Goal: Information Seeking & Learning: Get advice/opinions

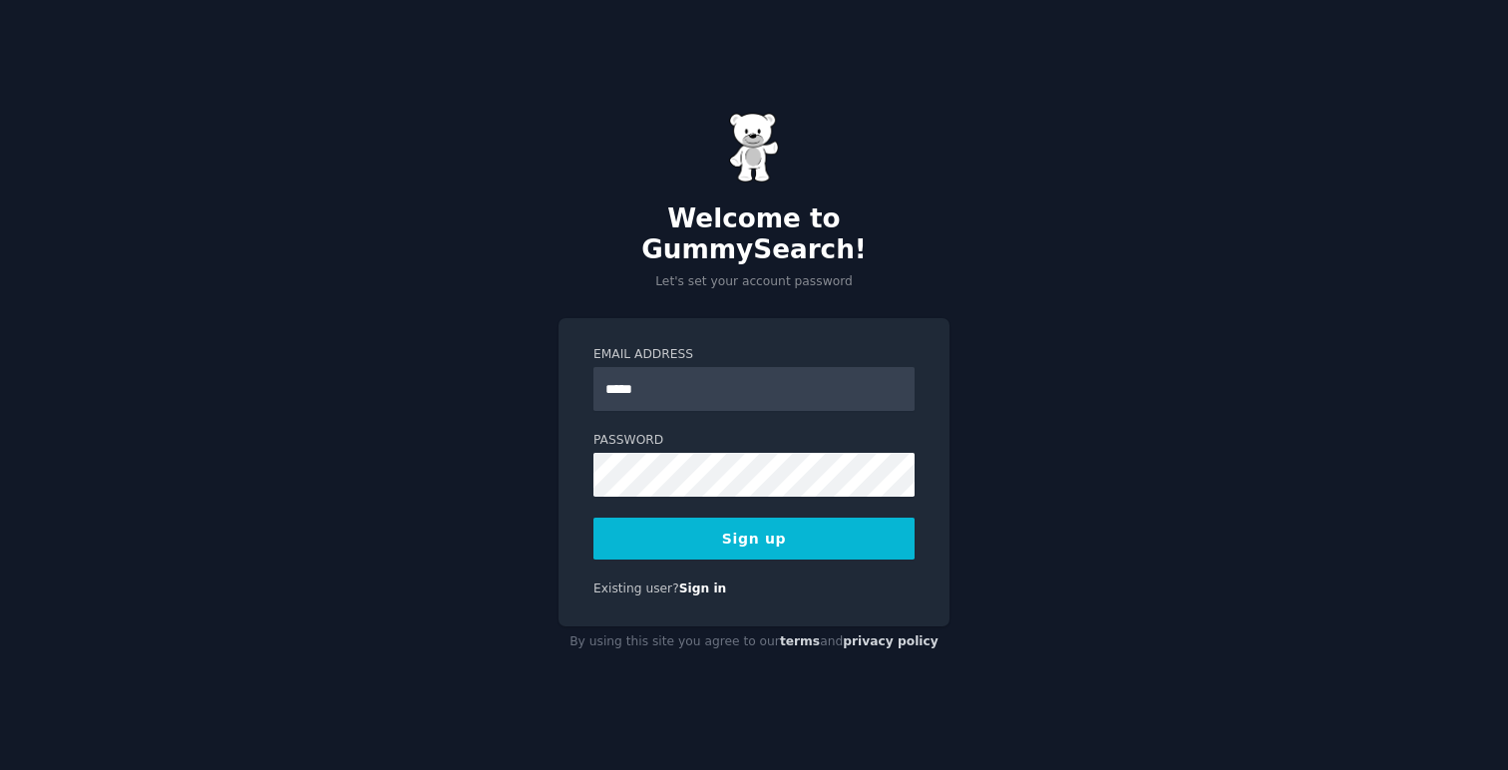
type input "**********"
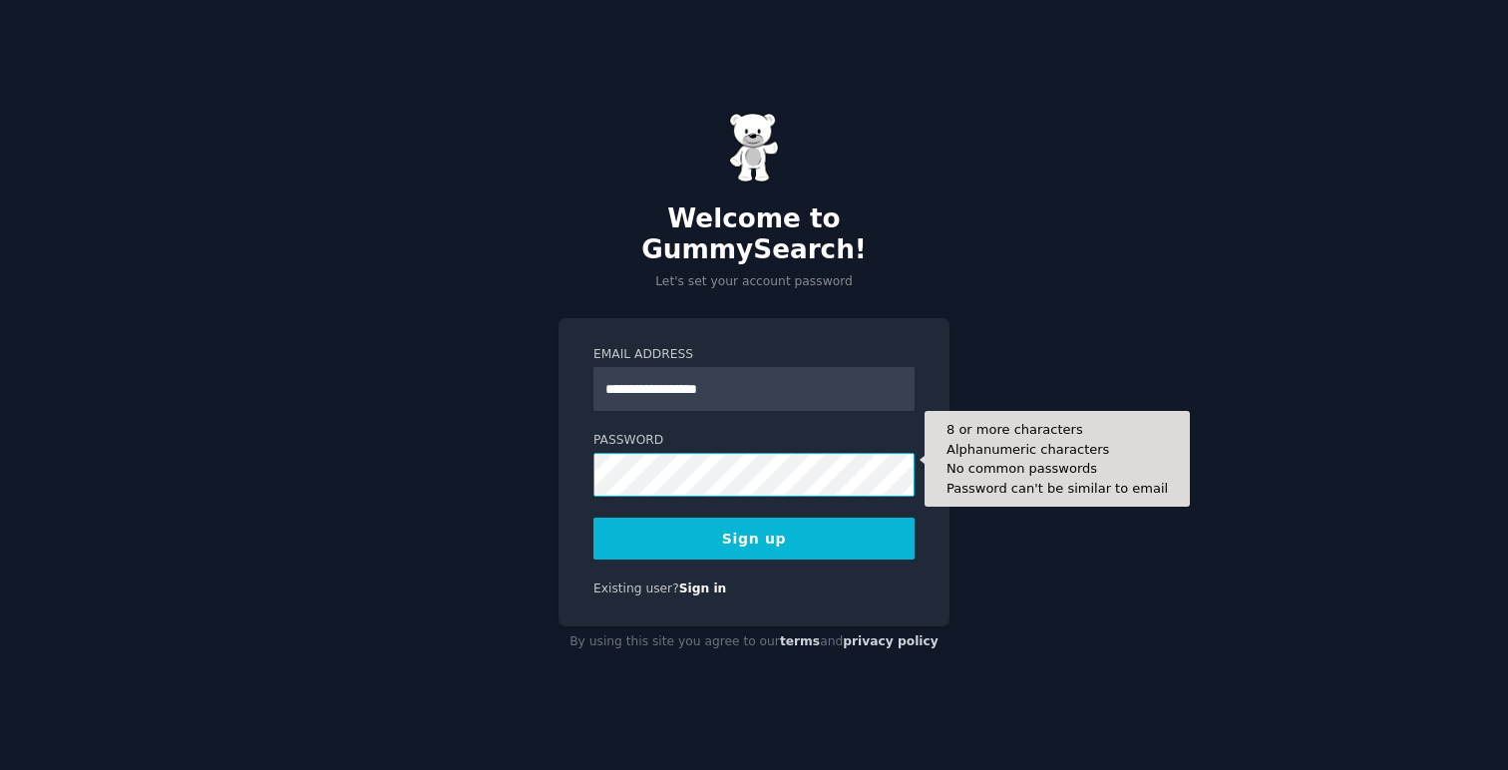
click at [593, 518] on button "Sign up" at bounding box center [753, 539] width 321 height 42
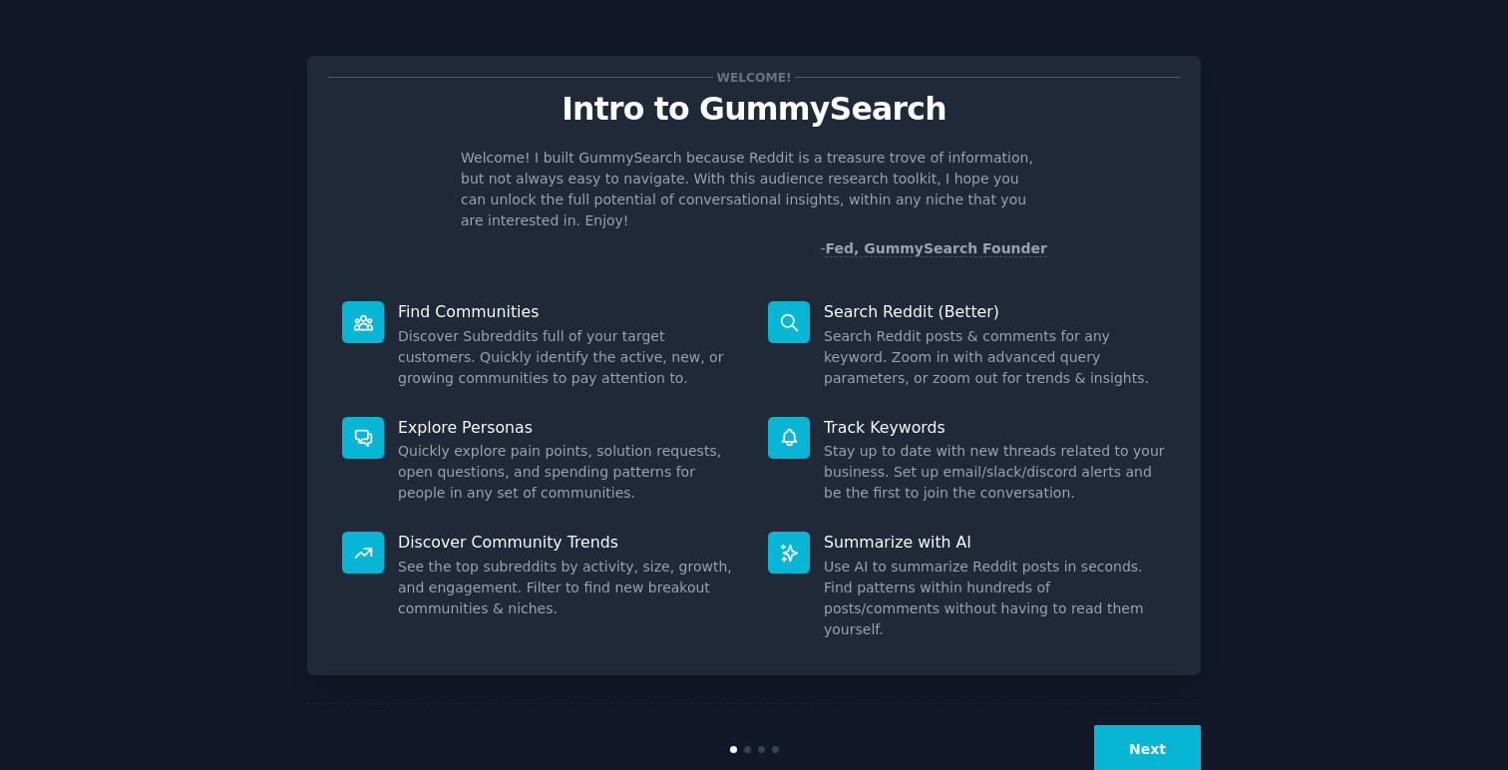
click at [1128, 725] on button "Next" at bounding box center [1147, 749] width 107 height 49
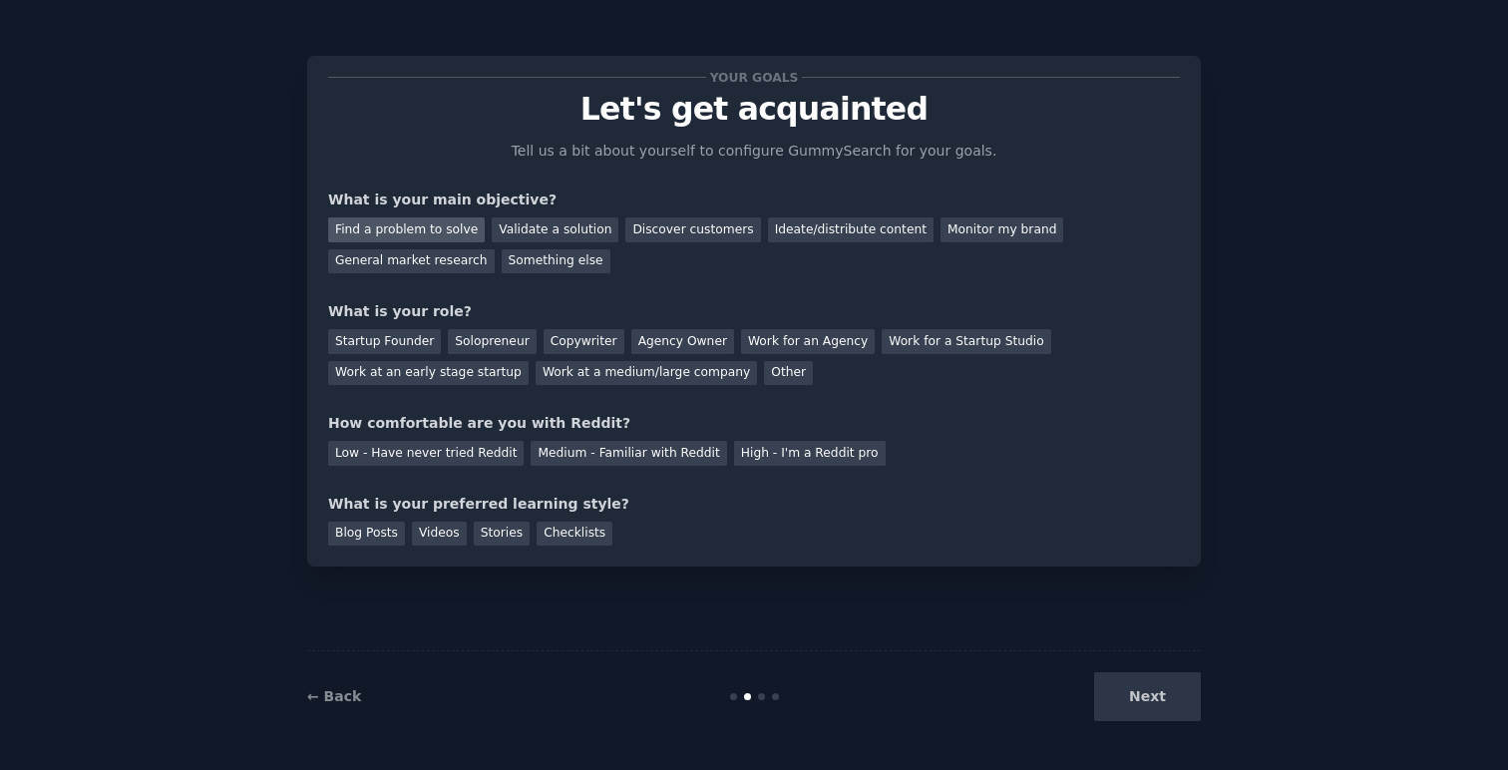
click at [426, 232] on div "Find a problem to solve" at bounding box center [406, 229] width 157 height 25
click at [682, 233] on div "Discover customers" at bounding box center [692, 229] width 135 height 25
click at [434, 218] on div "Find a problem to solve" at bounding box center [406, 229] width 157 height 25
click at [393, 336] on div "Startup Founder" at bounding box center [384, 341] width 113 height 25
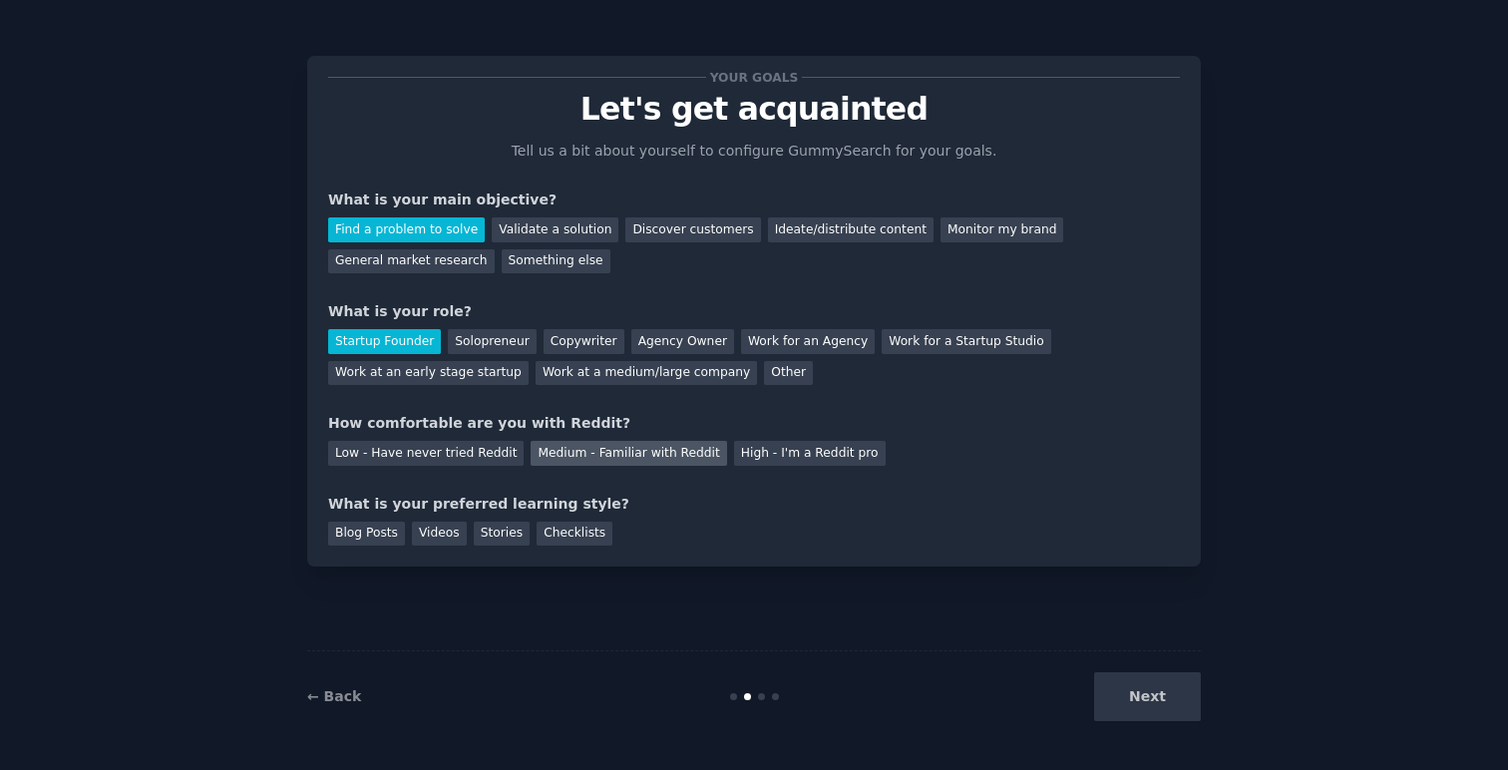
click at [633, 460] on div "Medium - Familiar with Reddit" at bounding box center [628, 453] width 195 height 25
click at [1150, 692] on div "Next" at bounding box center [1052, 696] width 298 height 49
click at [366, 536] on div "Blog Posts" at bounding box center [366, 534] width 77 height 25
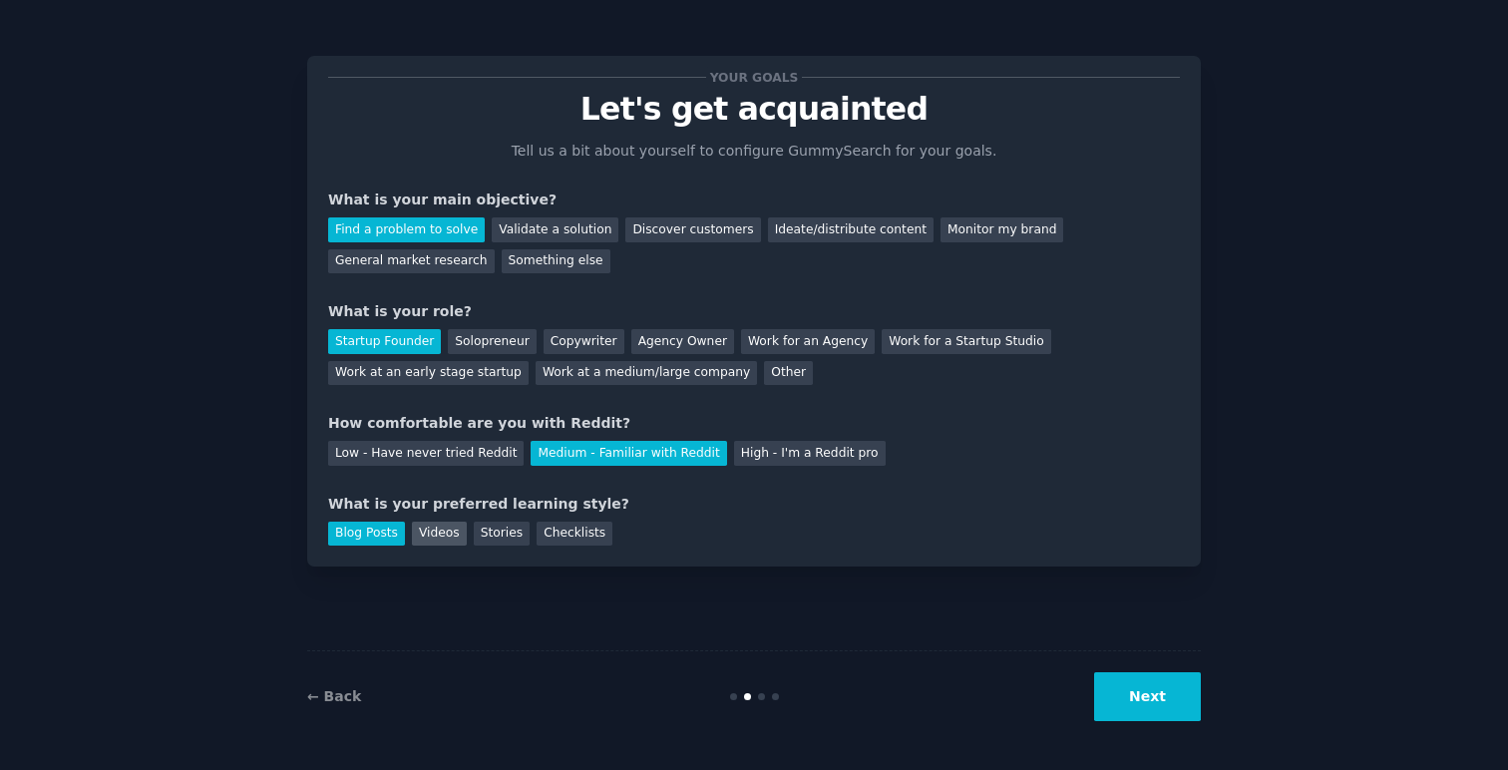
click at [437, 528] on div "Videos" at bounding box center [439, 534] width 55 height 25
click at [487, 531] on div "Stories" at bounding box center [502, 534] width 56 height 25
click at [581, 538] on div "Checklists" at bounding box center [575, 534] width 76 height 25
click at [1119, 684] on button "Next" at bounding box center [1147, 696] width 107 height 49
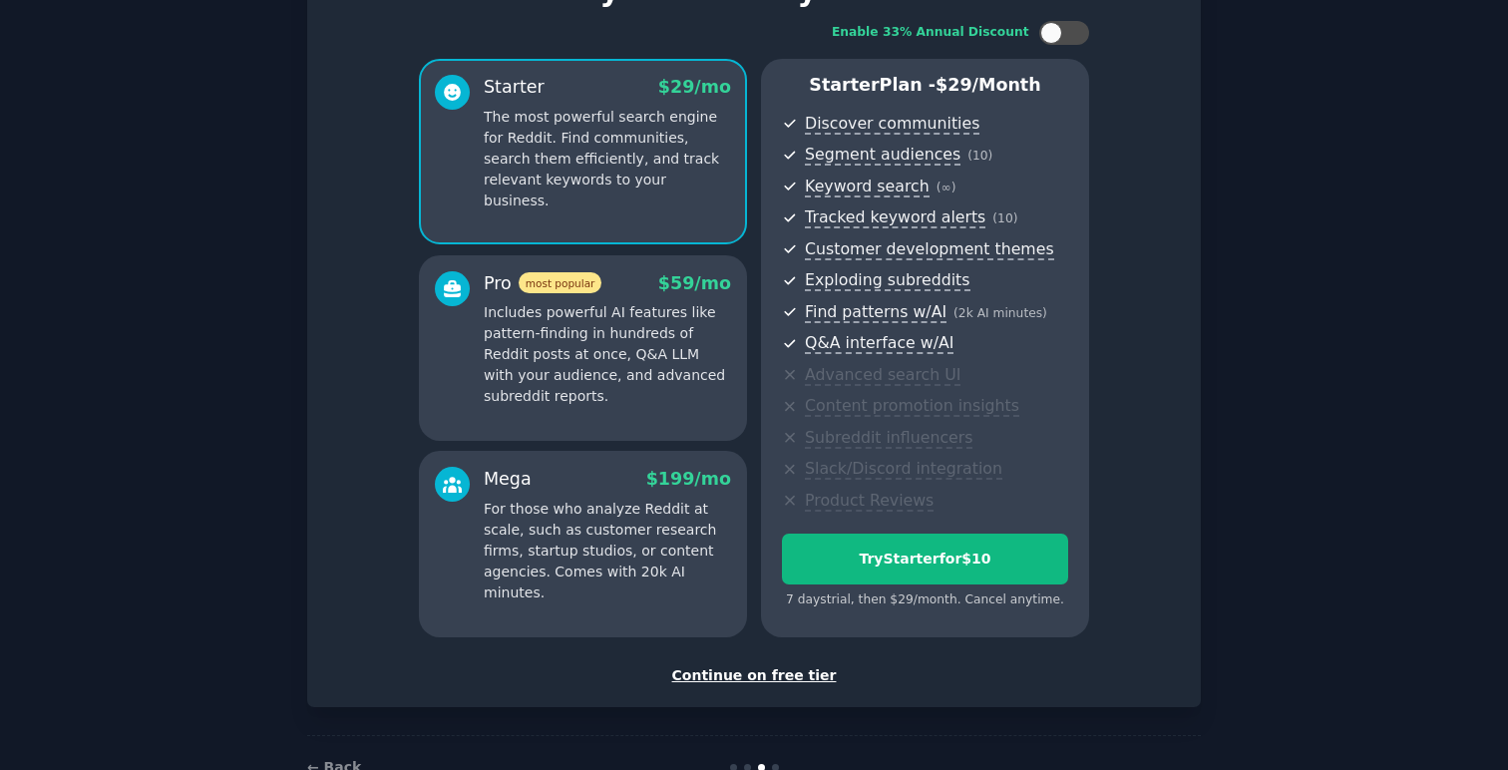
scroll to position [176, 0]
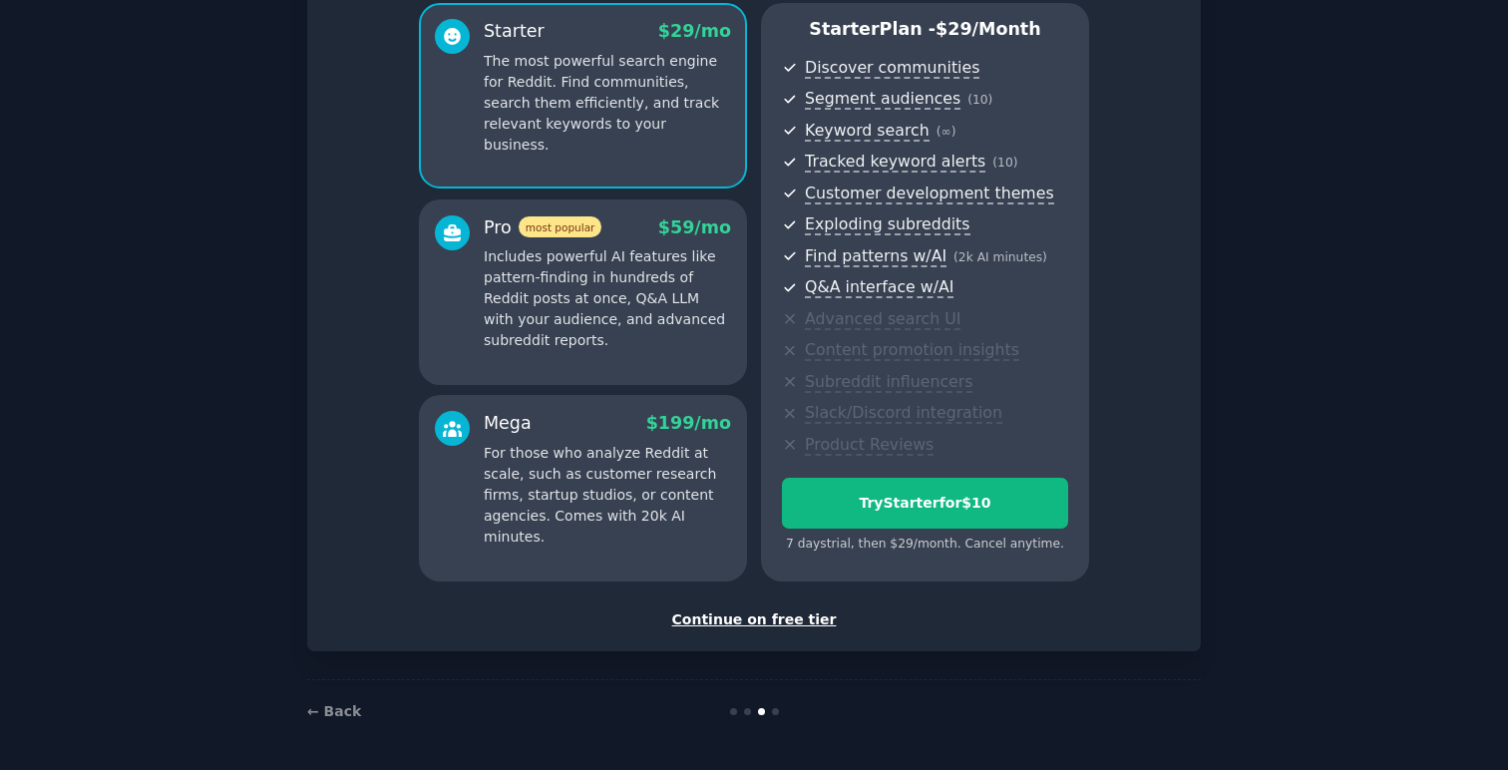
click at [763, 614] on div "Continue on free tier" at bounding box center [754, 619] width 852 height 21
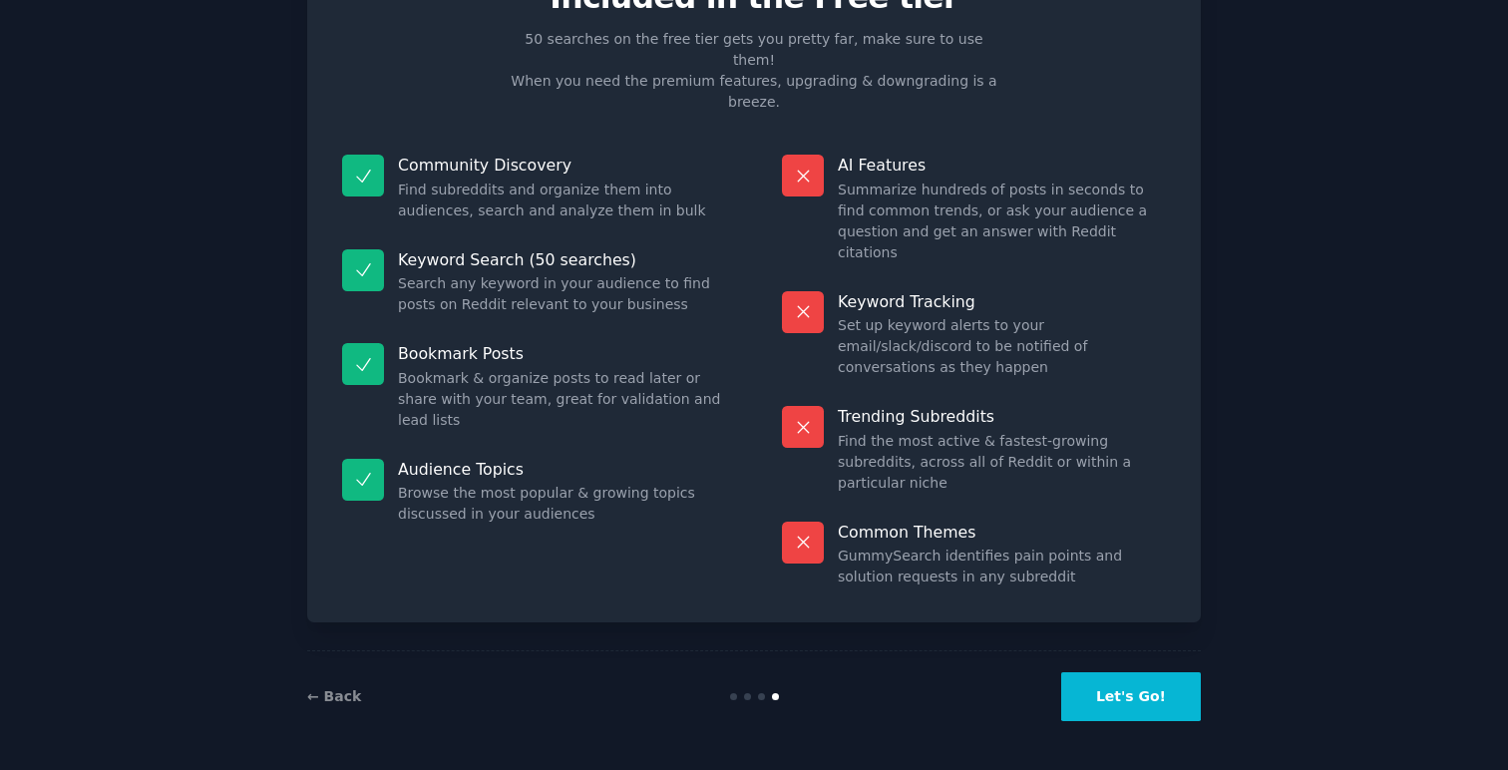
scroll to position [7, 0]
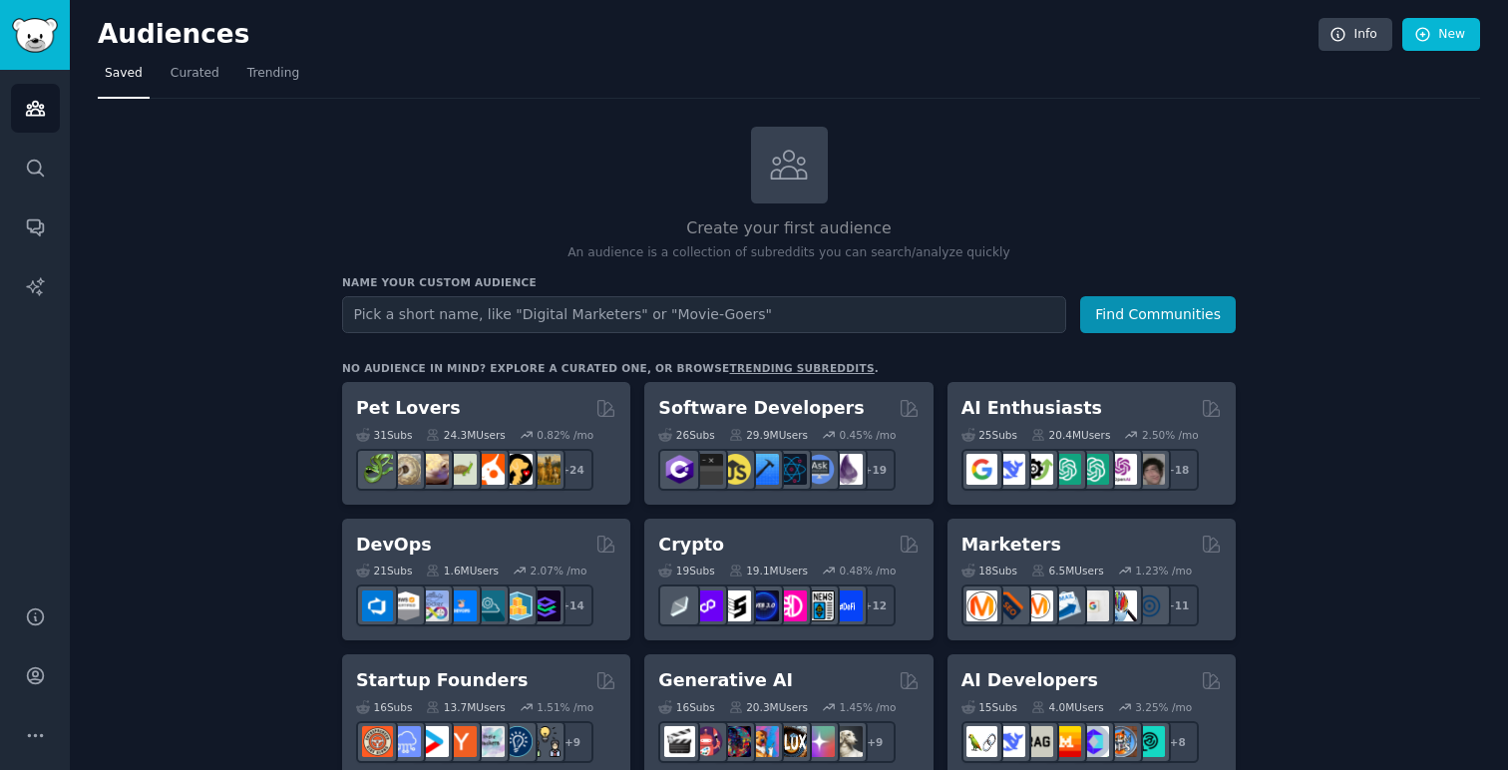
click at [385, 314] on input "text" at bounding box center [704, 314] width 724 height 37
type input "digital marketers"
click at [1213, 310] on button "Find Communities" at bounding box center [1158, 314] width 156 height 37
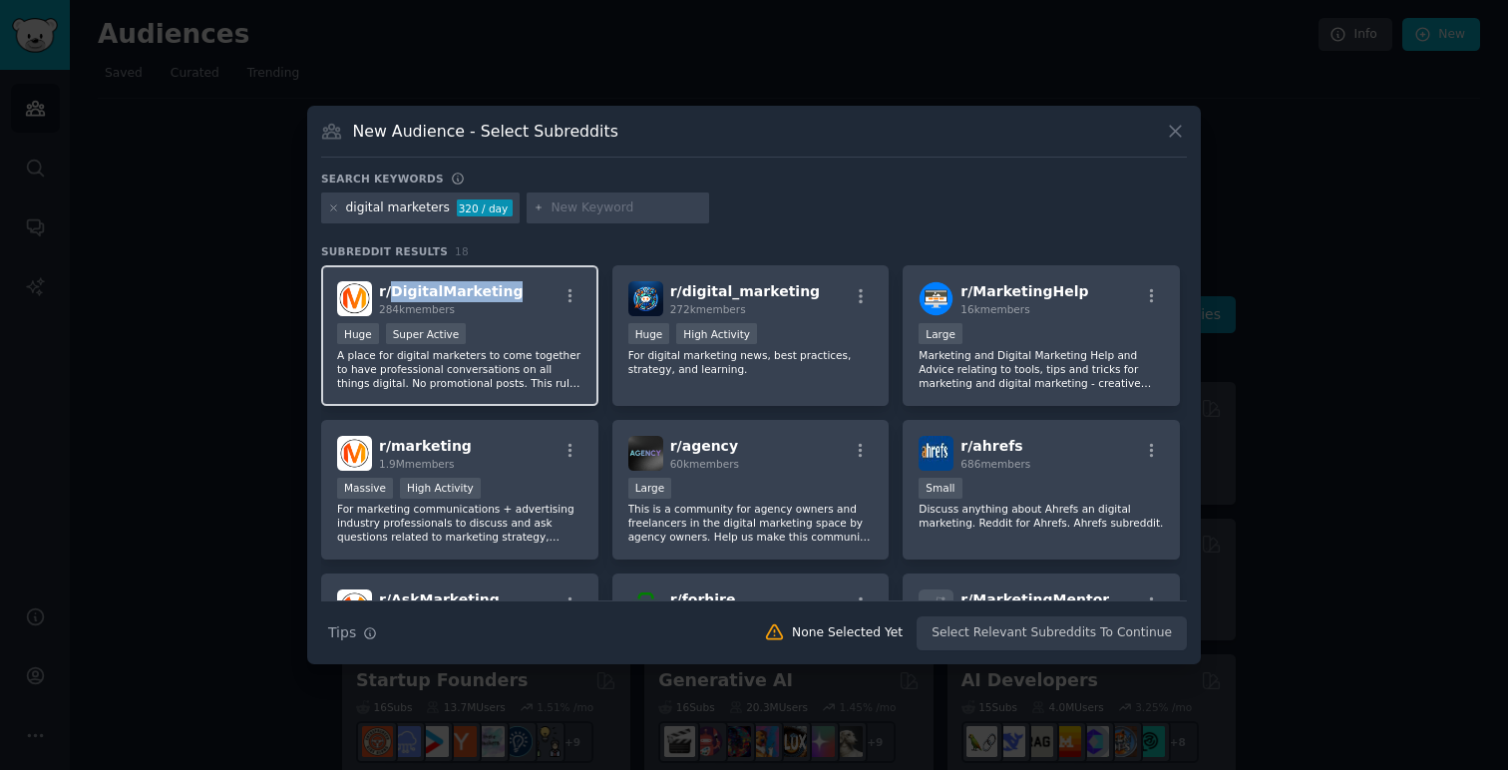
click at [430, 288] on span "r/ DigitalMarketing" at bounding box center [451, 291] width 144 height 16
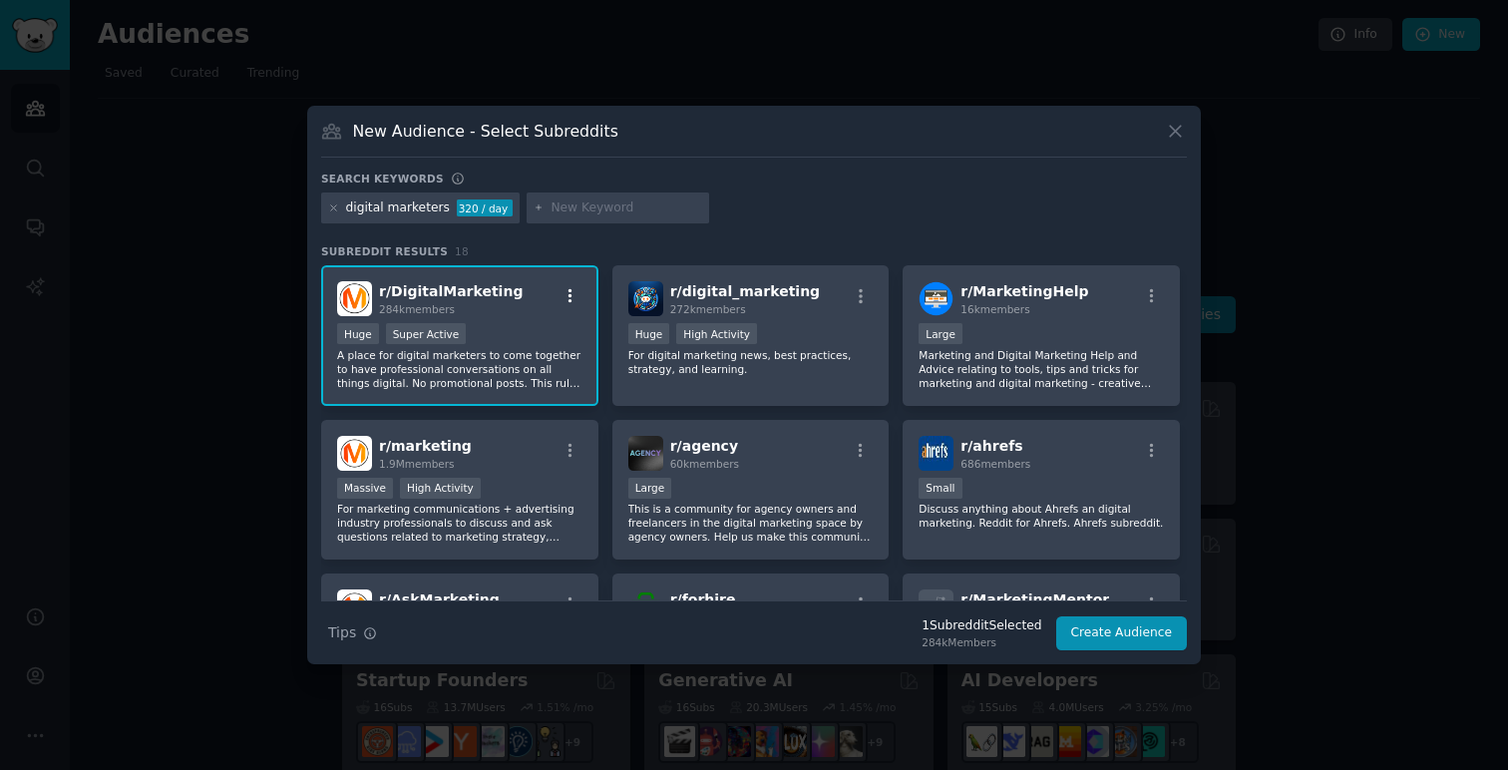
click at [570, 298] on icon "button" at bounding box center [571, 296] width 18 height 18
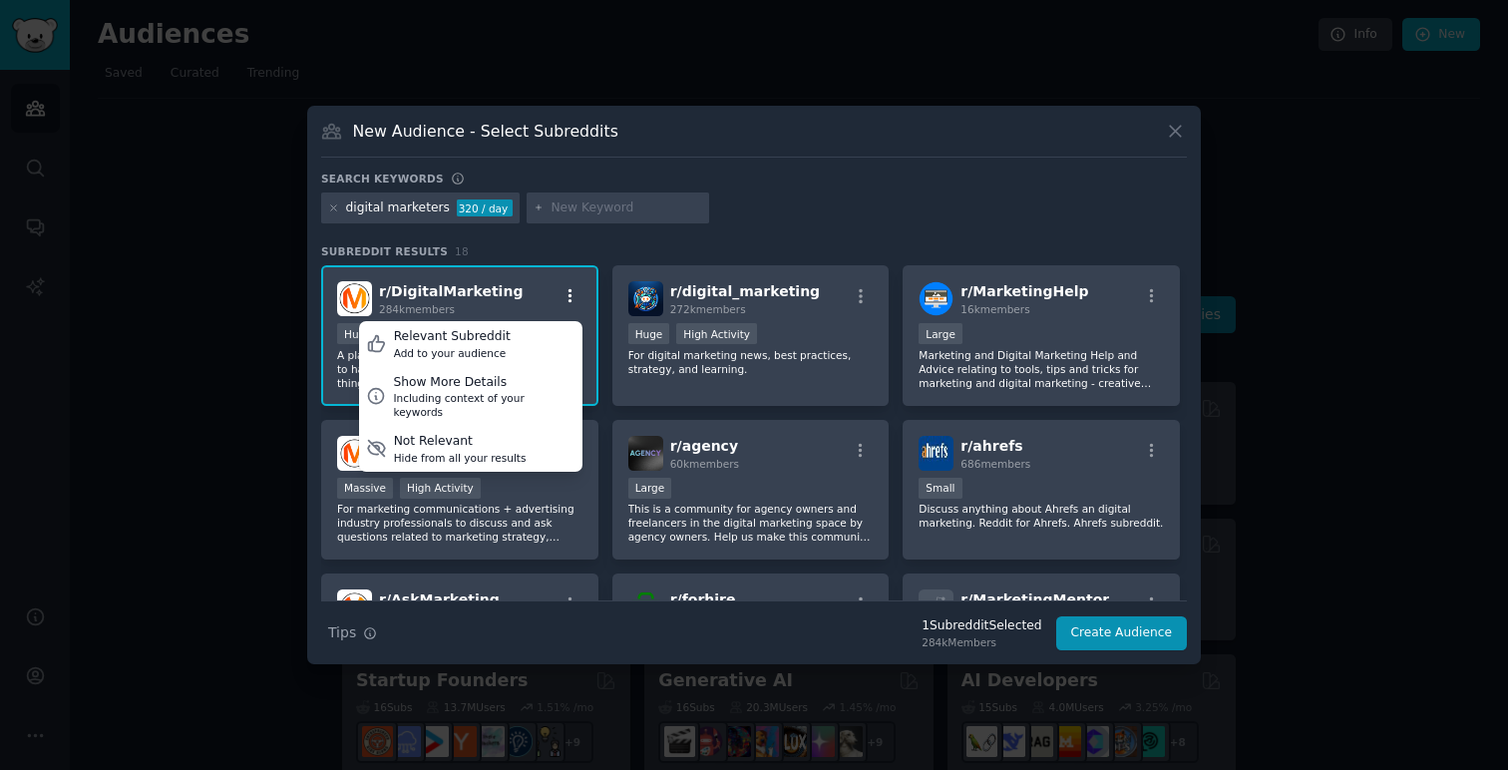
click at [570, 298] on icon "button" at bounding box center [571, 296] width 18 height 18
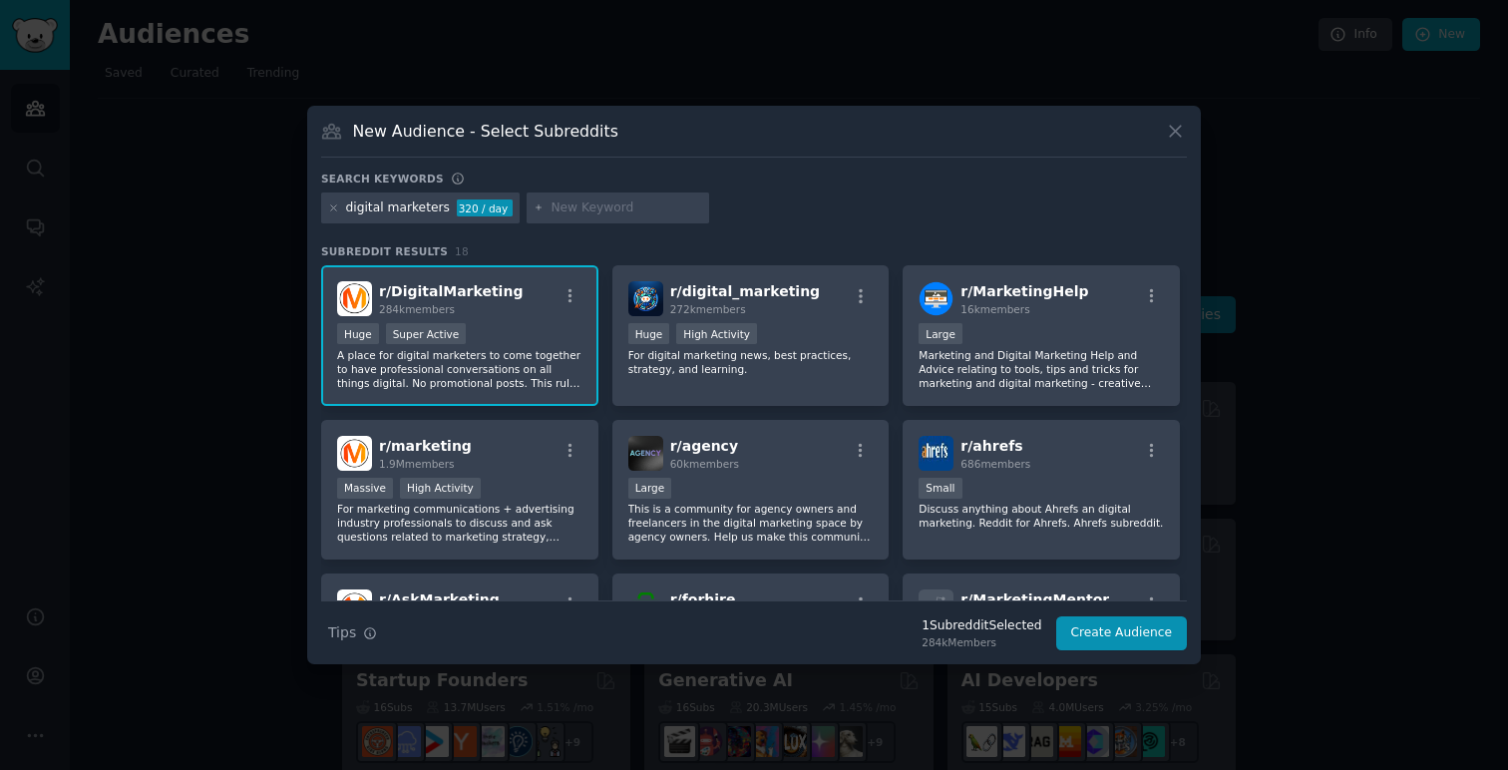
click at [835, 149] on div "New Audience - Select Subreddits" at bounding box center [754, 139] width 866 height 38
click at [813, 284] on div "r/ digital_marketing 272k members" at bounding box center [750, 298] width 245 height 35
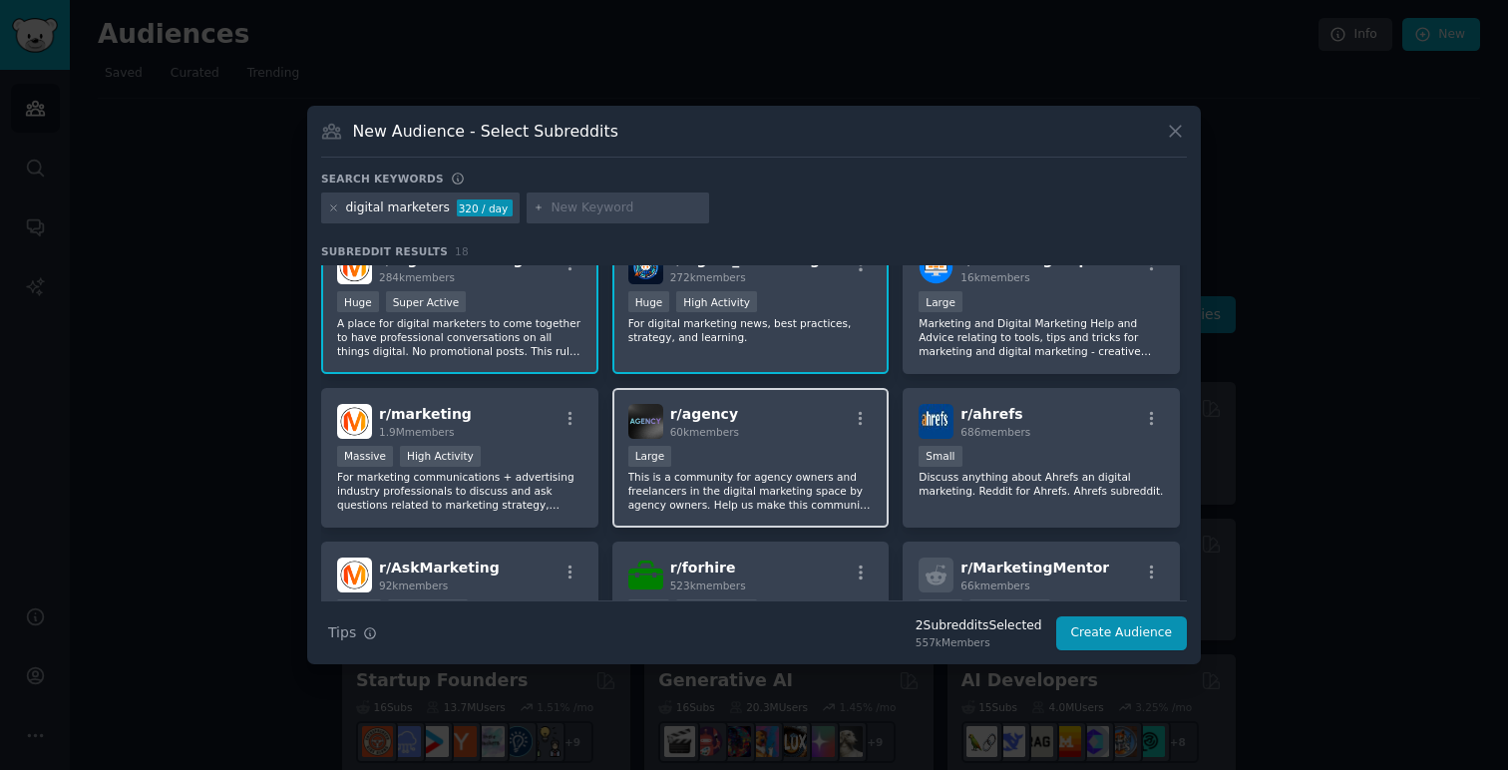
scroll to position [33, 0]
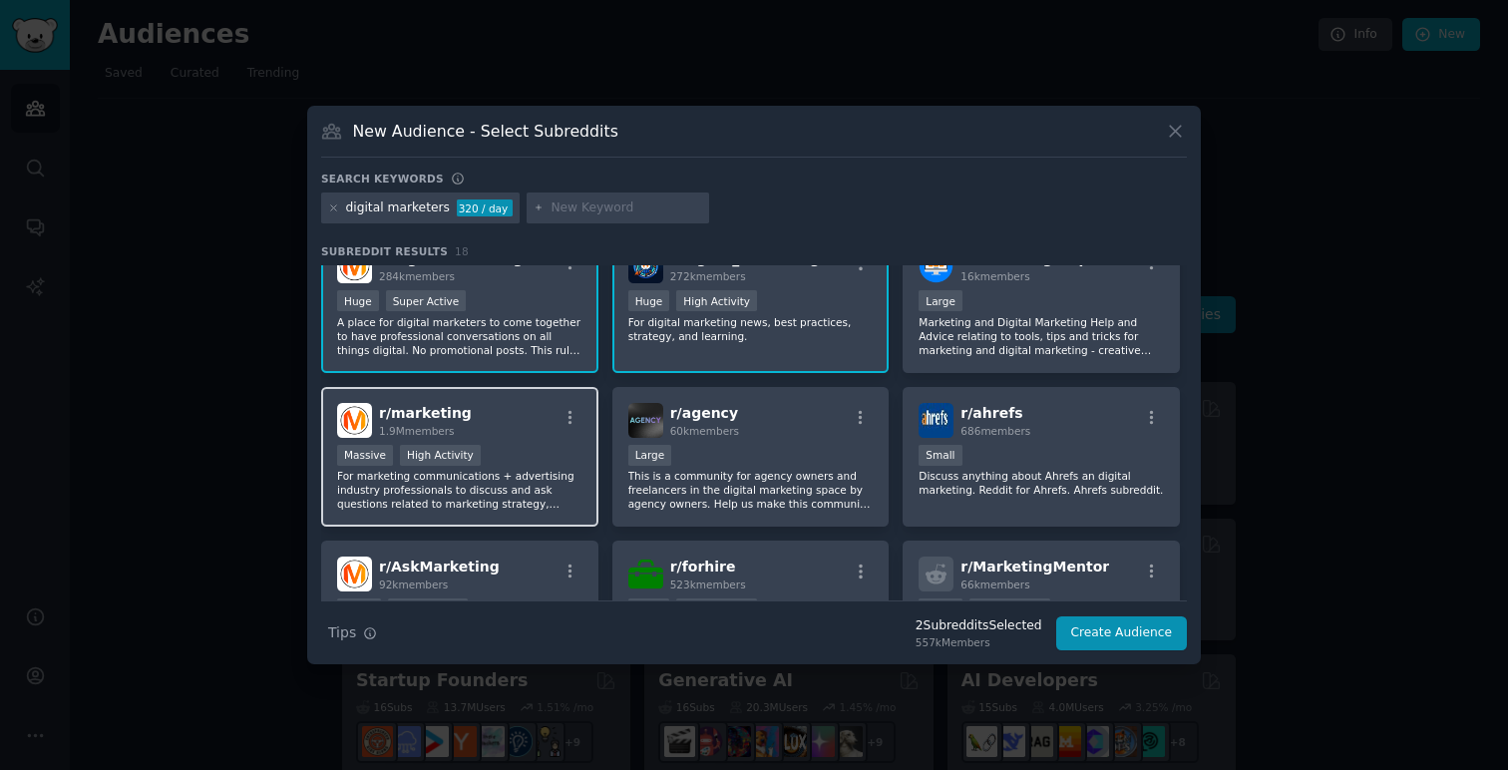
click at [483, 487] on p "For marketing communications + advertising industry professionals to discuss an…" at bounding box center [459, 490] width 245 height 42
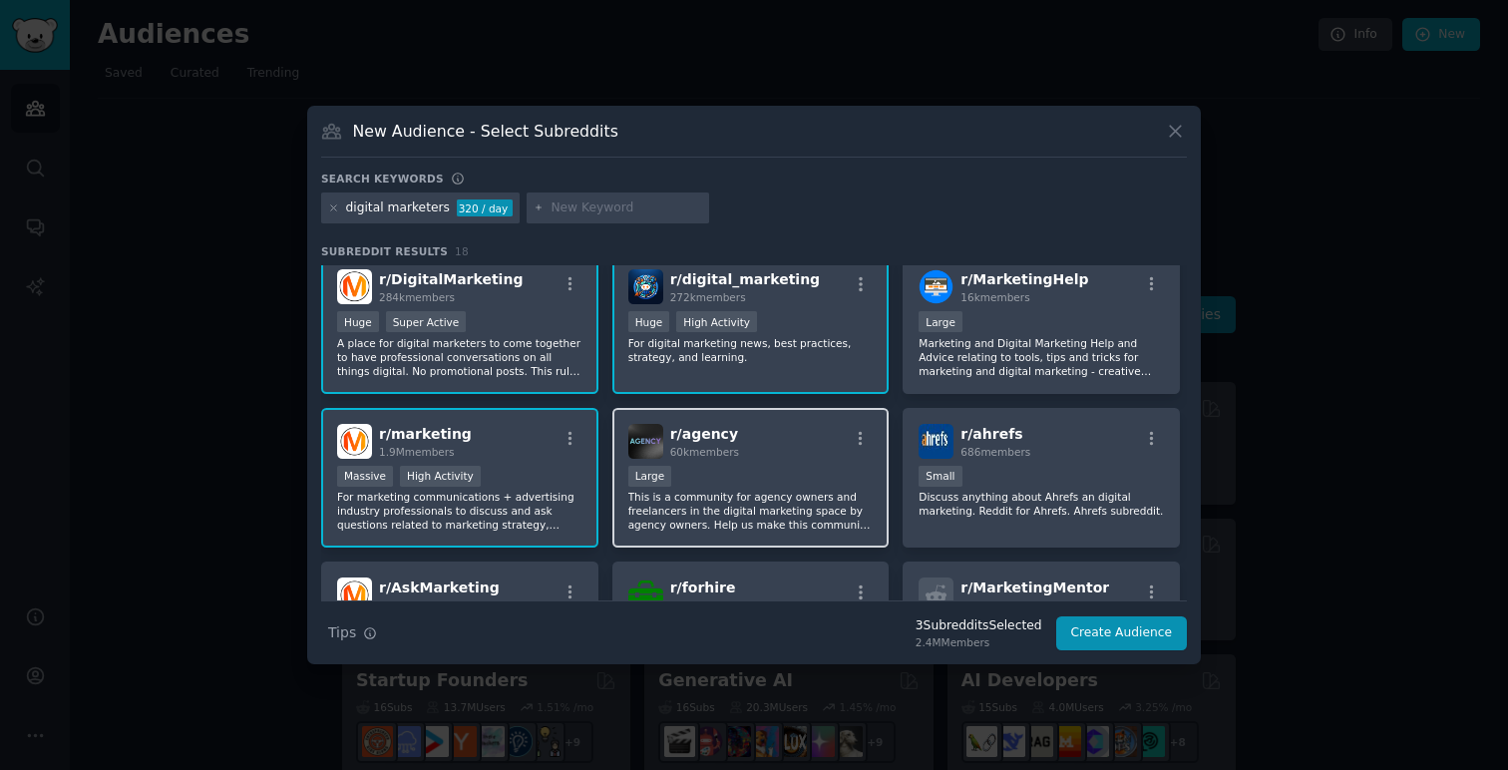
scroll to position [11, 0]
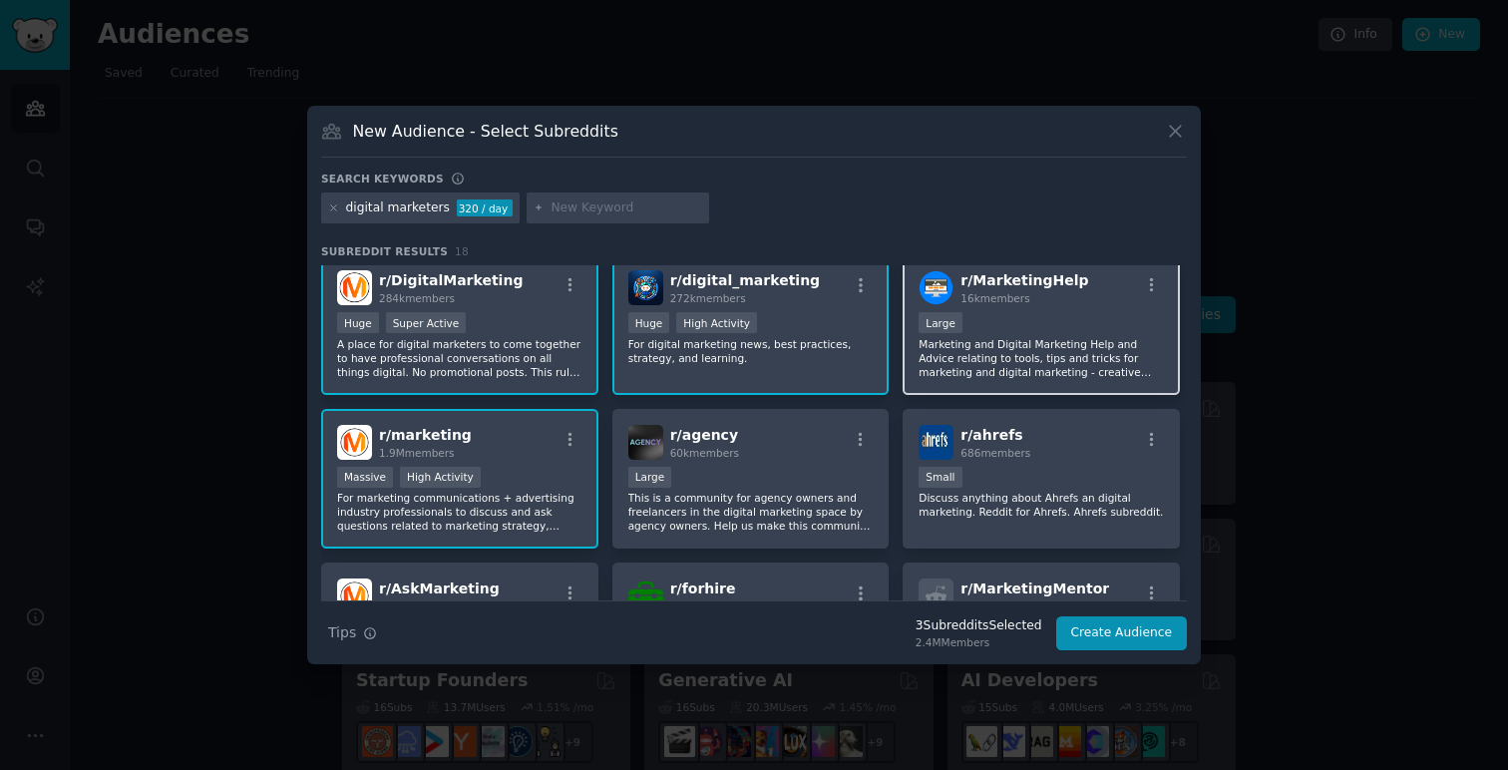
click at [1020, 331] on div "10,000 - 100,000 members Large" at bounding box center [1041, 324] width 245 height 25
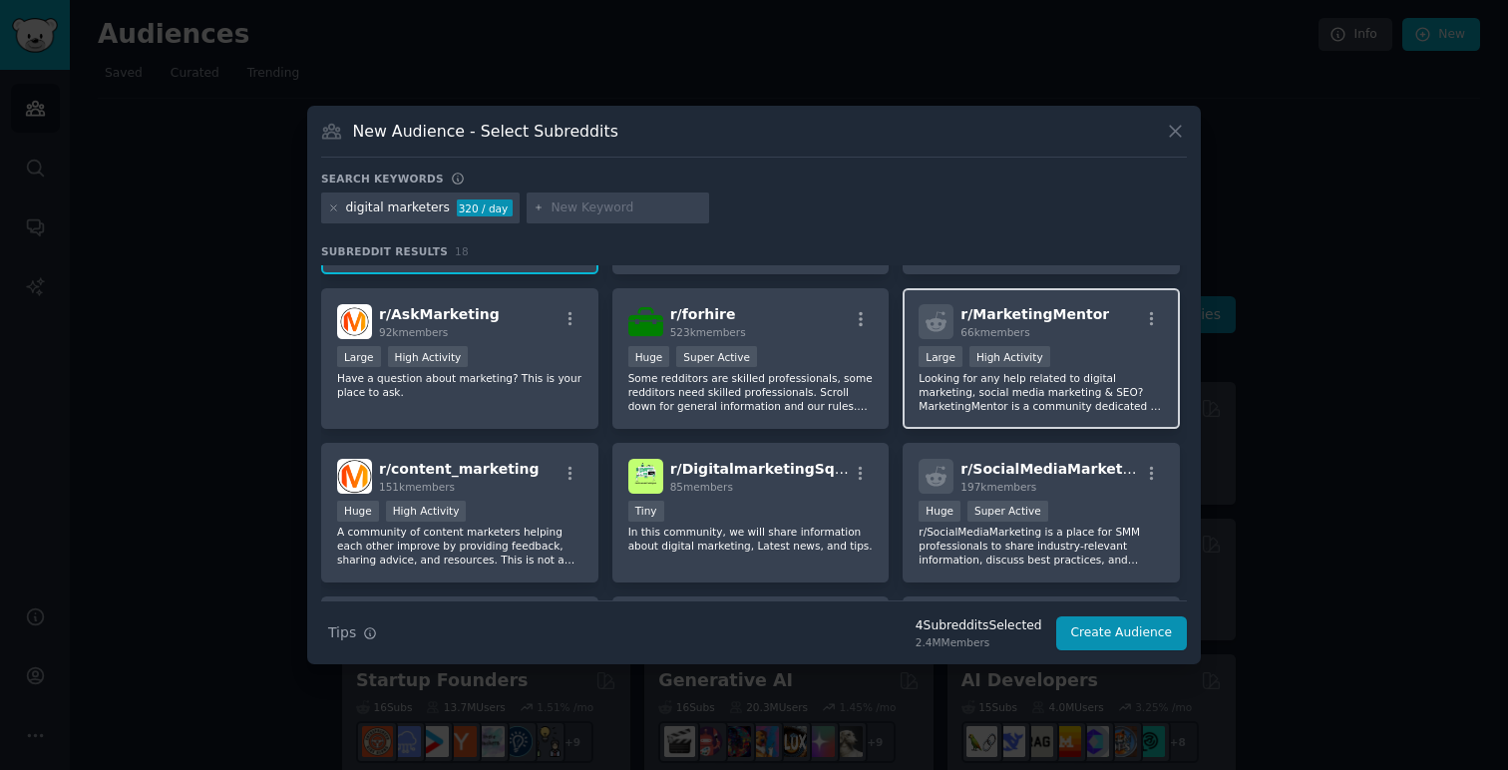
scroll to position [284, 0]
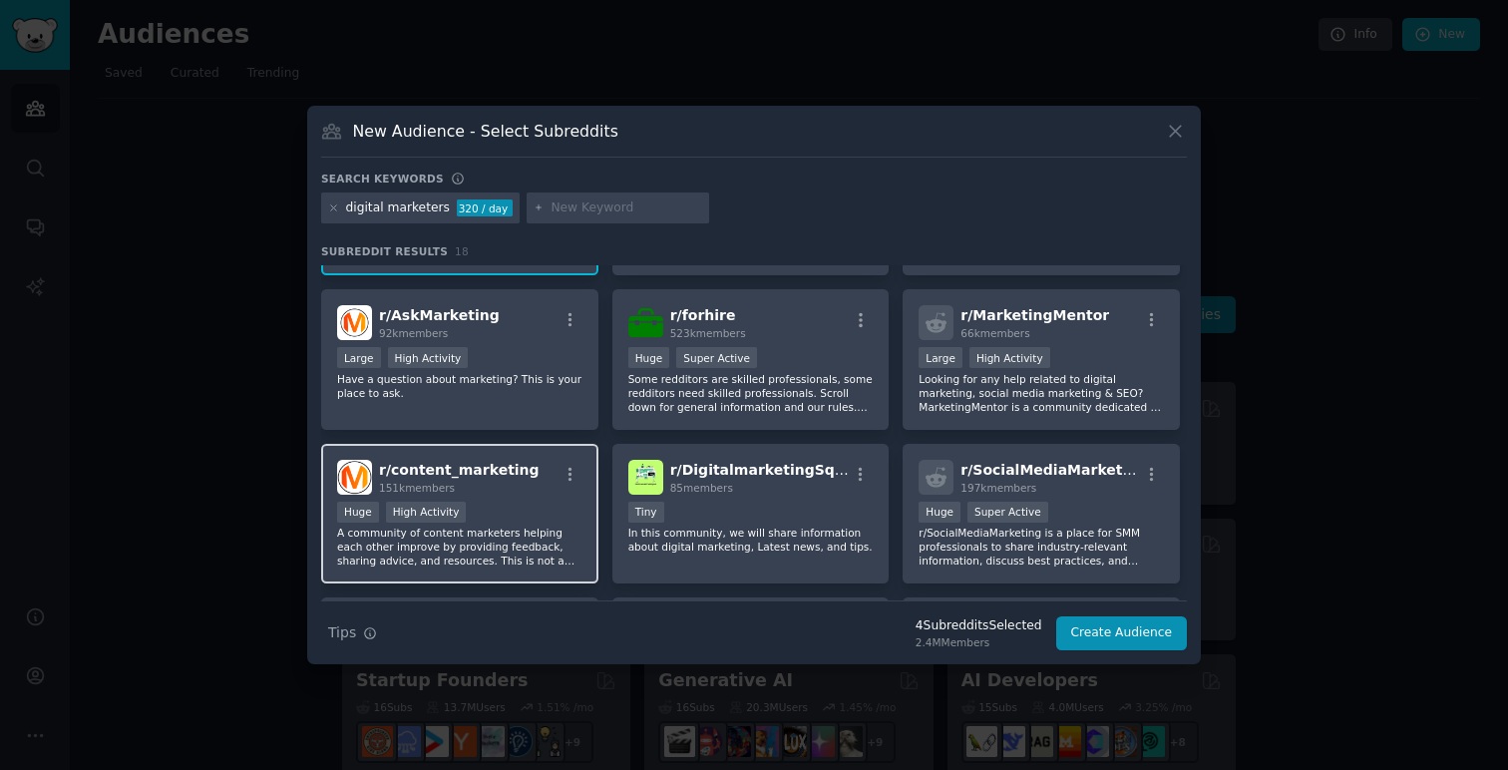
click at [479, 530] on p "A community of content marketers helping each other improve by providing feedba…" at bounding box center [459, 547] width 245 height 42
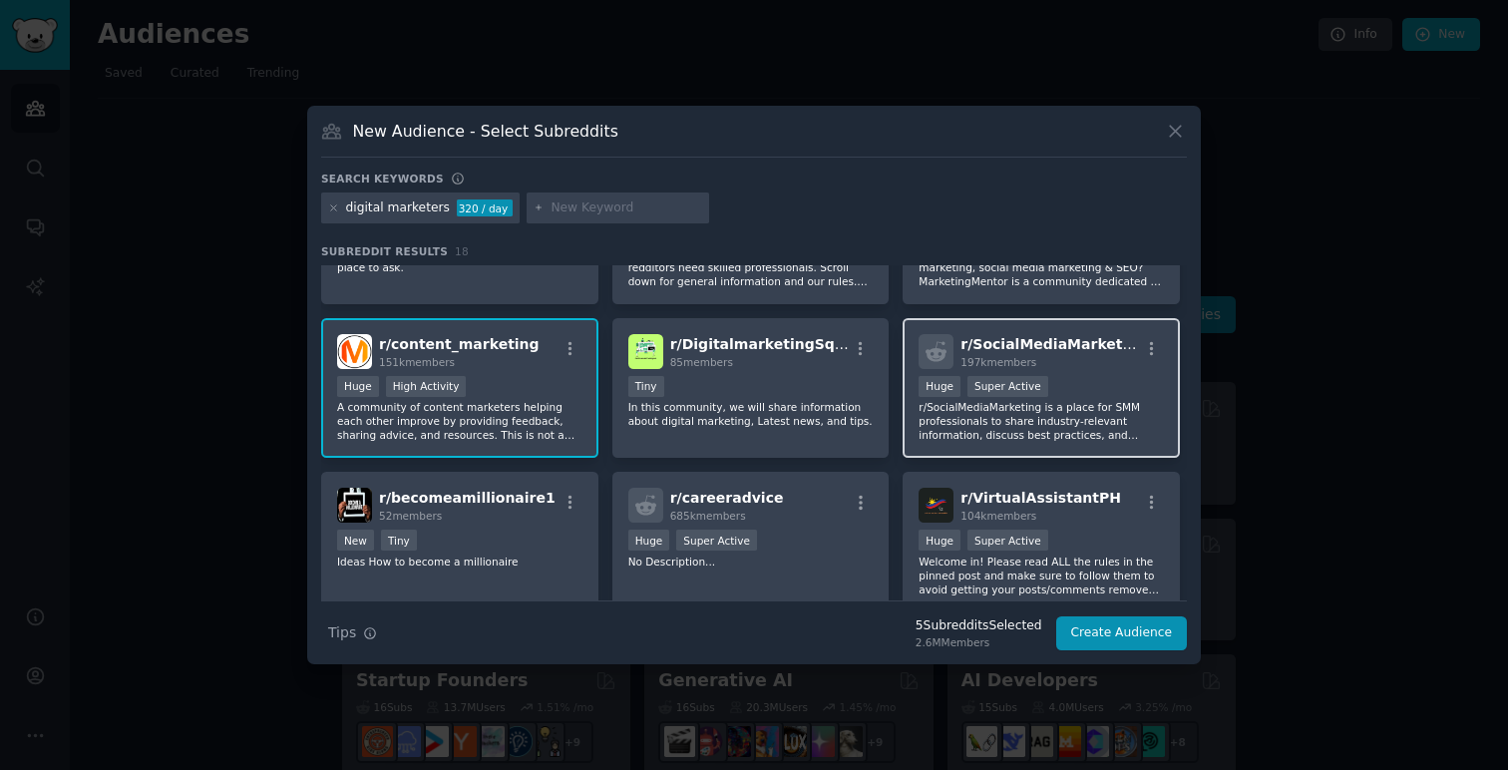
scroll to position [416, 0]
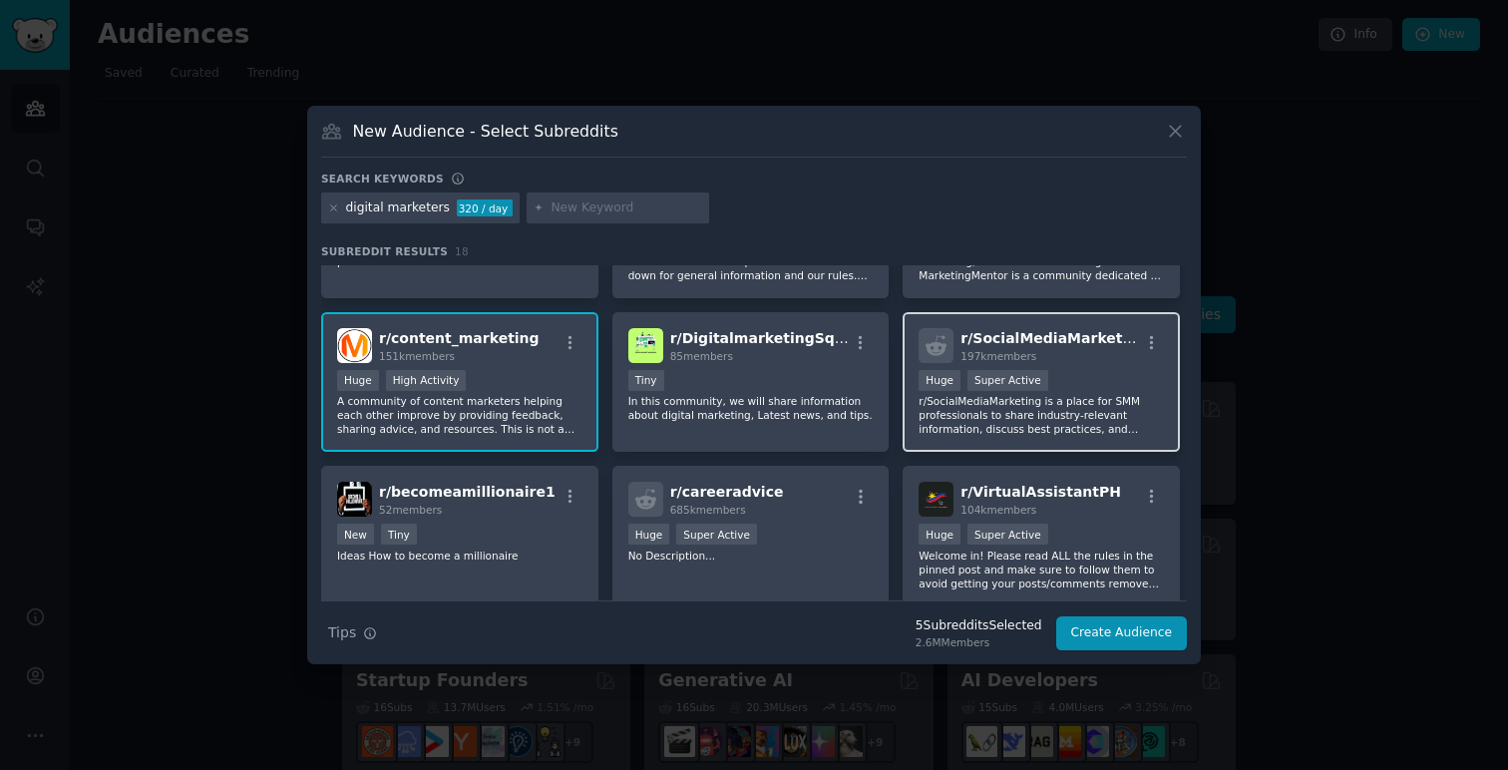
click at [1107, 405] on p "r/SocialMediaMarketing is a place for SMM professionals to share industry-relev…" at bounding box center [1041, 415] width 245 height 42
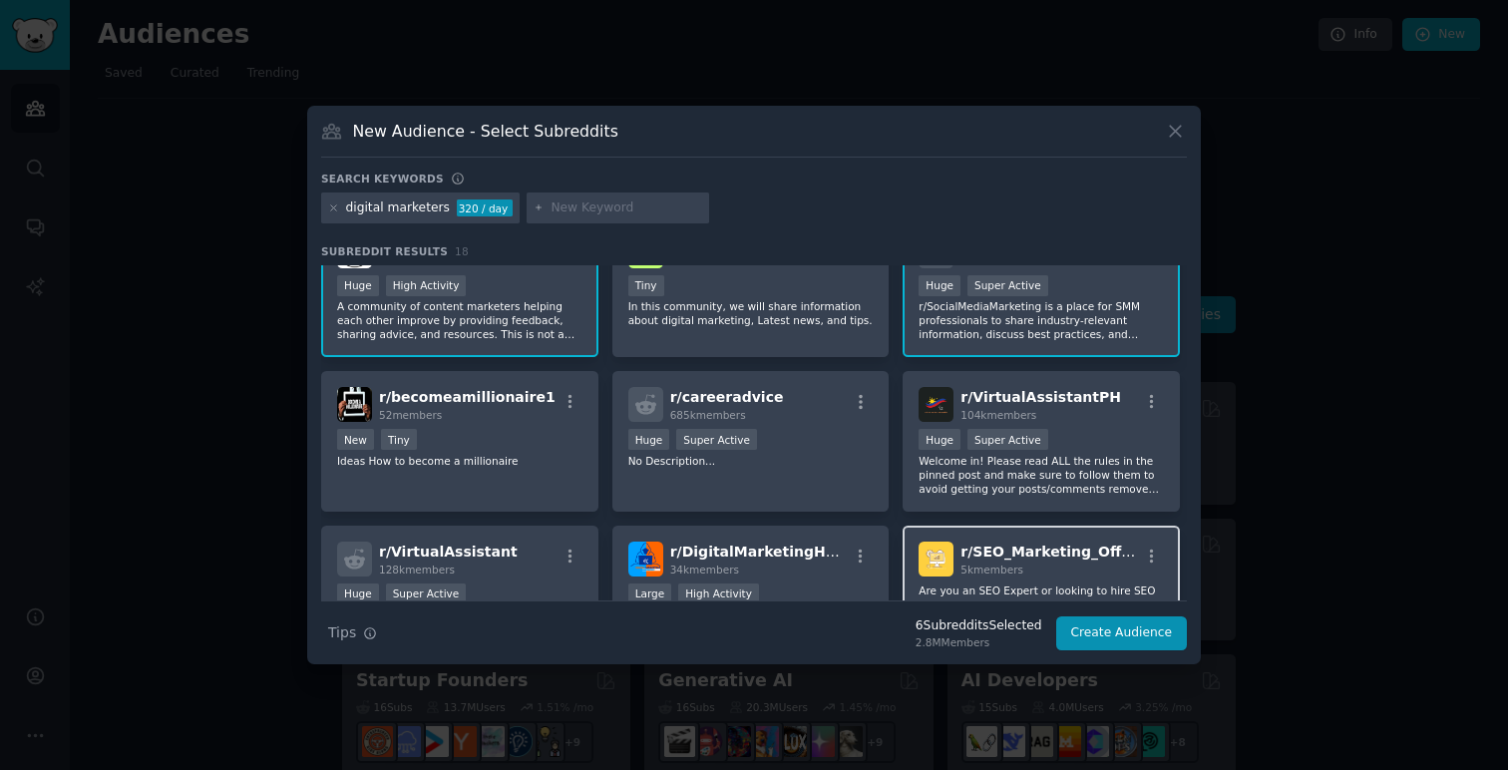
scroll to position [509, 0]
click at [1142, 634] on button "Create Audience" at bounding box center [1122, 633] width 132 height 34
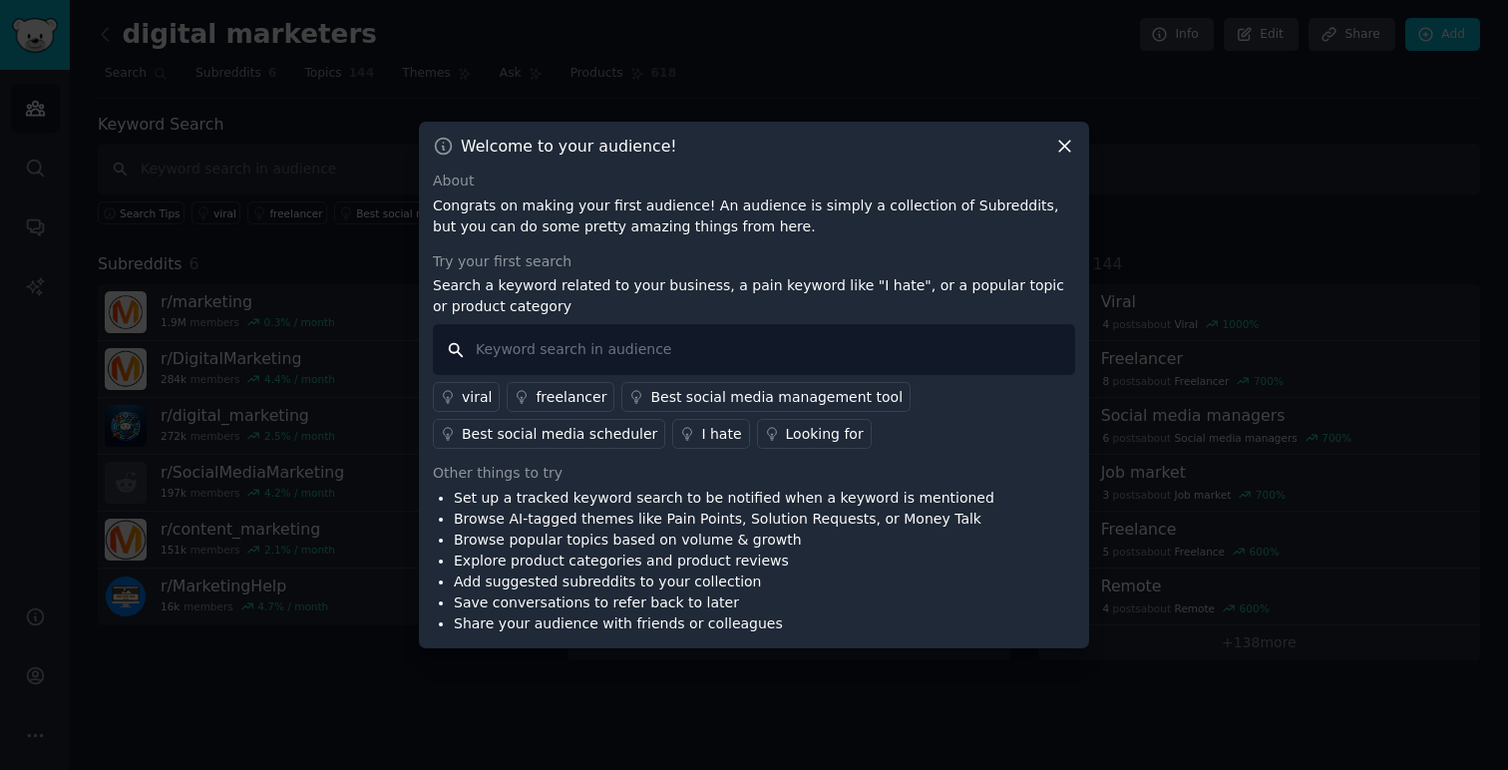
click at [508, 366] on input "text" at bounding box center [754, 349] width 642 height 51
type input "analyzing social media video"
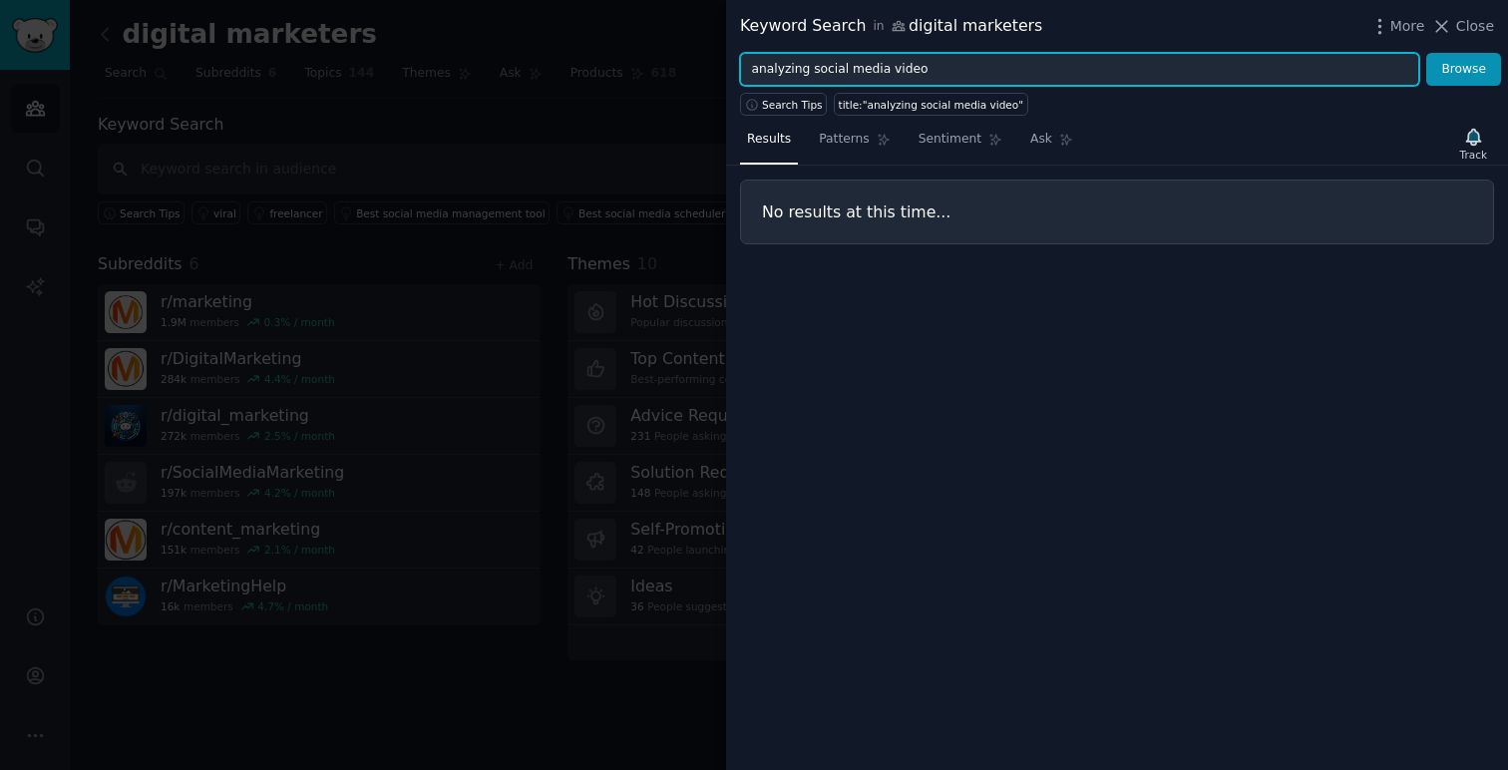
drag, startPoint x: 941, startPoint y: 73, endPoint x: 664, endPoint y: 82, distance: 276.4
click at [664, 82] on div "Keyword Search in digital marketers More Close analyzing social media video Bro…" at bounding box center [754, 385] width 1508 height 770
click at [1426, 53] on button "Browse" at bounding box center [1463, 70] width 75 height 34
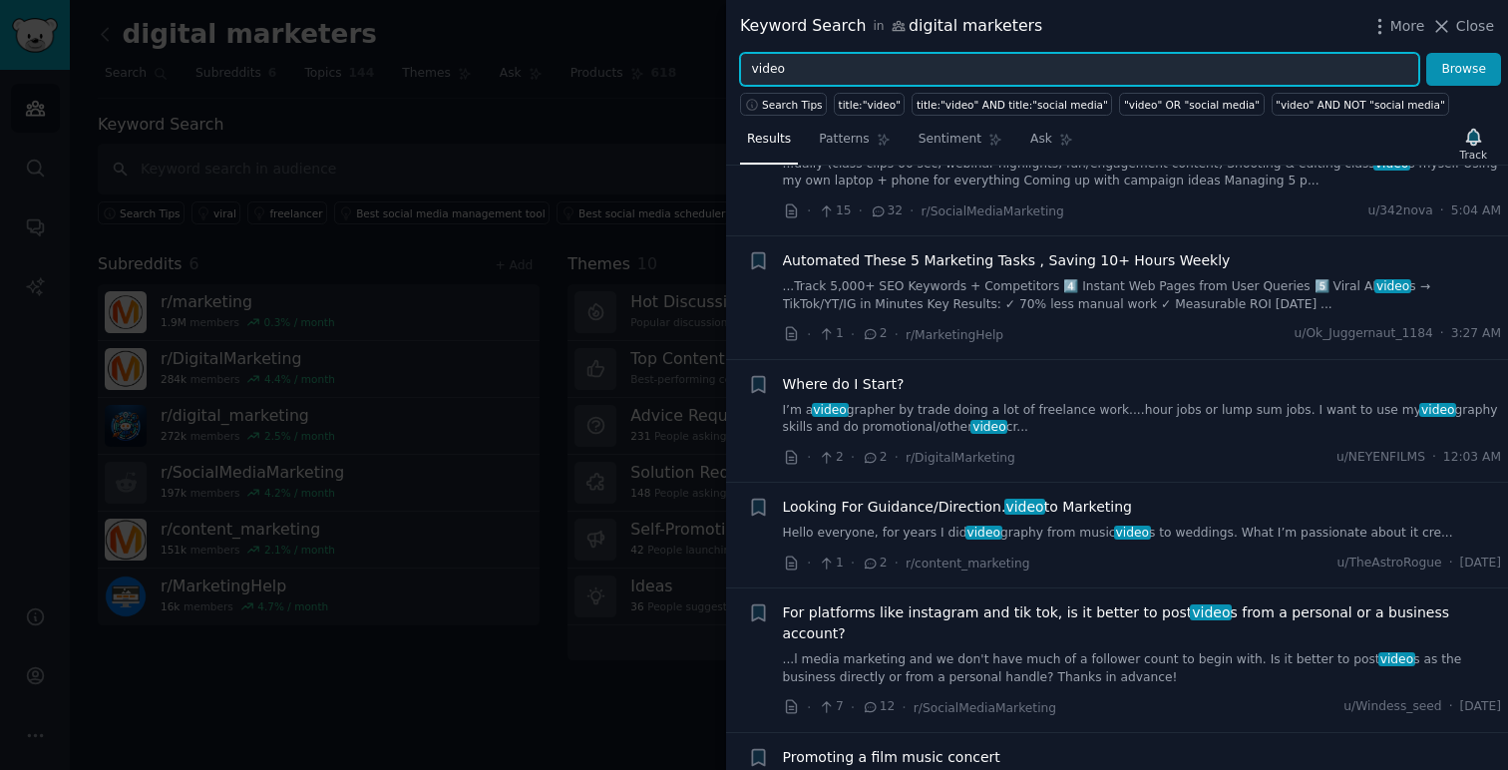
scroll to position [361, 0]
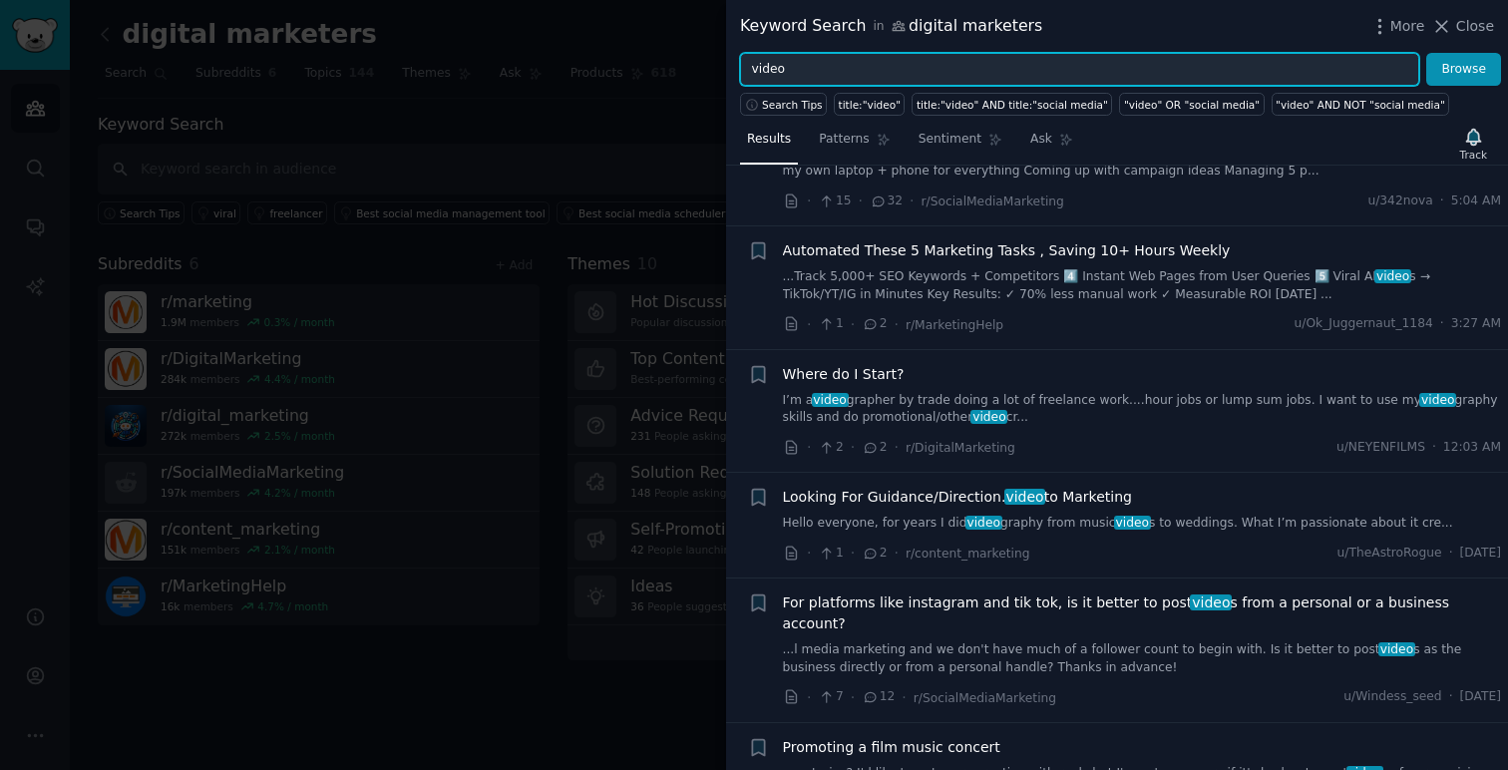
click at [846, 78] on input "video" at bounding box center [1079, 70] width 679 height 34
click at [1426, 53] on button "Browse" at bounding box center [1463, 70] width 75 height 34
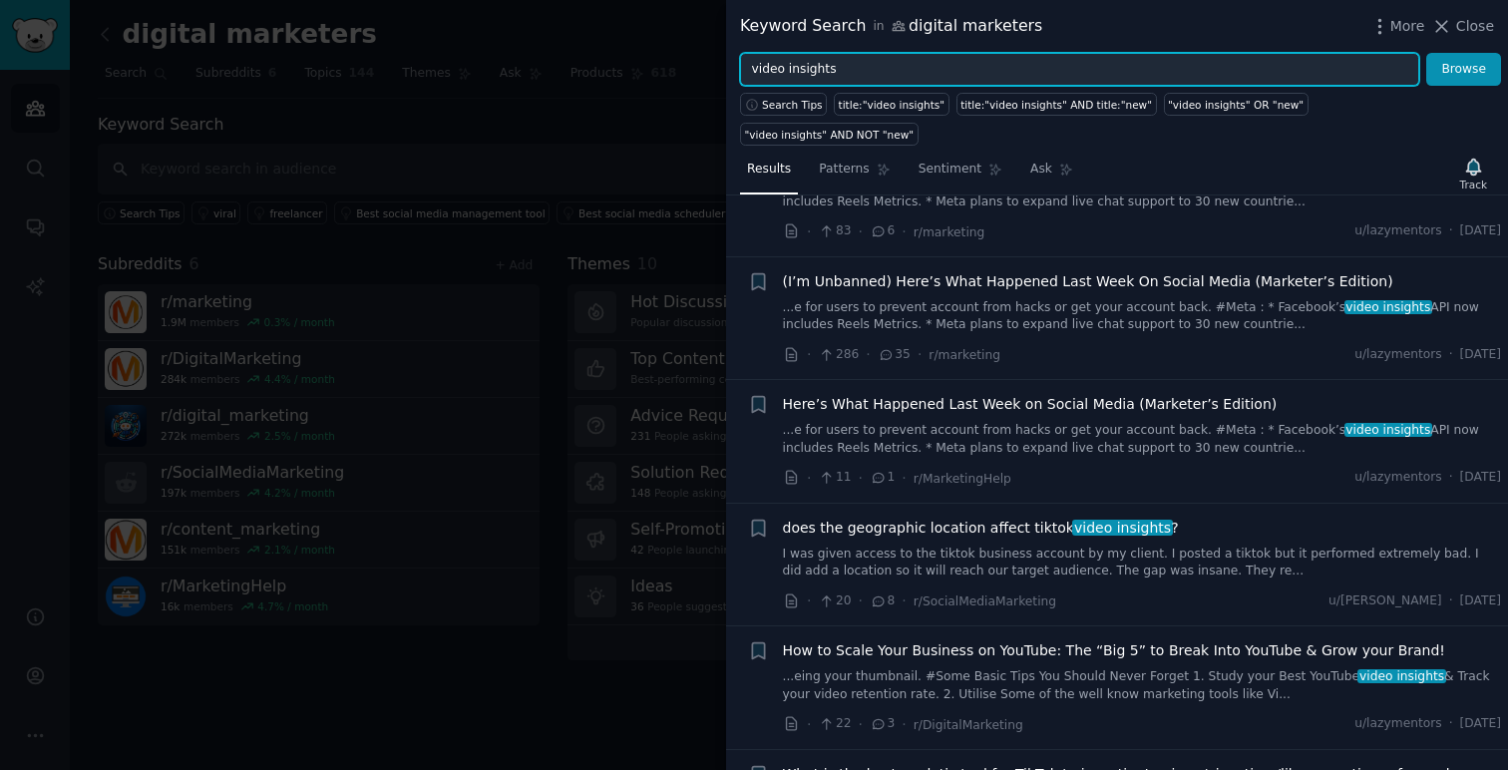
scroll to position [0, 0]
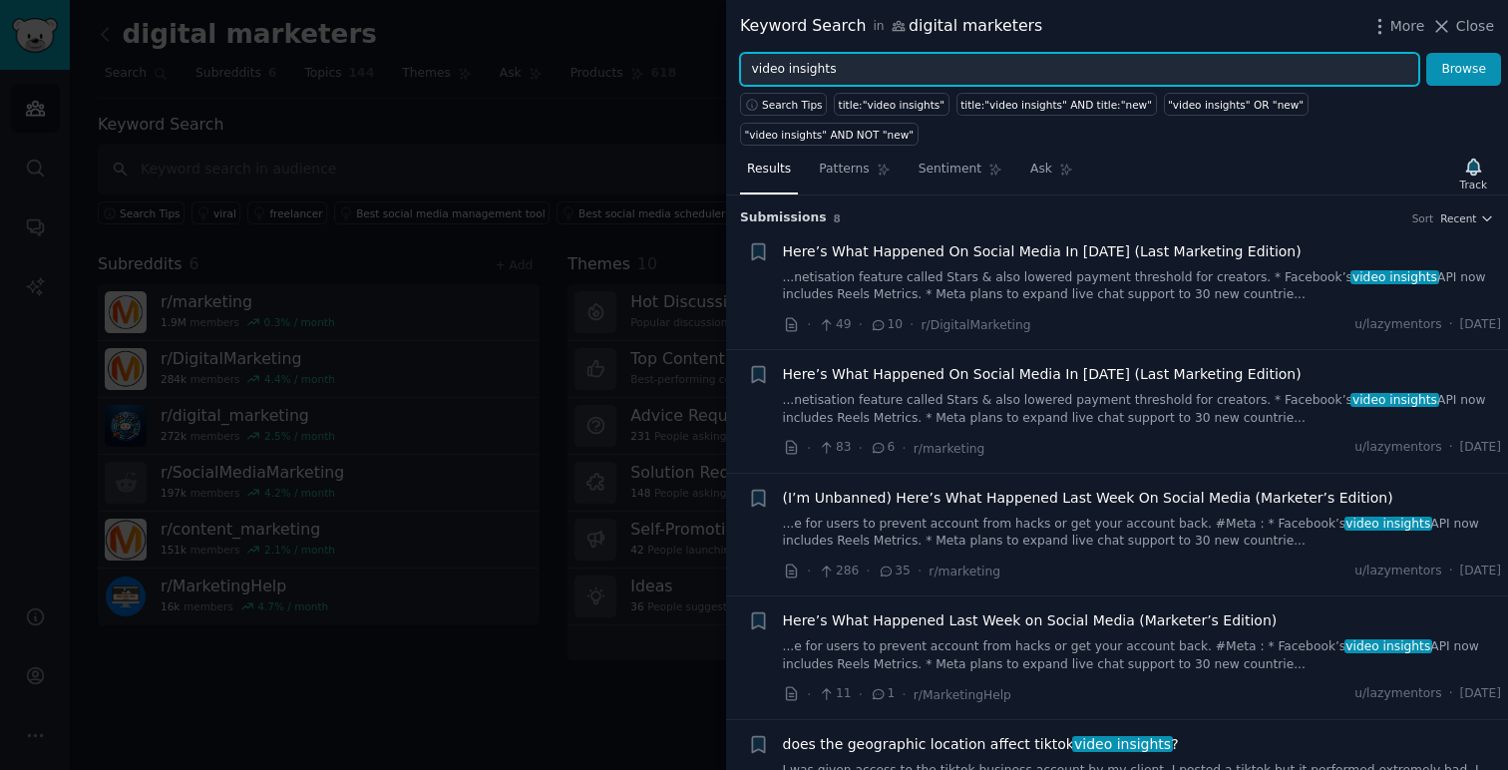
drag, startPoint x: 849, startPoint y: 72, endPoint x: 617, endPoint y: 65, distance: 231.5
click at [617, 65] on div "Keyword Search in digital marketers More Close video insights Browse Search Tip…" at bounding box center [754, 385] width 1508 height 770
type input "social listening"
click at [1426, 53] on button "Browse" at bounding box center [1463, 70] width 75 height 34
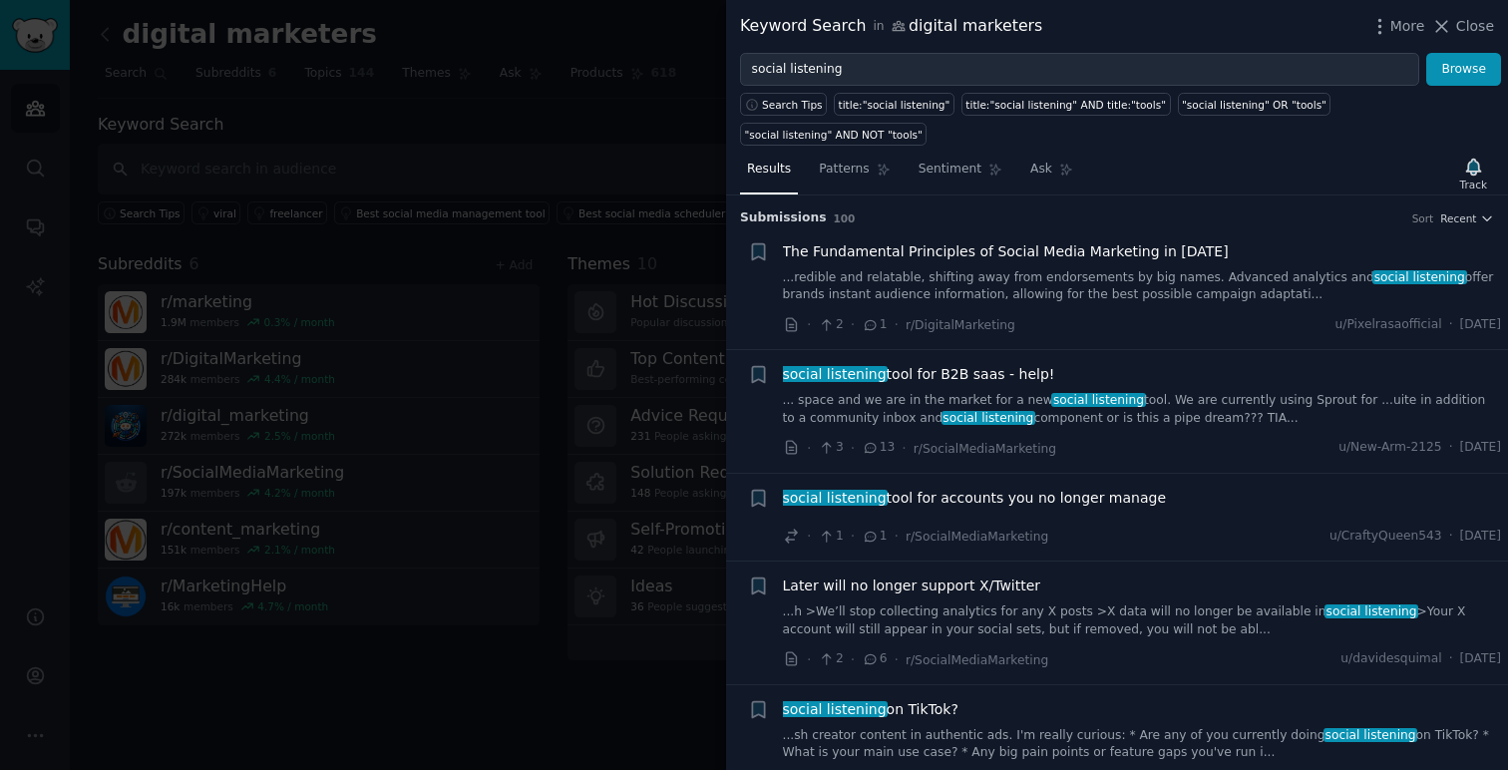
click at [1014, 373] on span "social listening tool for B2B saas - help!" at bounding box center [919, 374] width 272 height 21
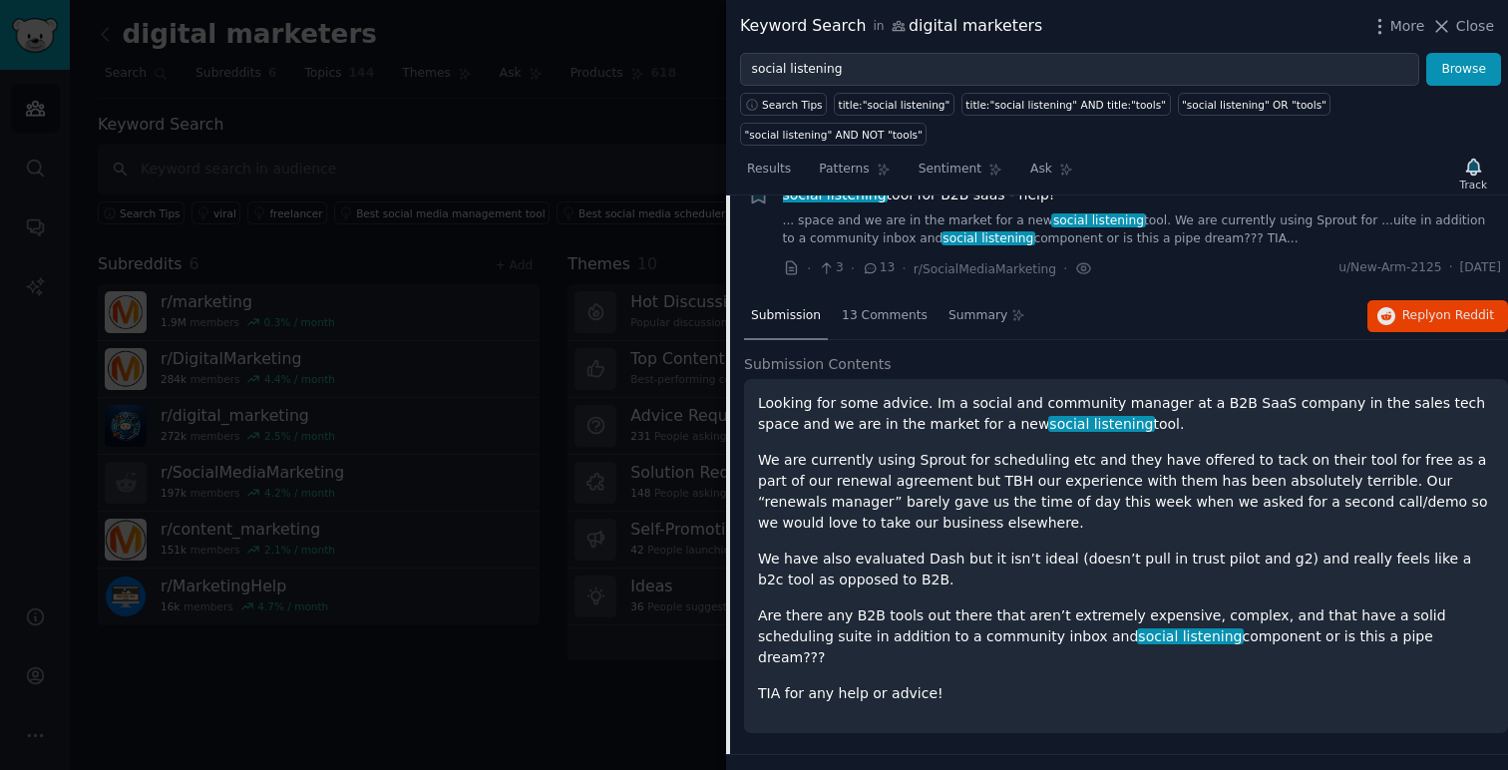
scroll to position [131, 0]
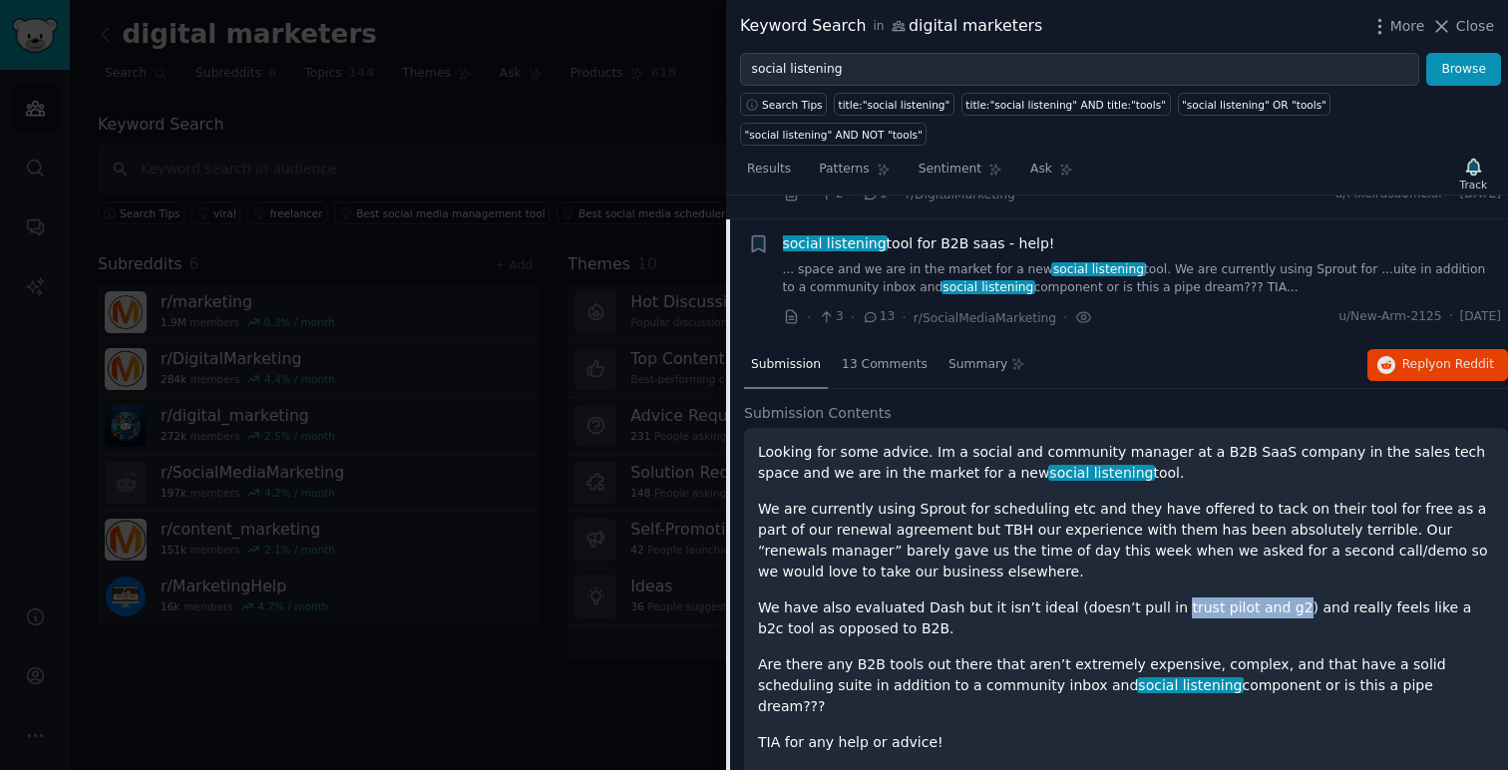
drag, startPoint x: 1262, startPoint y: 608, endPoint x: 1149, endPoint y: 606, distance: 112.7
click at [1149, 606] on p "We have also evaluated Dash but it isn’t ideal (doesn’t pull in trust pilot and…" at bounding box center [1126, 618] width 736 height 42
copy p "trust pilot and g2"
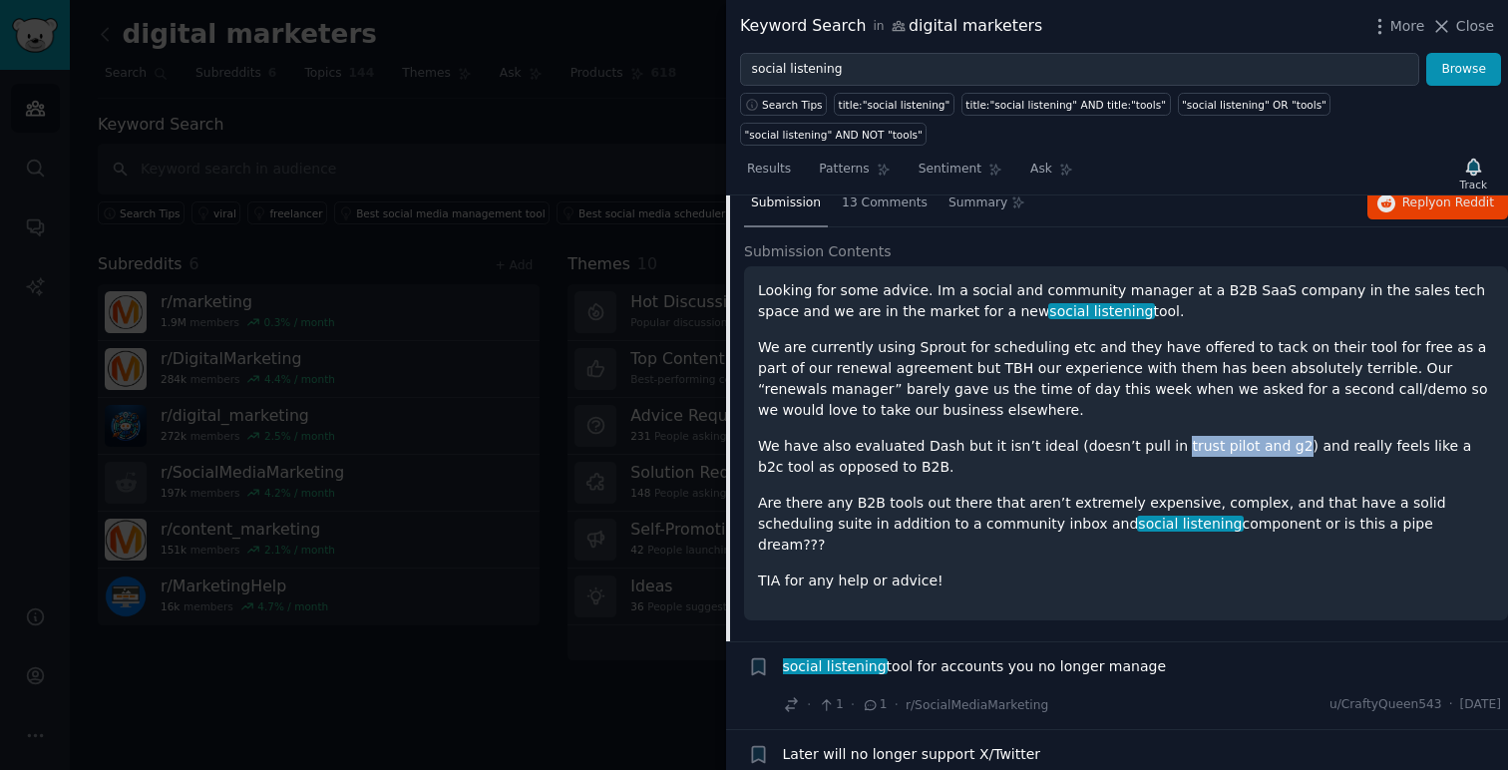
scroll to position [293, 0]
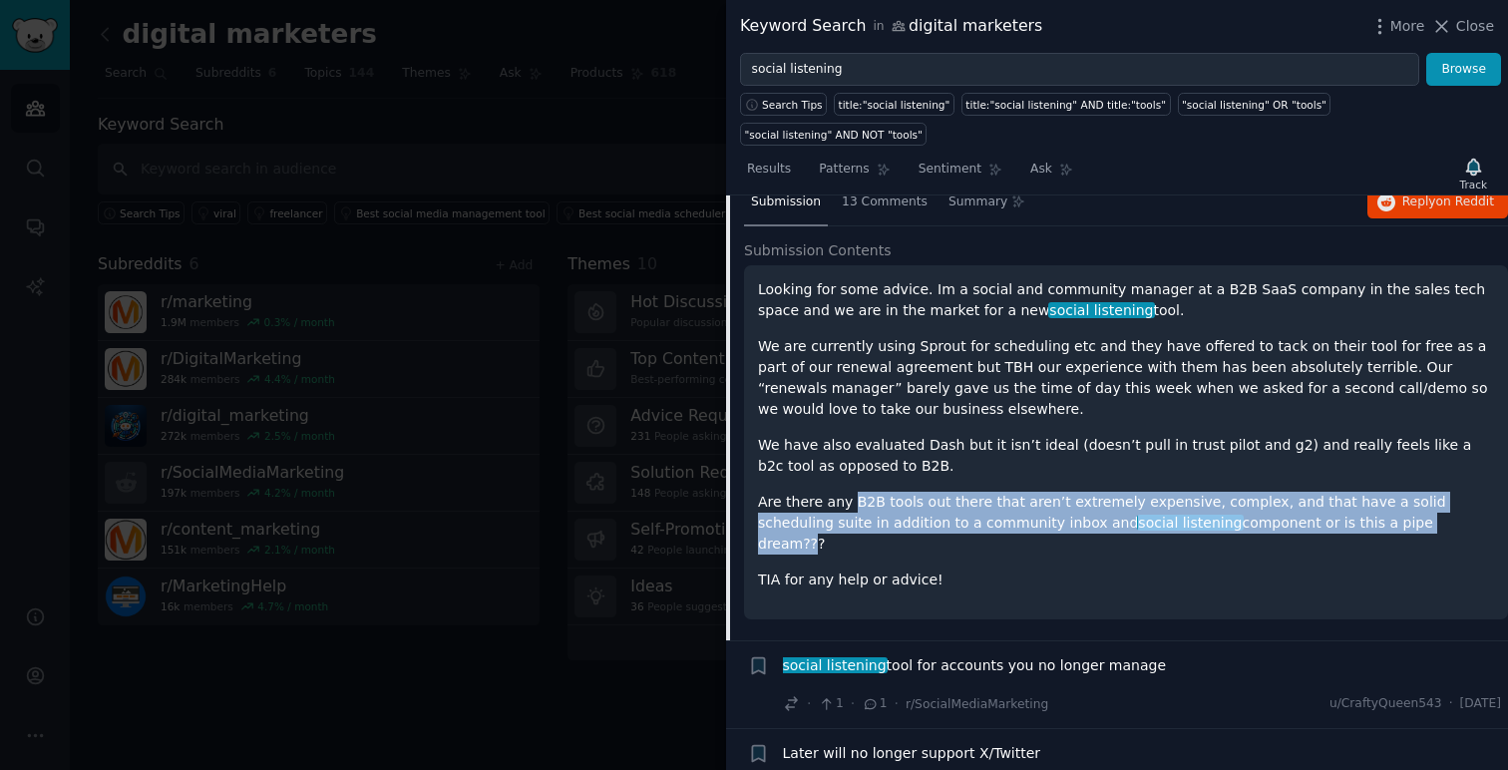
drag, startPoint x: 1323, startPoint y: 528, endPoint x: 851, endPoint y: 503, distance: 472.4
click at [851, 503] on p "Are there any B2B tools out there that aren’t extremely expensive, complex, and…" at bounding box center [1126, 523] width 736 height 63
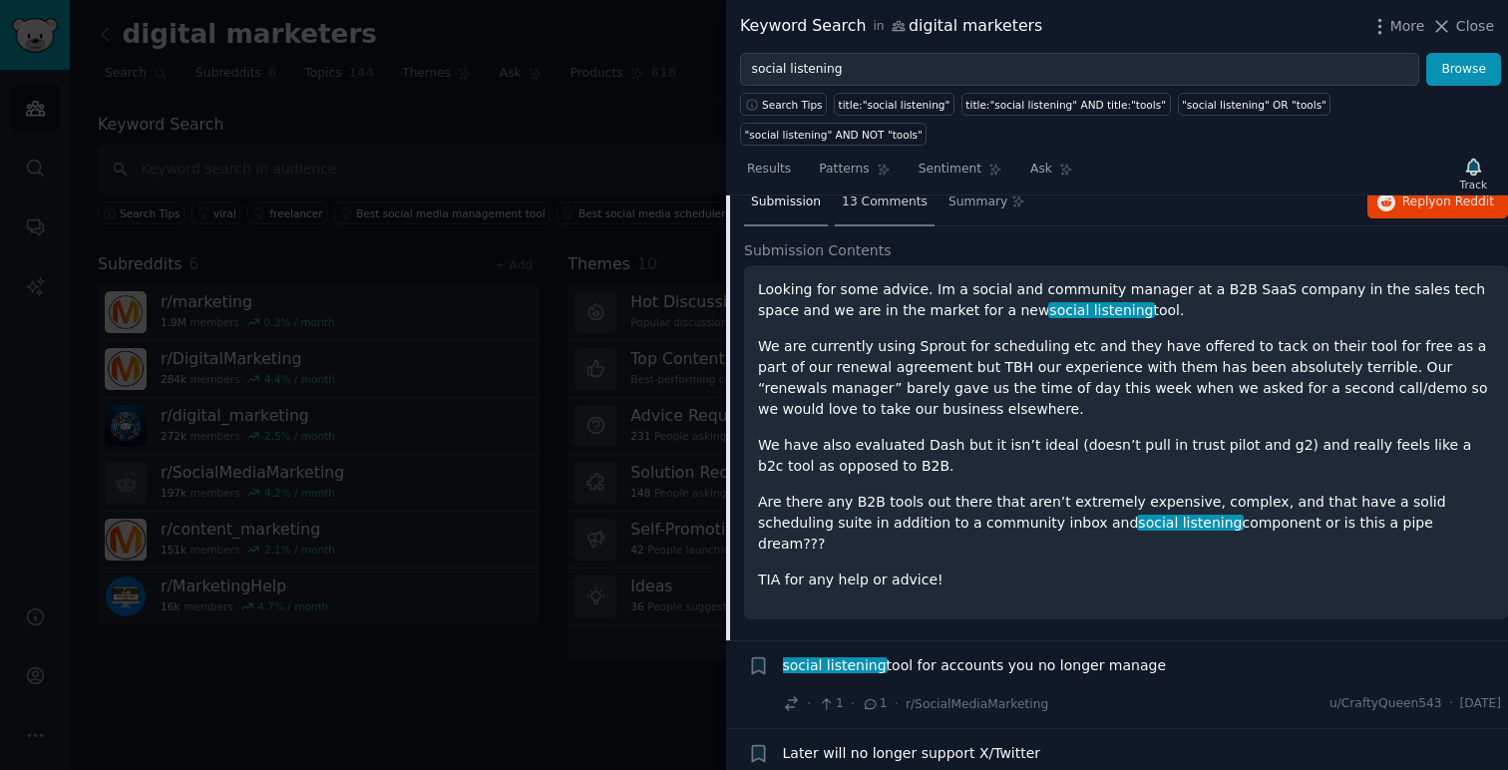
click at [866, 207] on span "13 Comments" at bounding box center [885, 203] width 86 height 18
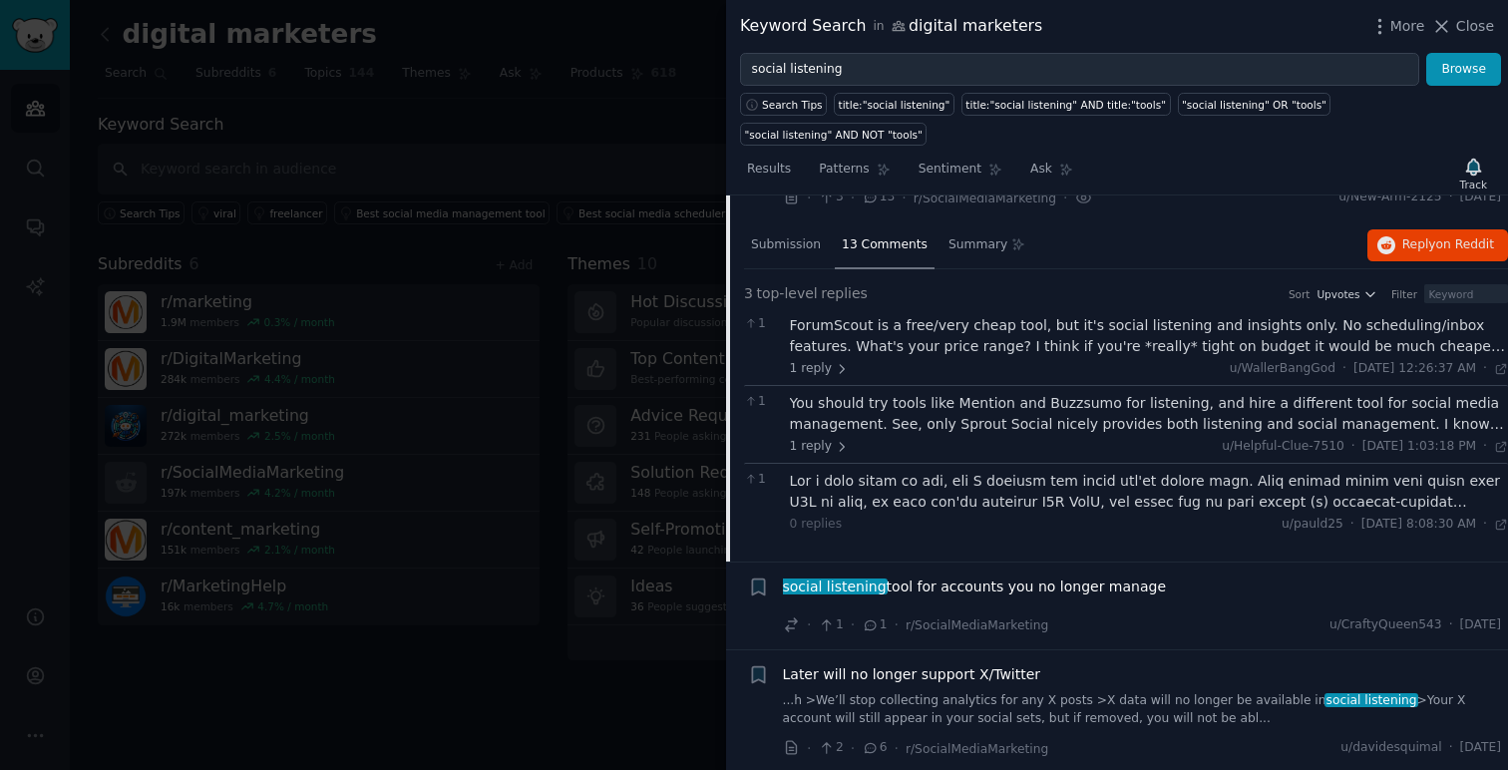
scroll to position [251, 0]
click at [850, 350] on div "ForumScout is a free/very cheap tool, but it's social listening and insights on…" at bounding box center [1149, 335] width 719 height 42
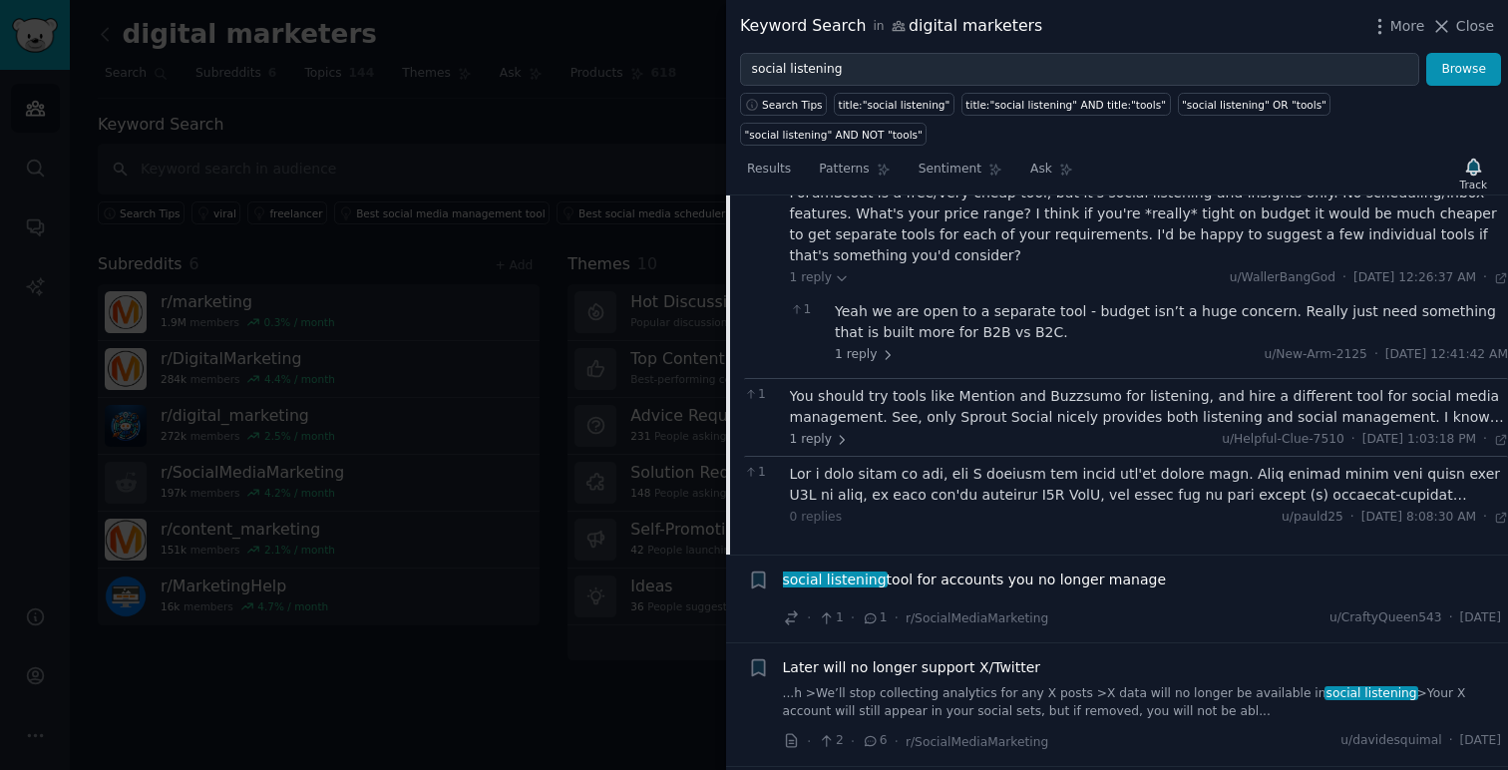
scroll to position [388, 0]
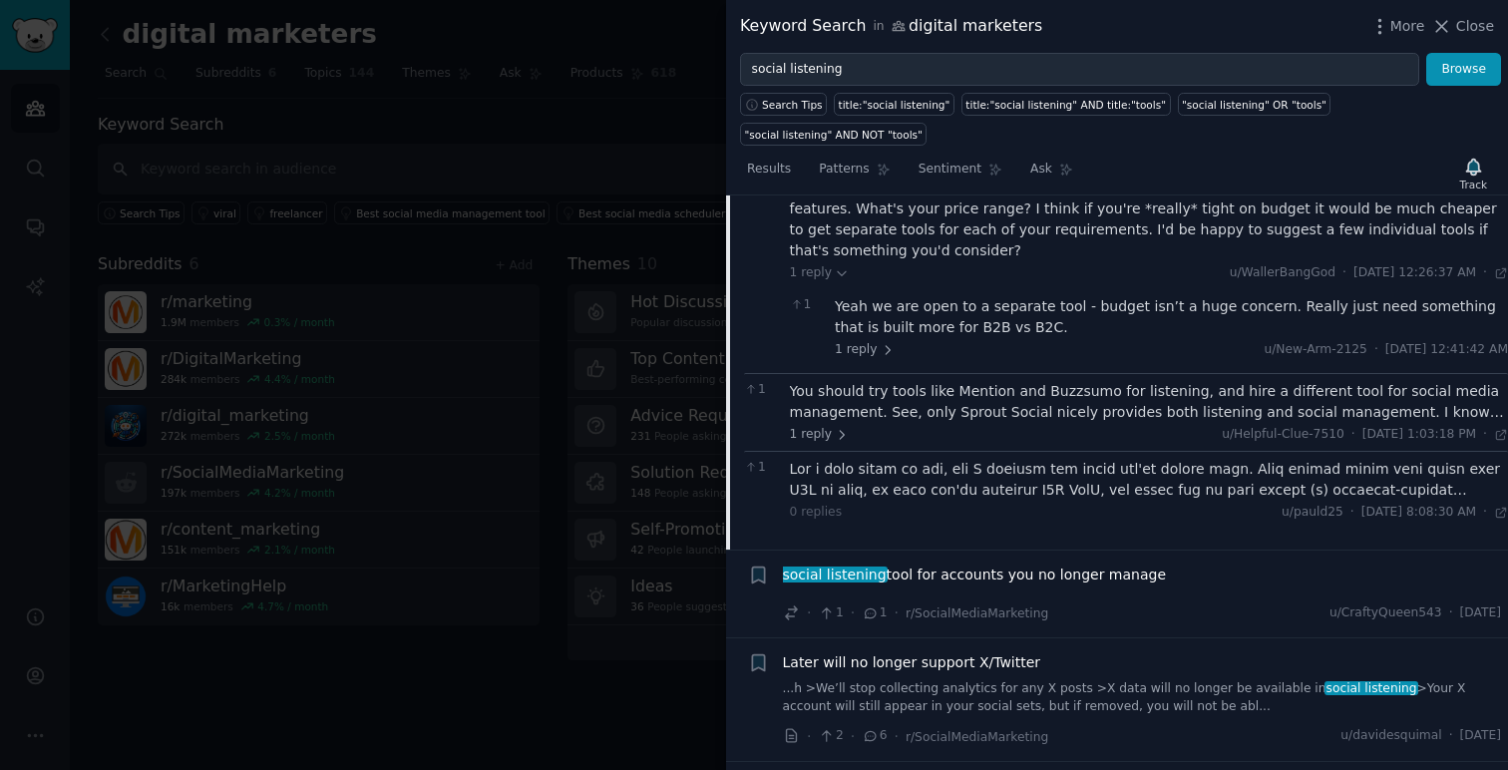
click at [1006, 414] on div "You should try tools like Mention and Buzzsumo for listening, and hire a differ…" at bounding box center [1149, 402] width 719 height 42
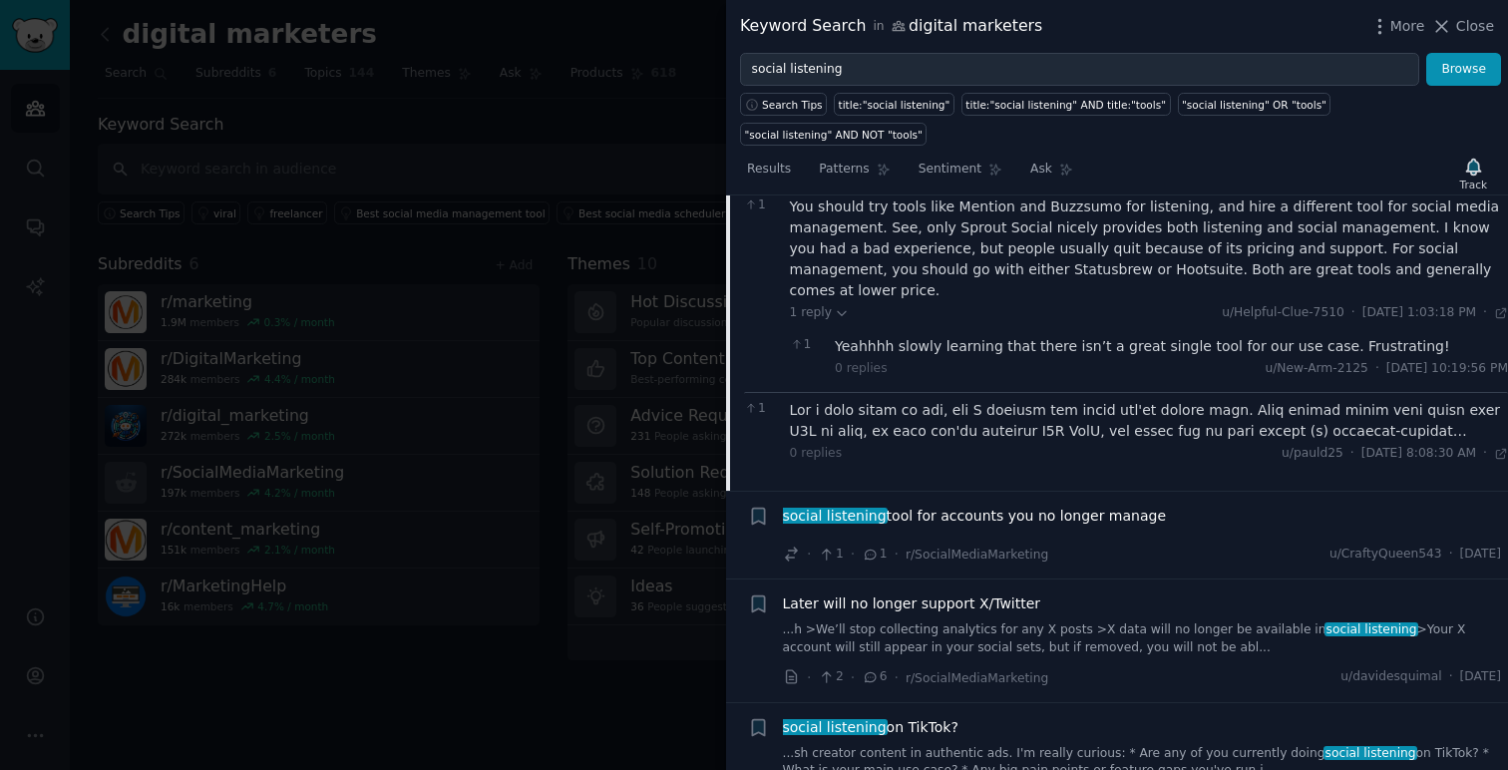
scroll to position [576, 0]
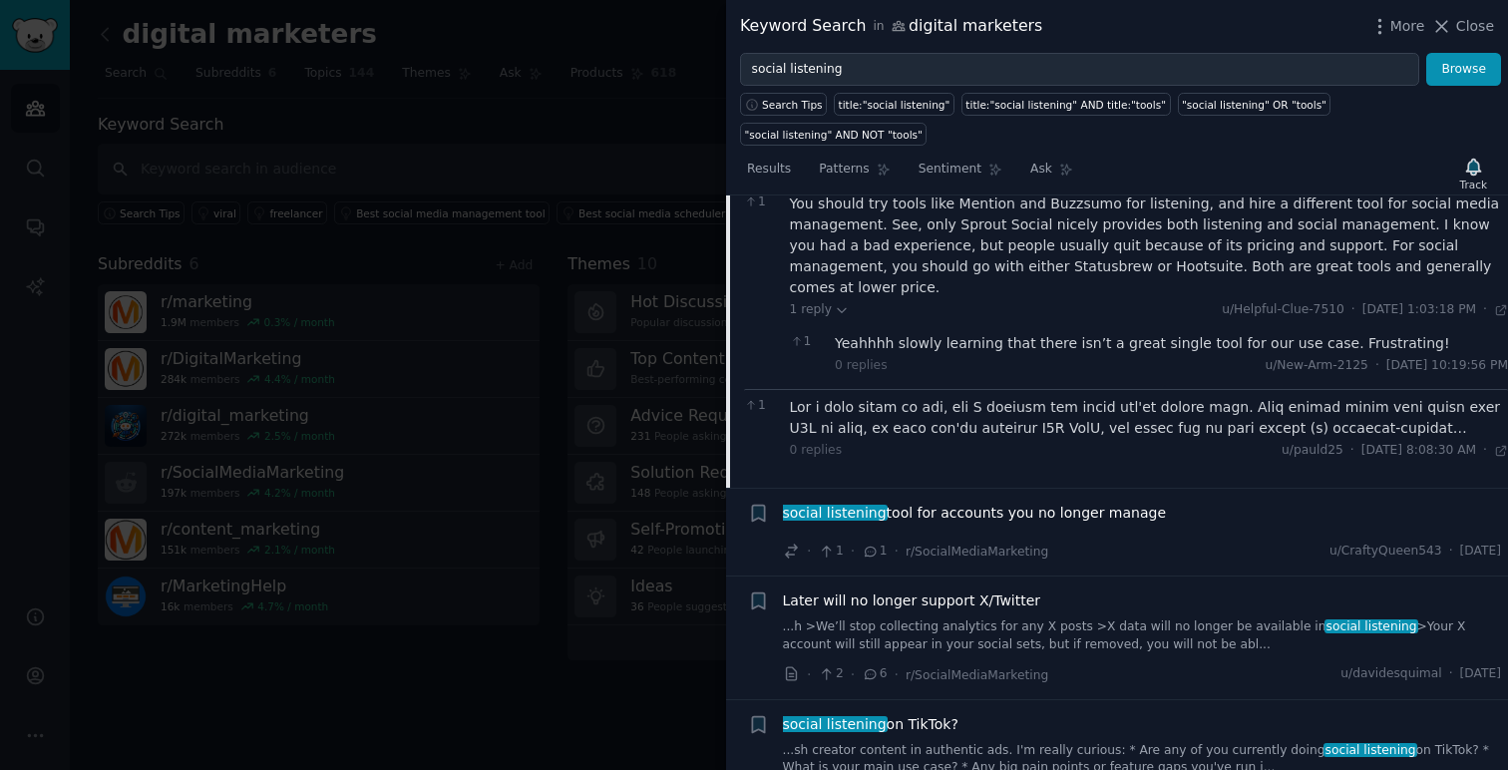
click at [1059, 397] on div at bounding box center [1149, 418] width 719 height 42
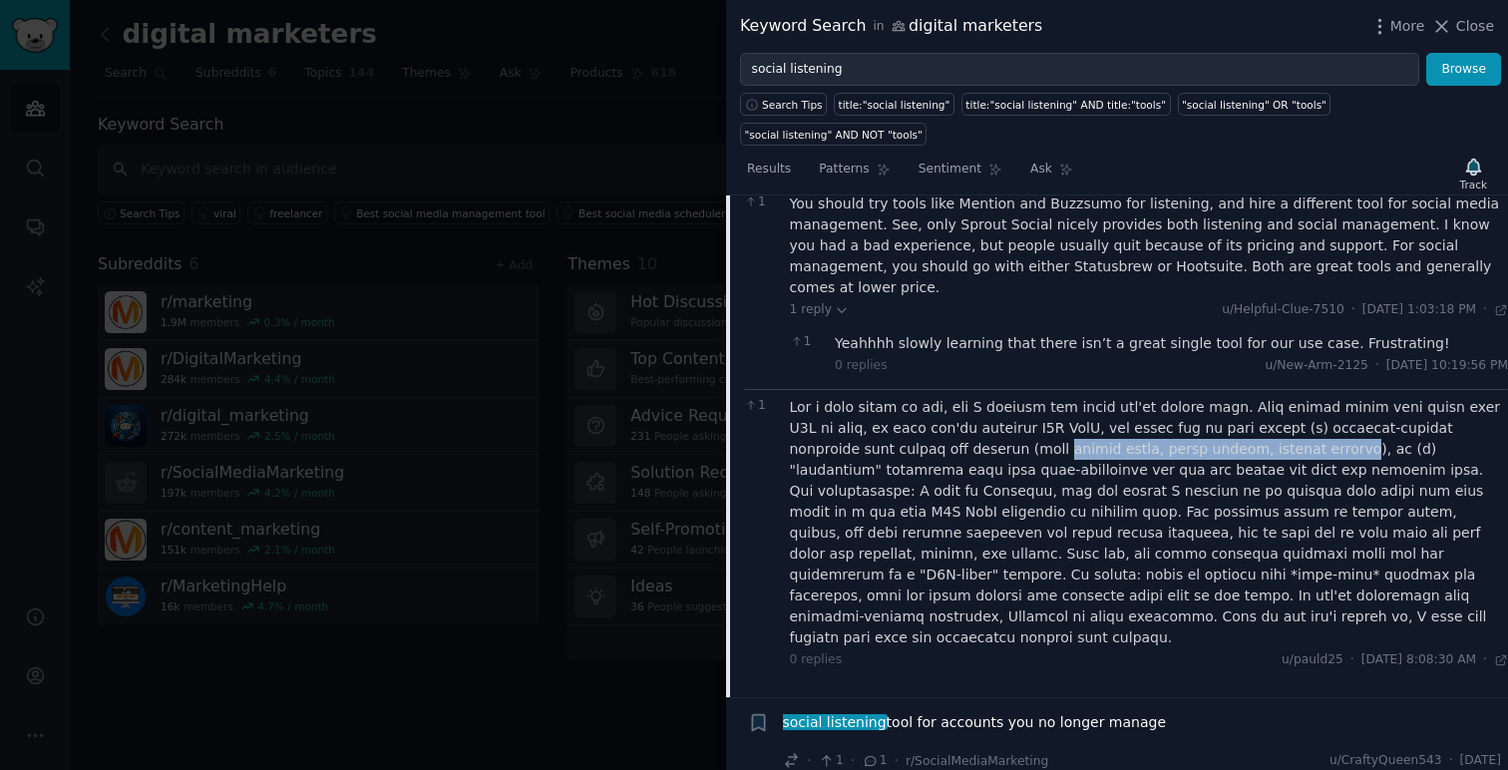
drag, startPoint x: 1212, startPoint y: 430, endPoint x: 945, endPoint y: 431, distance: 267.3
click at [945, 431] on div at bounding box center [1149, 522] width 719 height 251
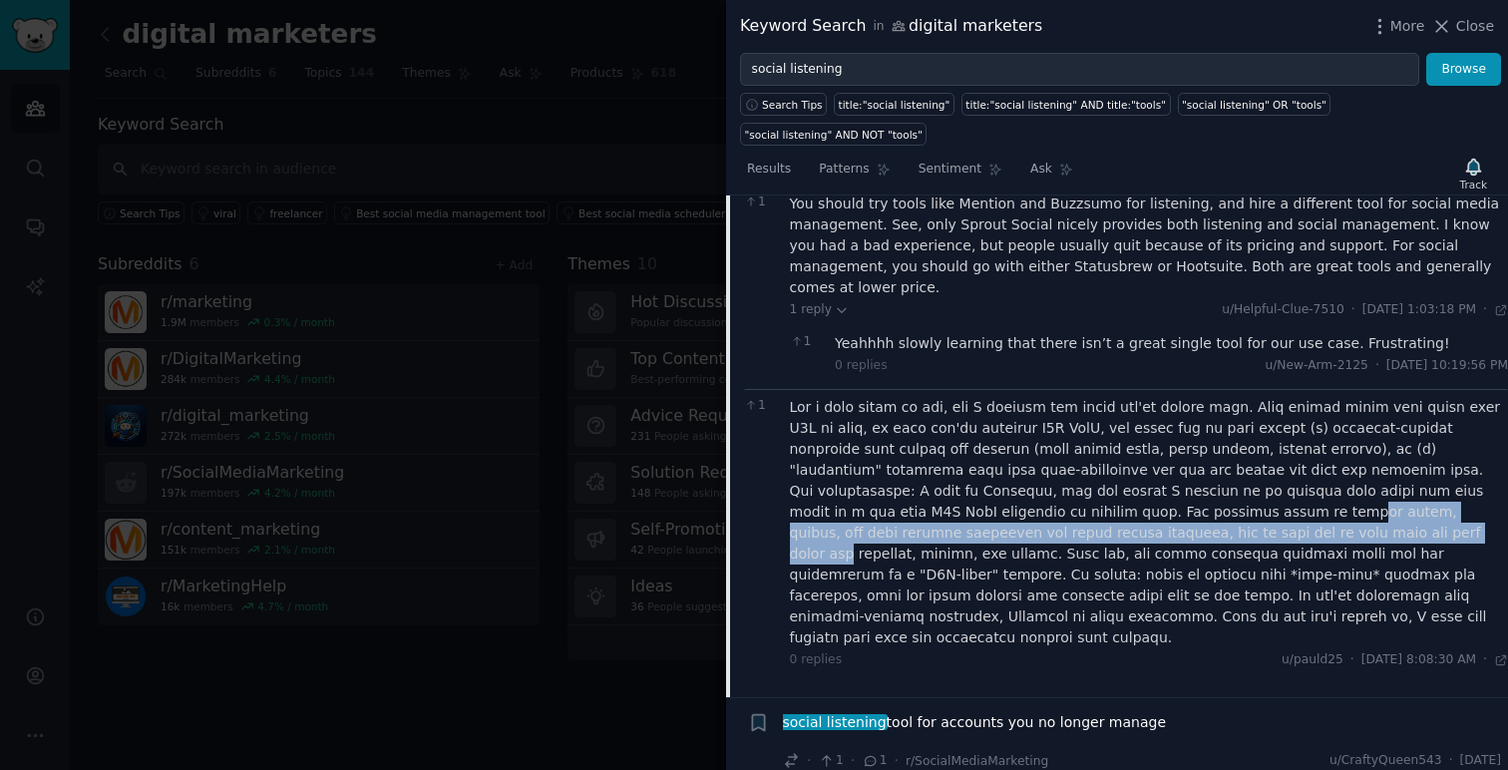
drag, startPoint x: 919, startPoint y: 494, endPoint x: 971, endPoint y: 521, distance: 59.3
click at [970, 521] on div at bounding box center [1149, 522] width 719 height 251
click at [984, 527] on div at bounding box center [1149, 522] width 719 height 251
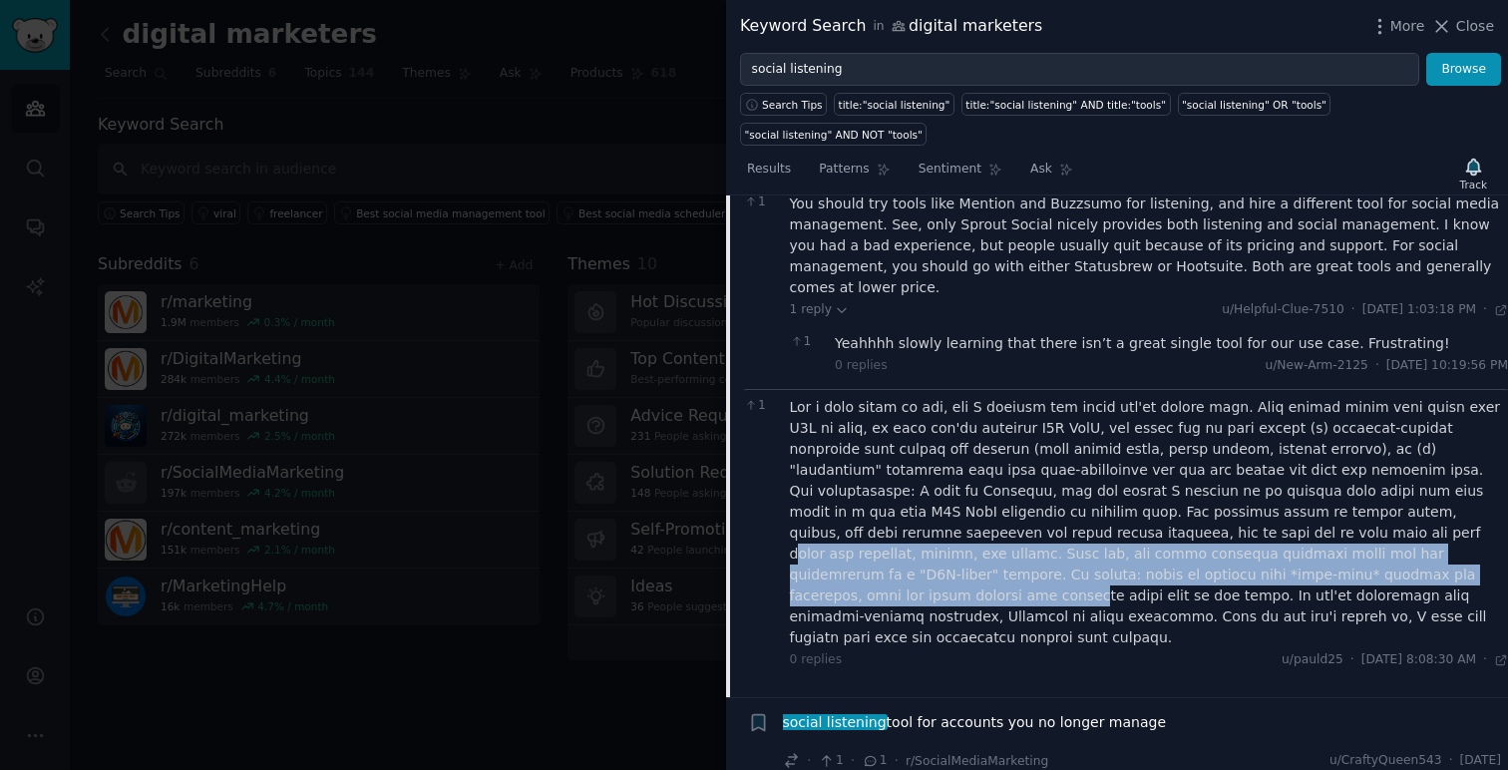
drag, startPoint x: 915, startPoint y: 507, endPoint x: 979, endPoint y: 552, distance: 78.9
click at [979, 552] on div at bounding box center [1149, 522] width 719 height 251
click at [889, 505] on div at bounding box center [1149, 522] width 719 height 251
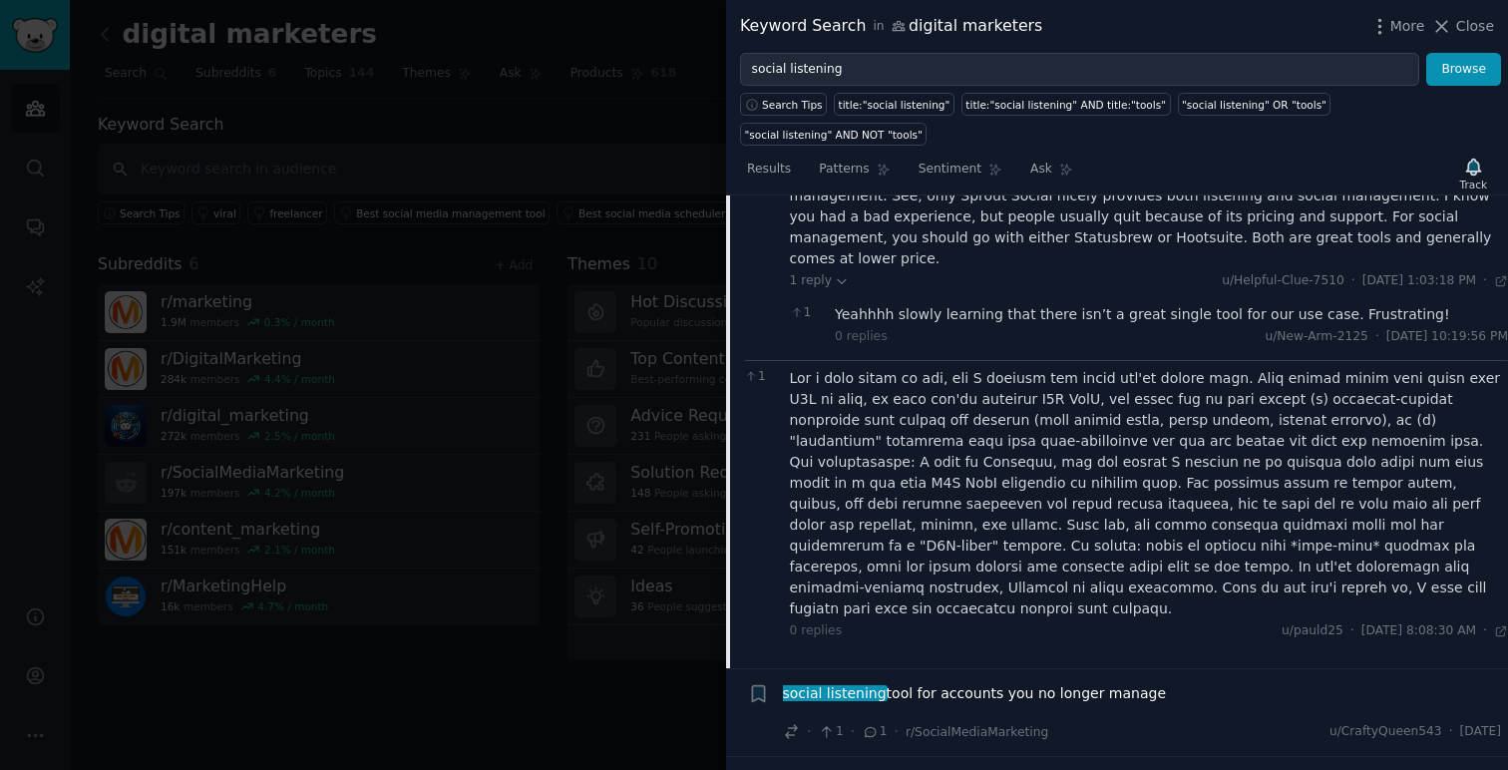
scroll to position [607, 0]
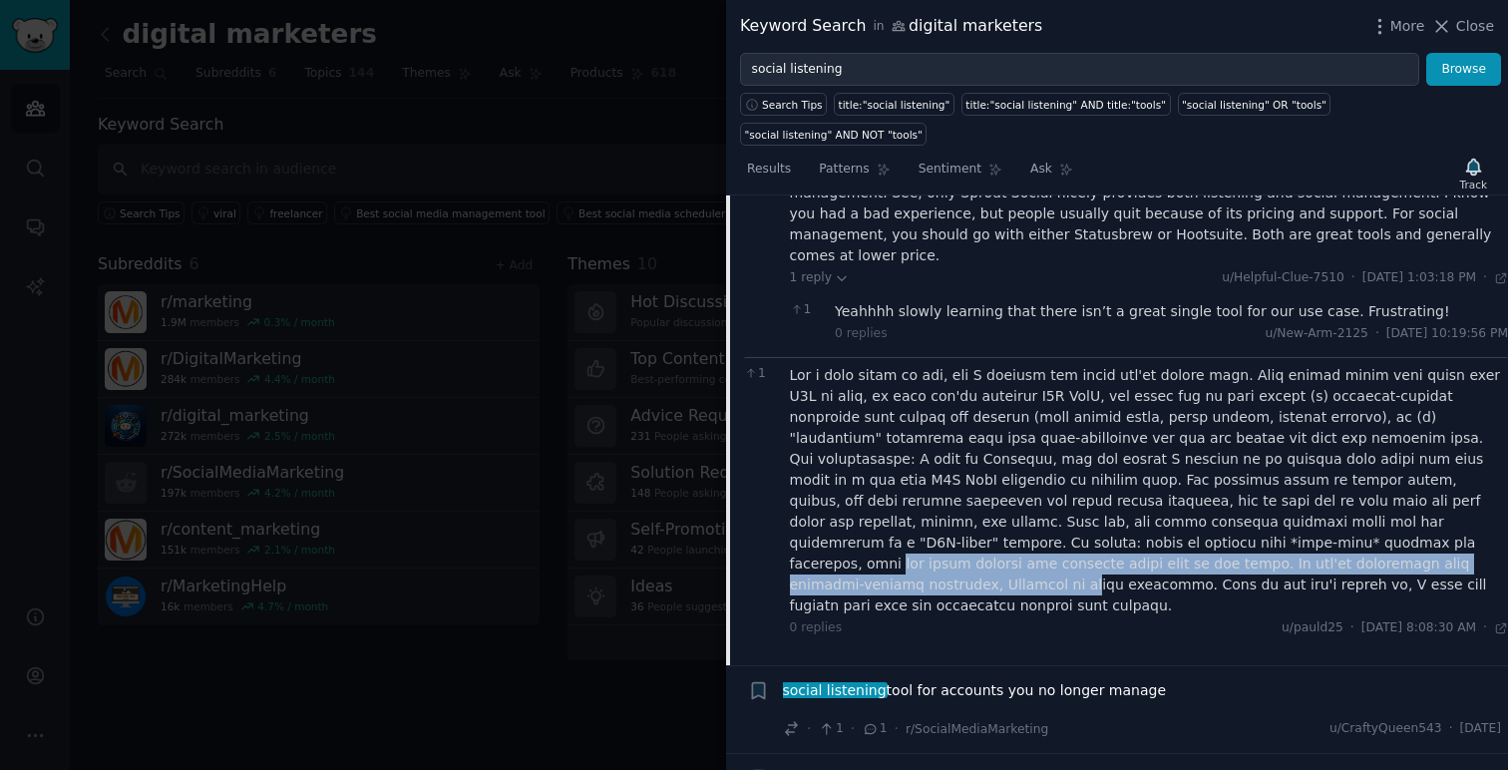
drag, startPoint x: 792, startPoint y: 517, endPoint x: 875, endPoint y: 547, distance: 88.0
click at [875, 547] on div at bounding box center [1149, 490] width 719 height 251
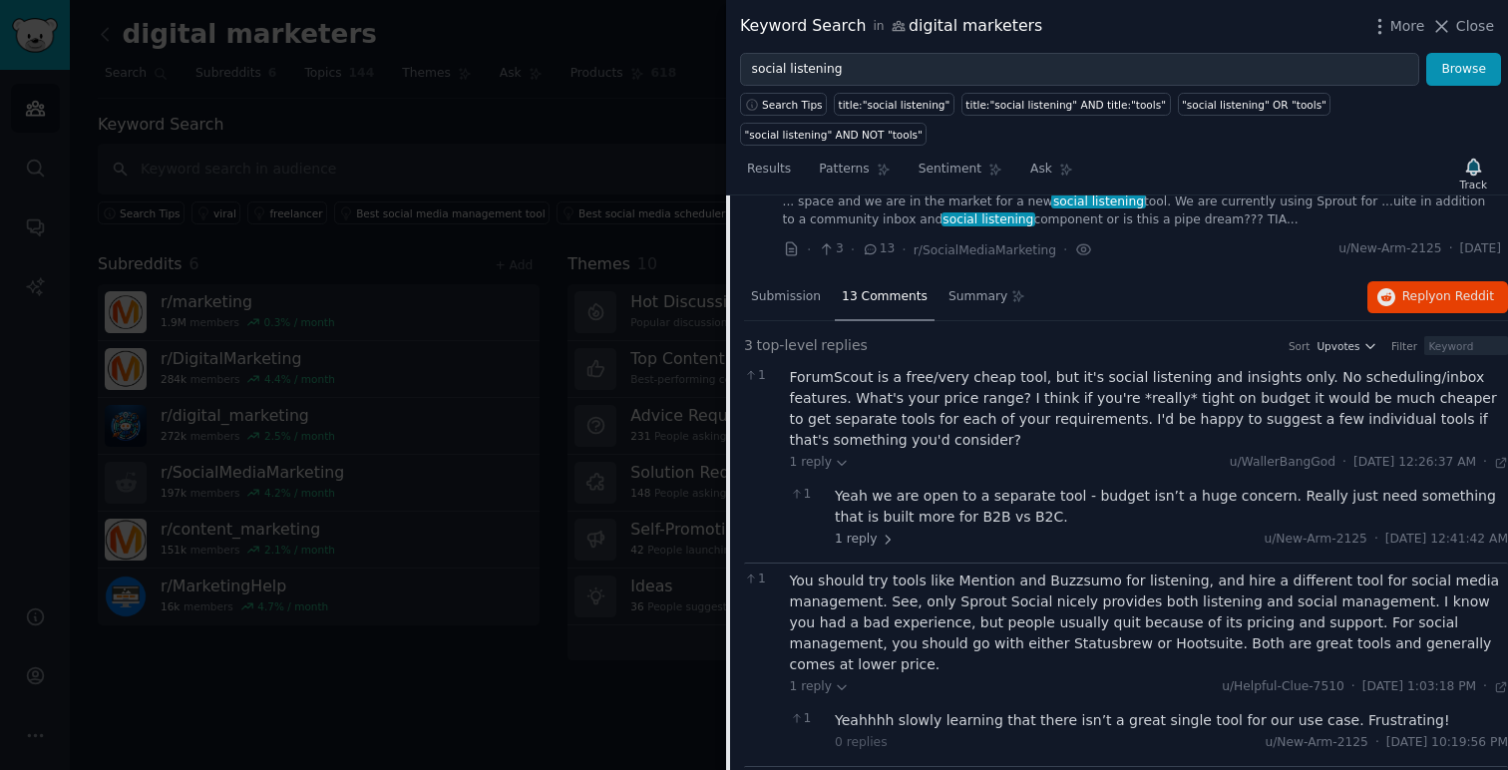
scroll to position [0, 0]
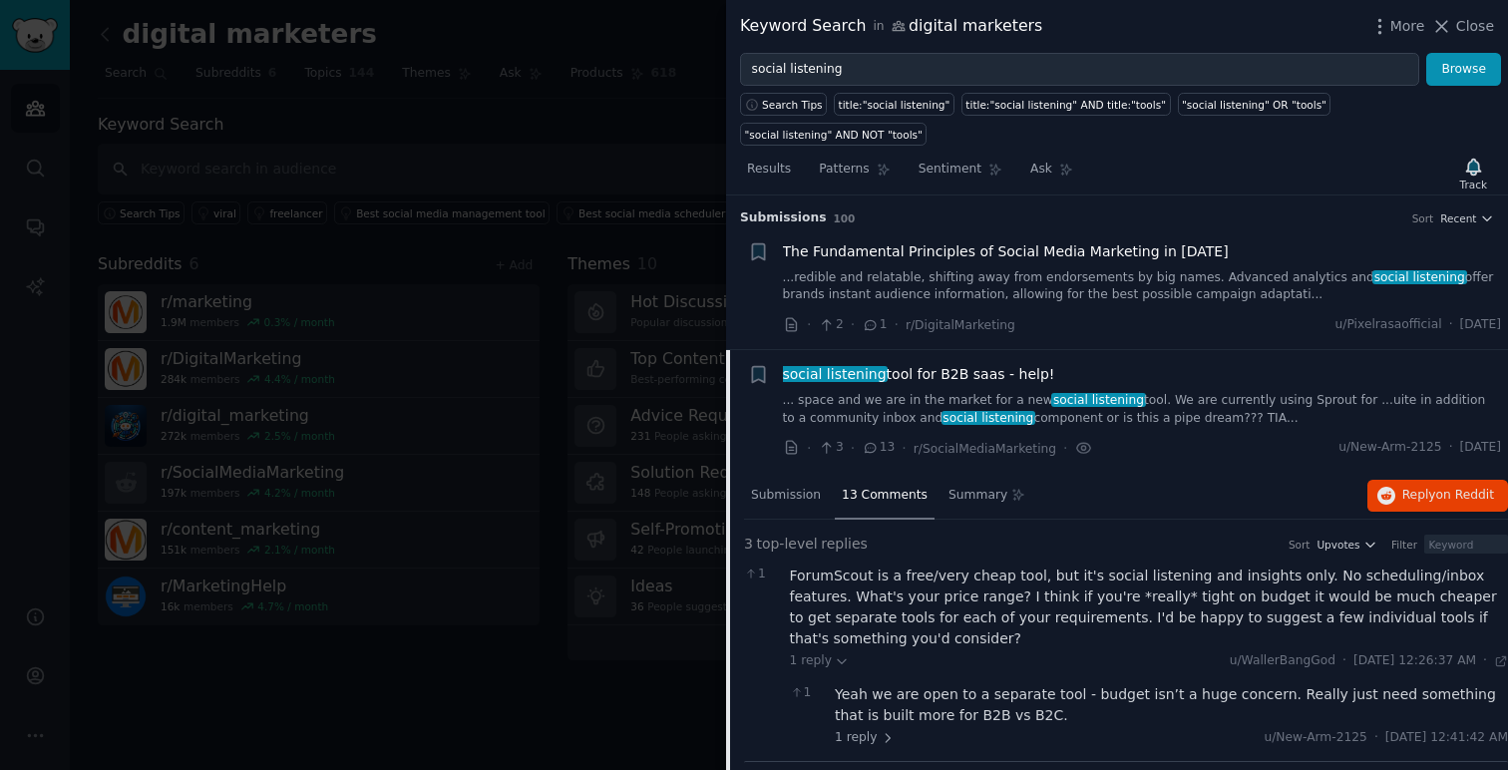
click at [948, 374] on span "social listening tool for B2B saas - help!" at bounding box center [919, 374] width 272 height 21
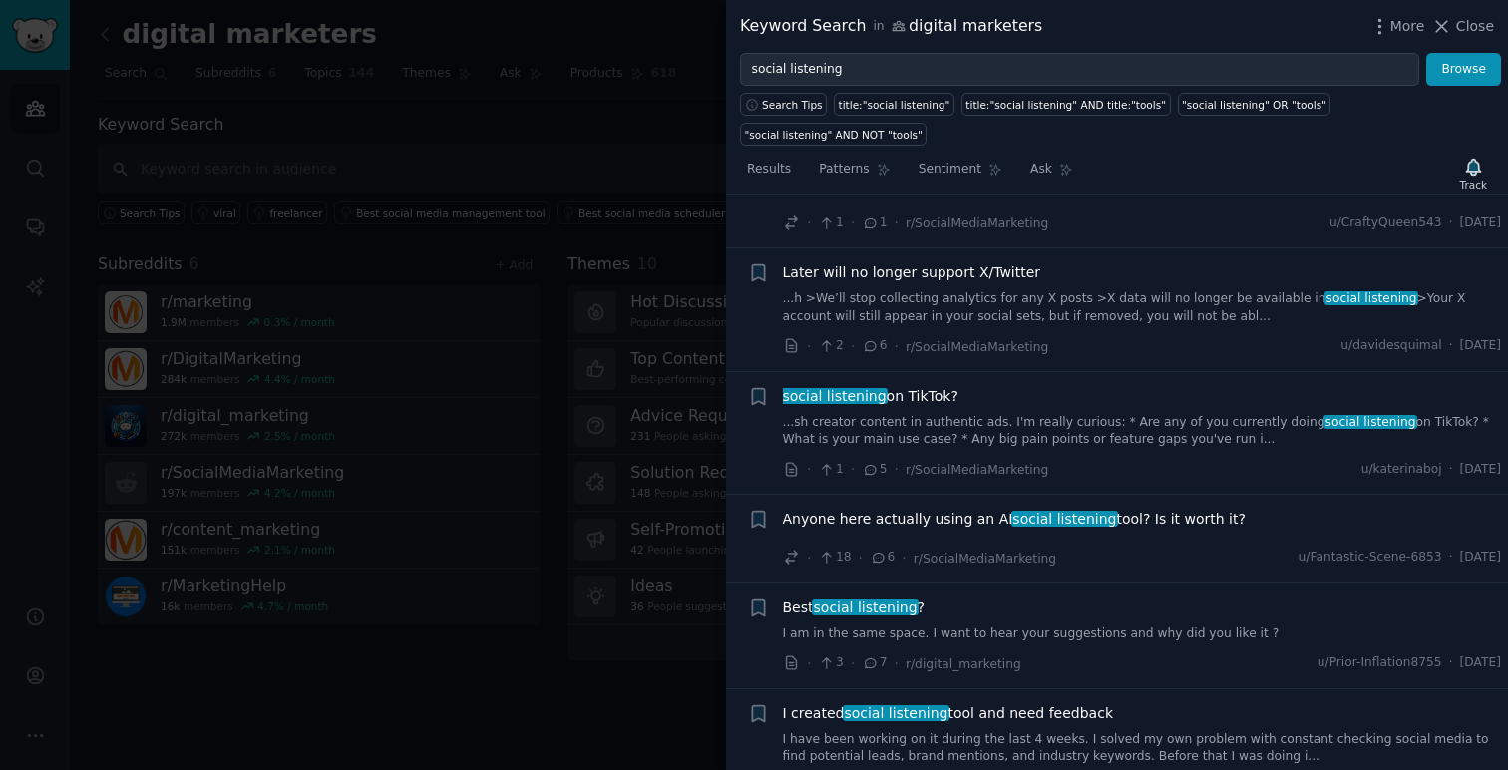
scroll to position [370, 0]
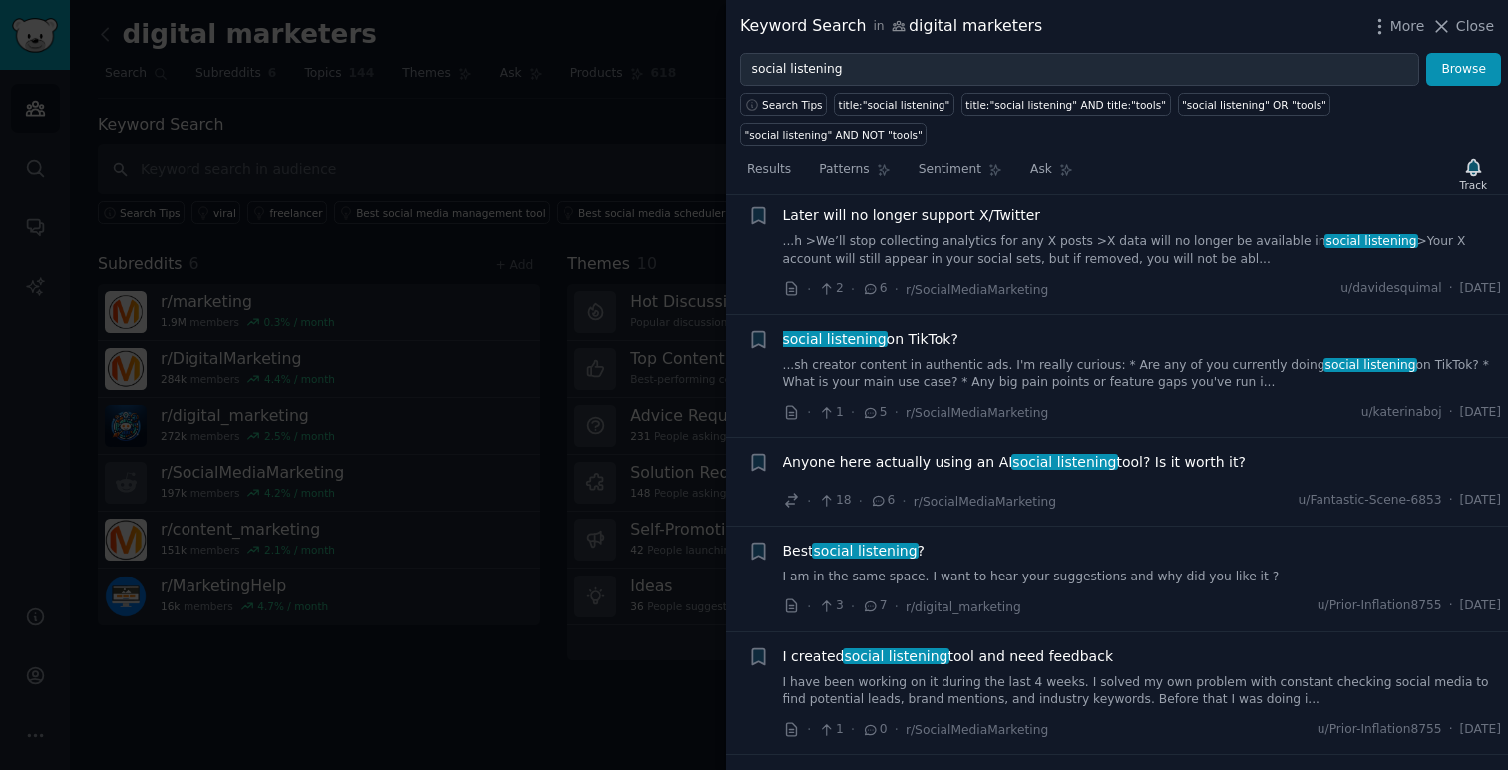
click at [917, 343] on span "social listening on TikTok?" at bounding box center [871, 339] width 176 height 21
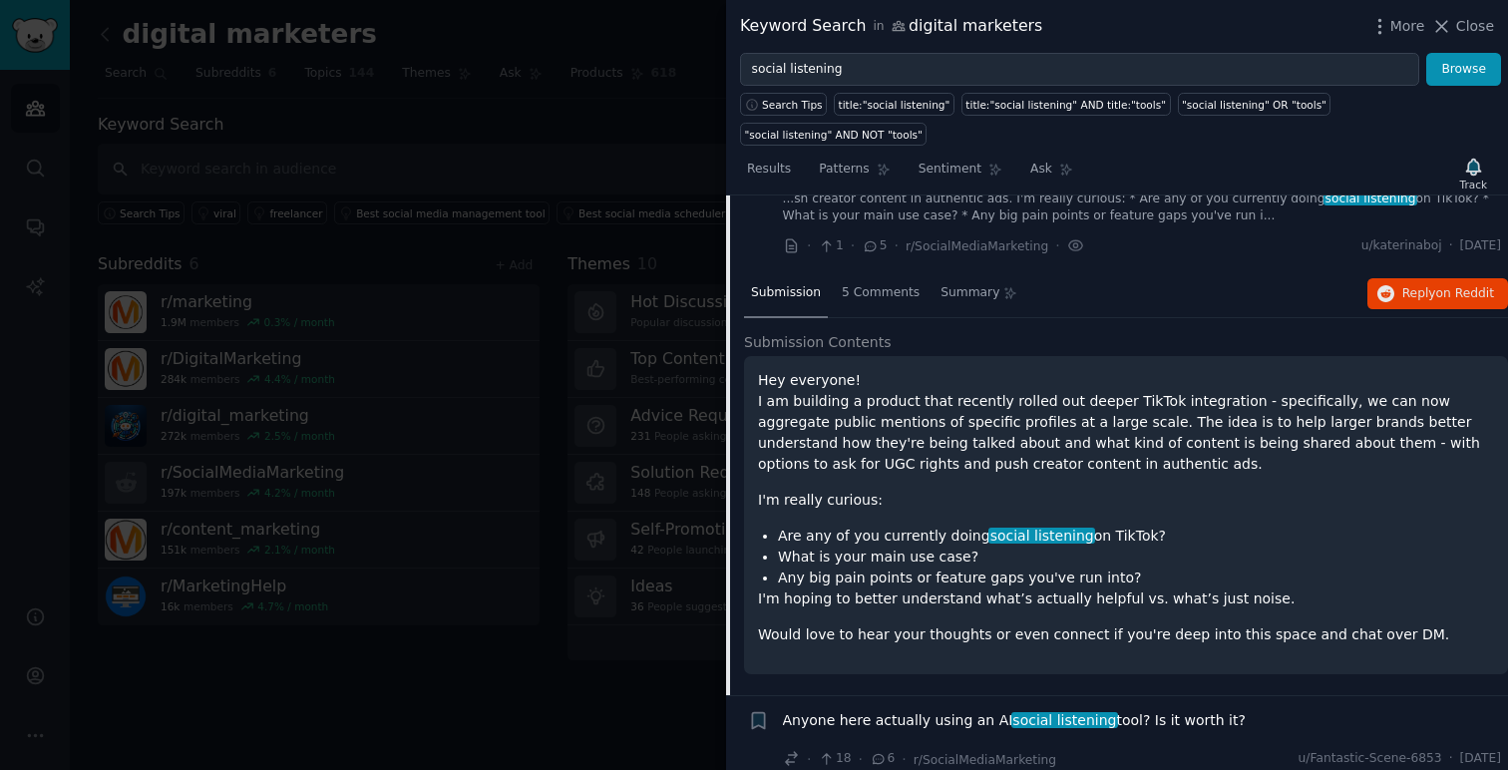
scroll to position [539, 0]
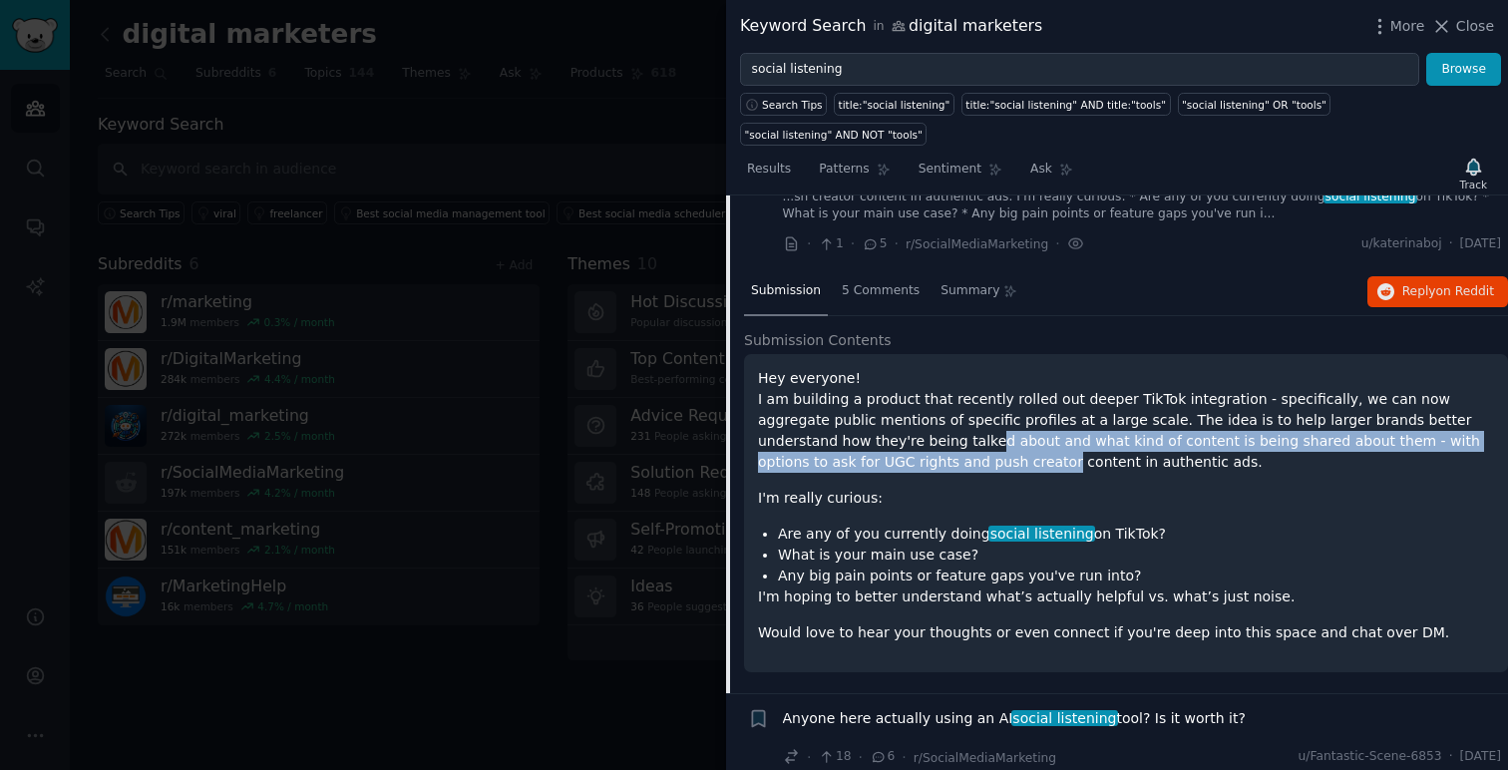
drag, startPoint x: 870, startPoint y: 446, endPoint x: 899, endPoint y: 466, distance: 35.1
click at [899, 466] on p "Hey everyone! I am building a product that recently rolled out deeper TikTok in…" at bounding box center [1126, 420] width 736 height 105
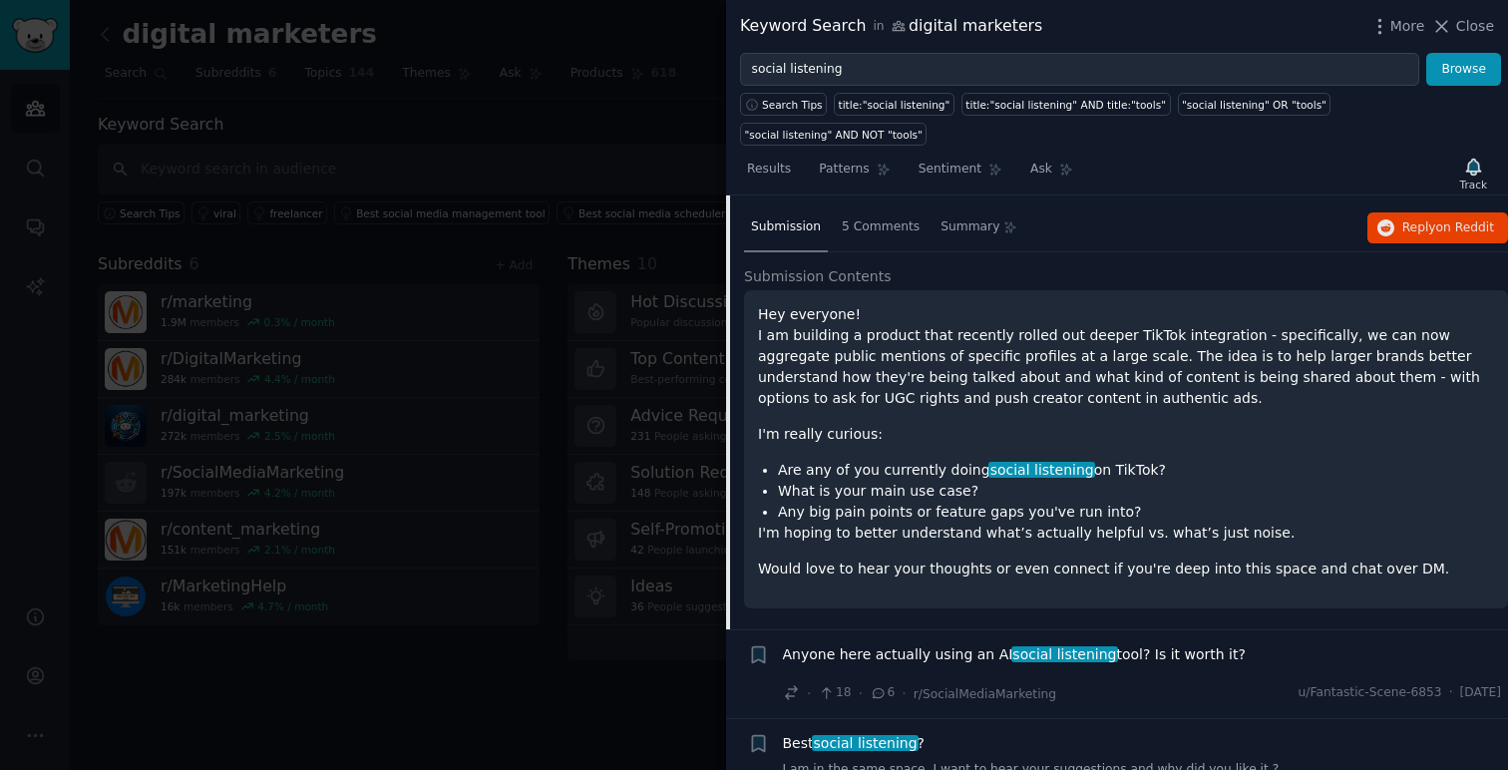
scroll to position [604, 0]
click at [889, 221] on span "5 Comments" at bounding box center [881, 225] width 78 height 18
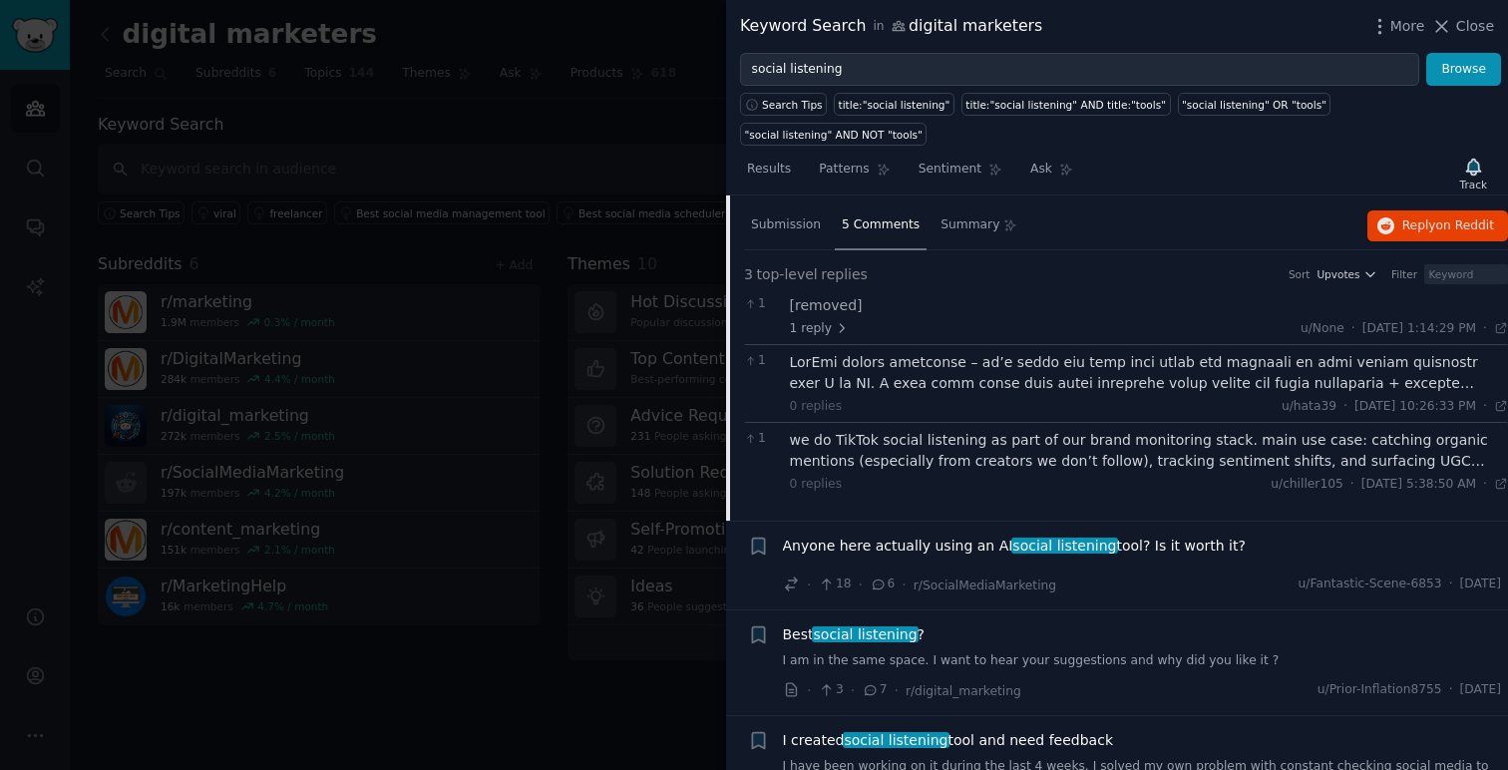
click at [1051, 365] on div at bounding box center [1149, 373] width 719 height 42
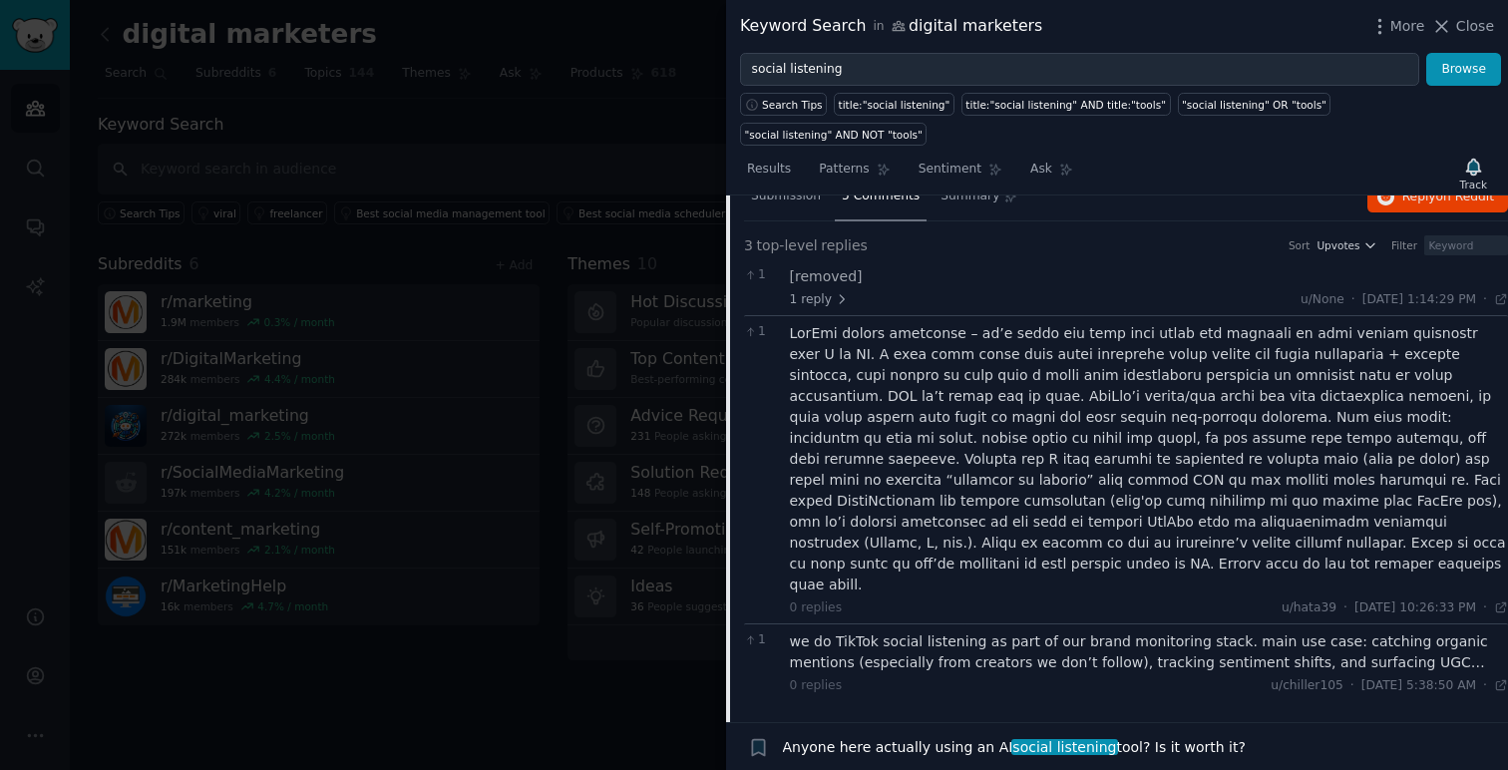
scroll to position [635, 0]
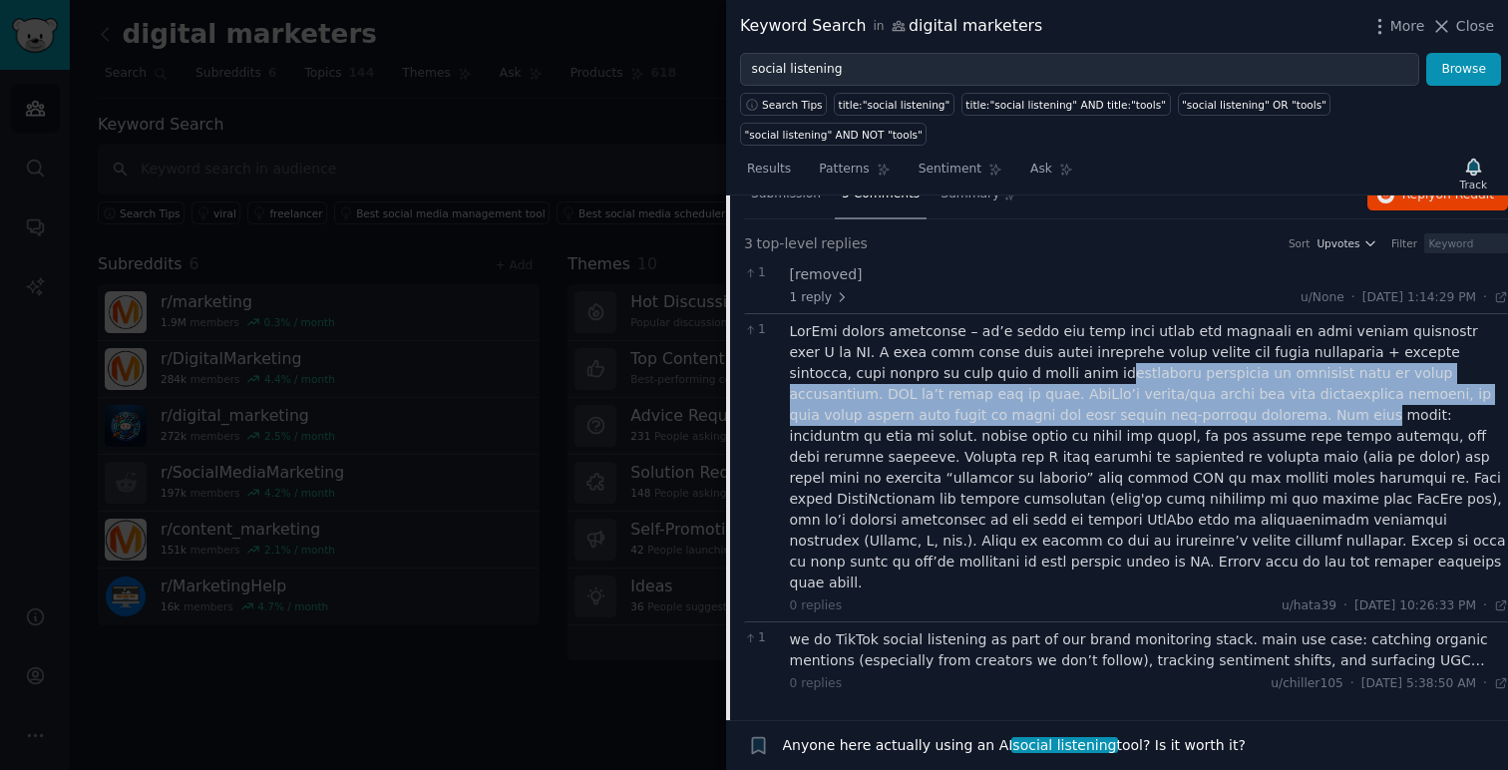
drag, startPoint x: 926, startPoint y: 374, endPoint x: 987, endPoint y: 418, distance: 75.8
click at [987, 418] on div at bounding box center [1149, 457] width 719 height 272
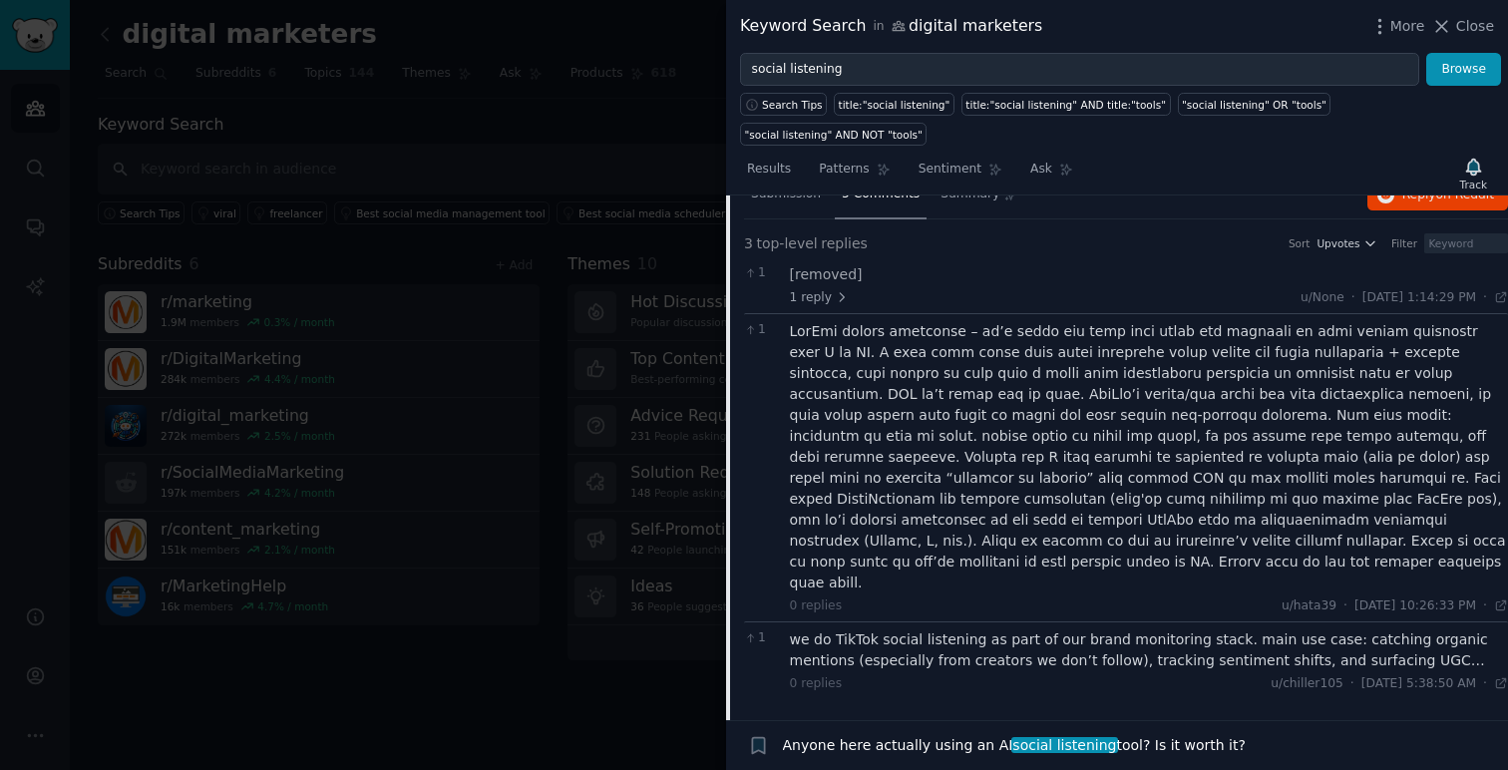
drag, startPoint x: 919, startPoint y: 388, endPoint x: 964, endPoint y: 425, distance: 58.1
click at [964, 425] on div at bounding box center [1149, 457] width 719 height 272
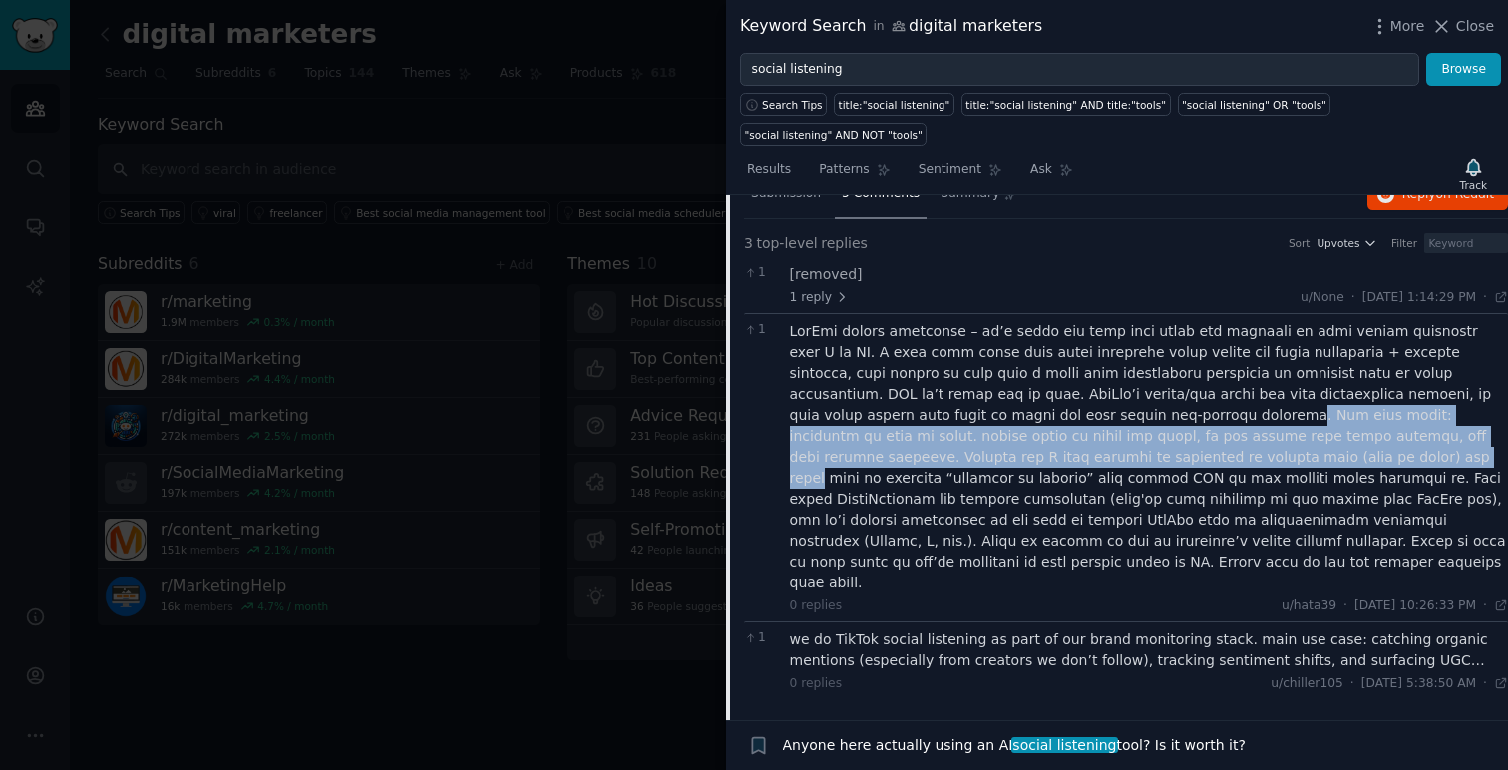
drag, startPoint x: 921, startPoint y: 408, endPoint x: 964, endPoint y: 454, distance: 62.8
click at [964, 454] on div at bounding box center [1149, 457] width 719 height 272
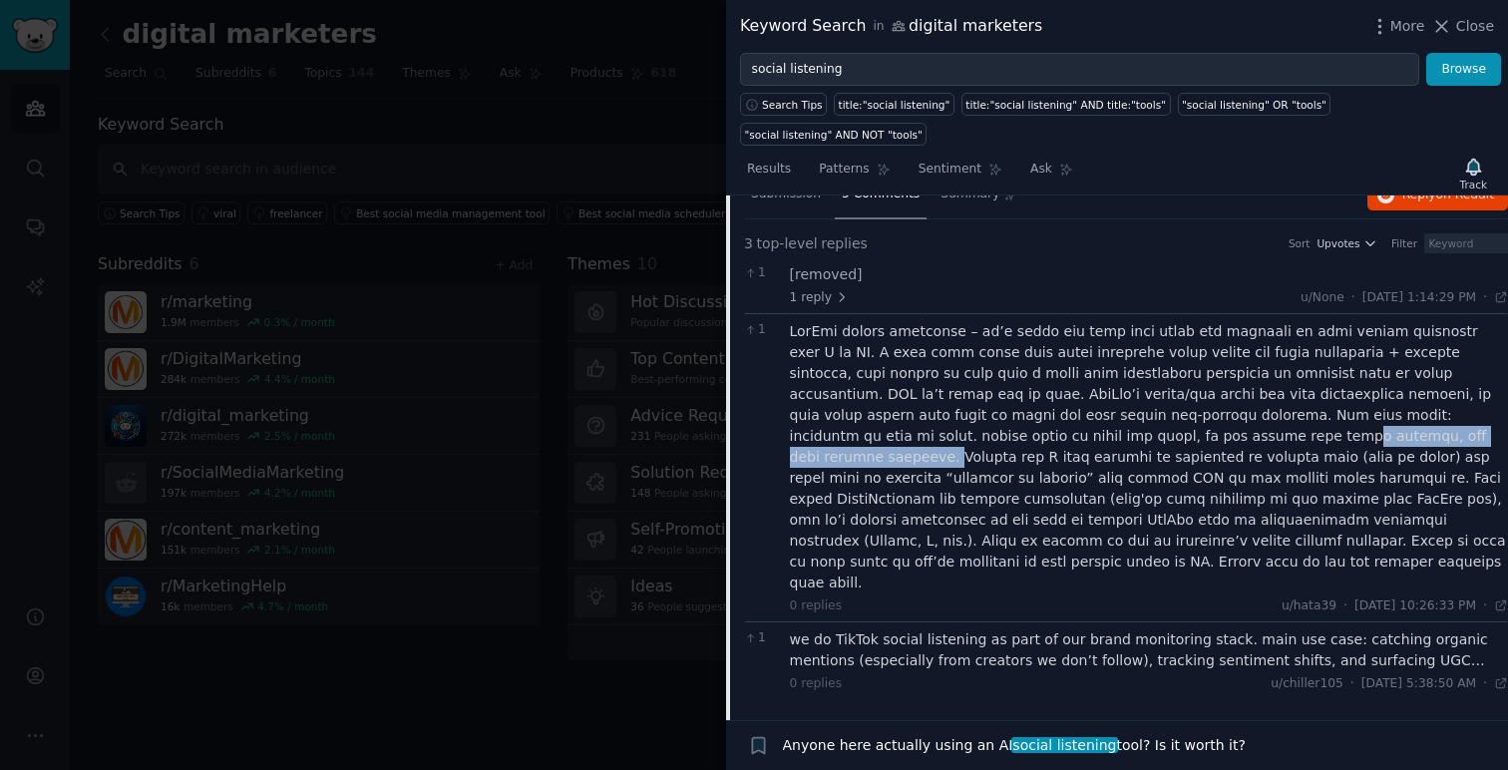
drag, startPoint x: 889, startPoint y: 434, endPoint x: 1130, endPoint y: 432, distance: 241.4
click at [1130, 432] on div at bounding box center [1149, 457] width 719 height 272
click at [1124, 436] on div at bounding box center [1149, 457] width 719 height 272
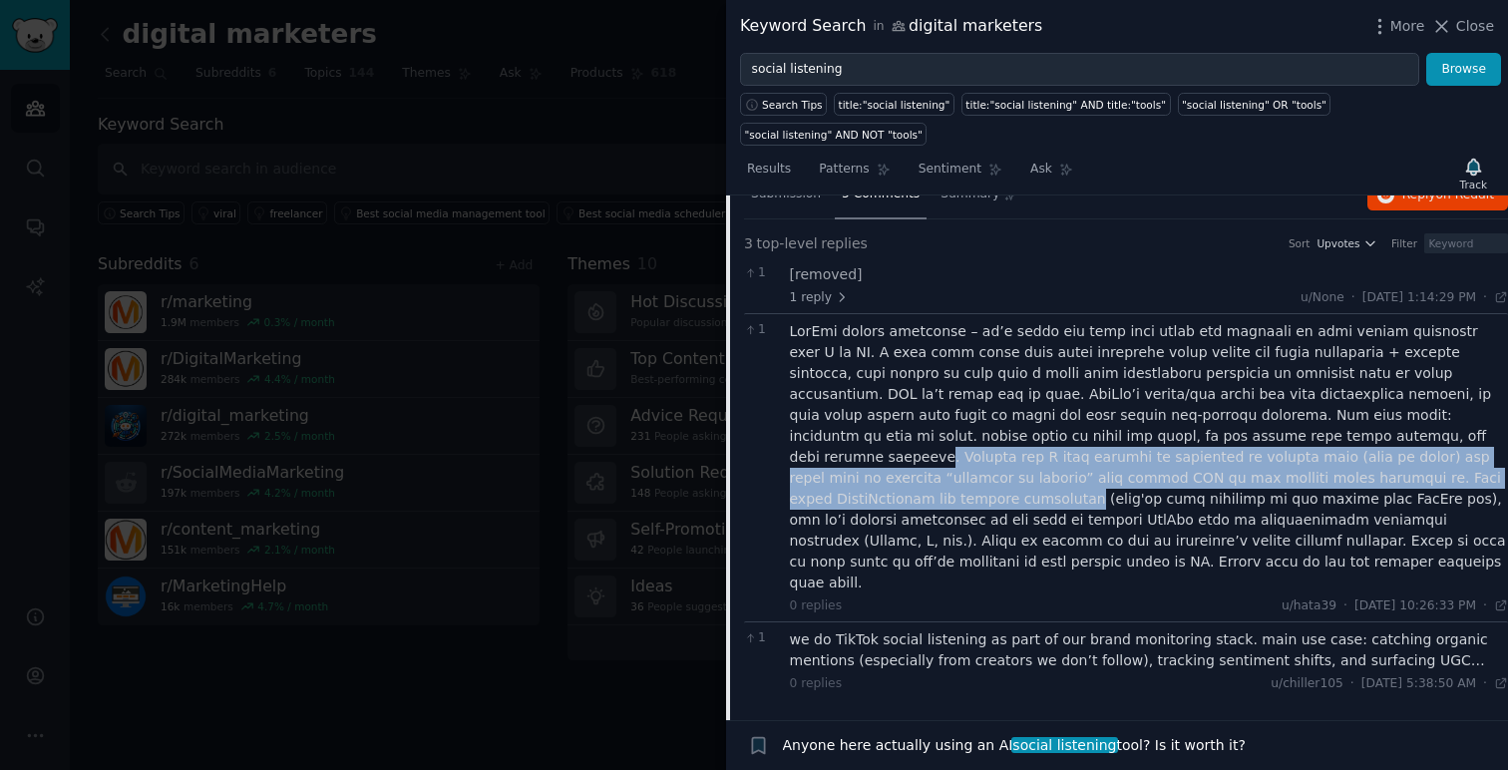
drag, startPoint x: 1124, startPoint y: 436, endPoint x: 1126, endPoint y: 472, distance: 36.0
click at [1126, 472] on div at bounding box center [1149, 457] width 719 height 272
click at [1031, 470] on div at bounding box center [1149, 457] width 719 height 272
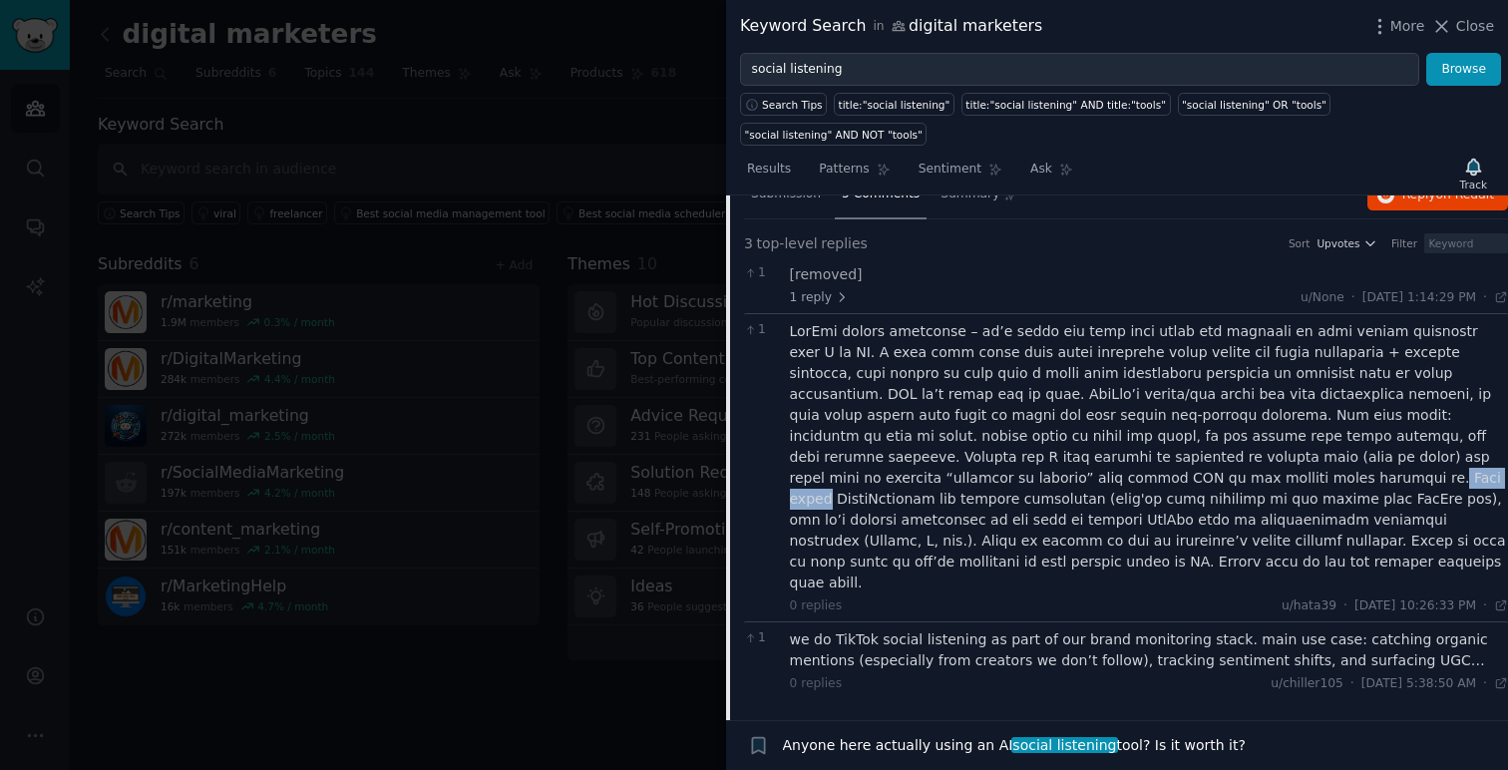
drag, startPoint x: 864, startPoint y: 479, endPoint x: 937, endPoint y: 486, distance: 73.1
click at [937, 486] on div at bounding box center [1149, 457] width 719 height 272
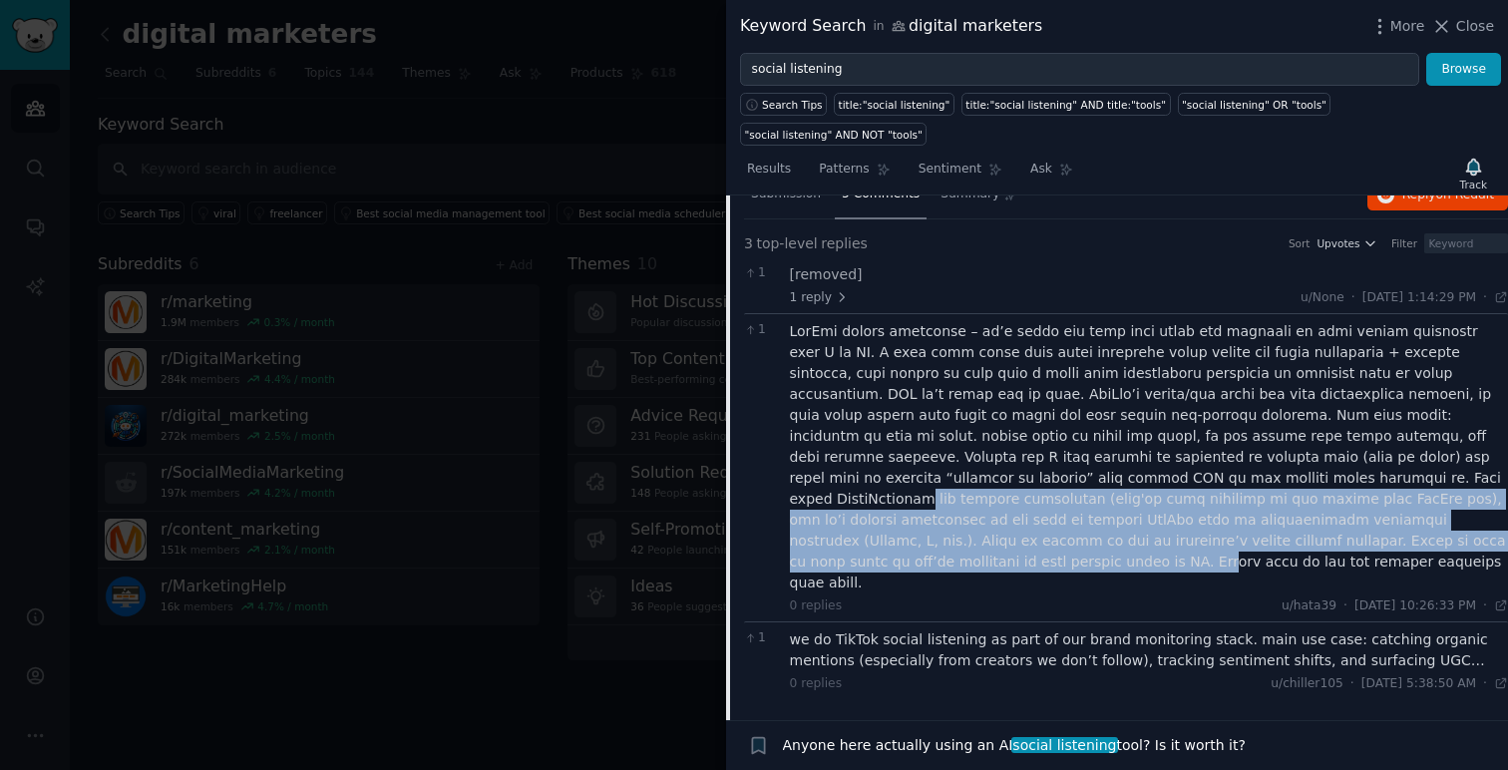
drag, startPoint x: 1038, startPoint y: 488, endPoint x: 1107, endPoint y: 536, distance: 83.8
click at [1107, 536] on div at bounding box center [1149, 457] width 719 height 272
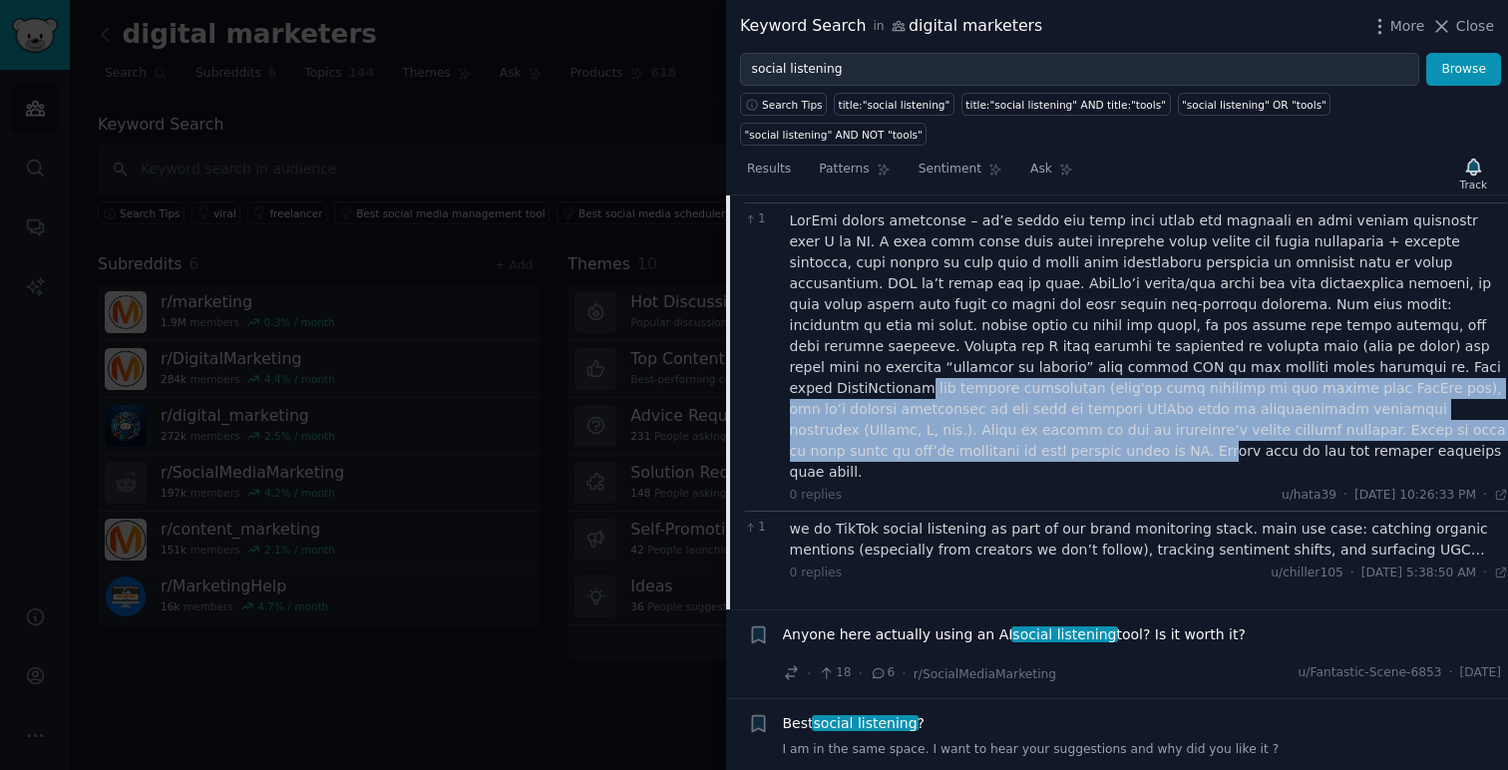
scroll to position [752, 0]
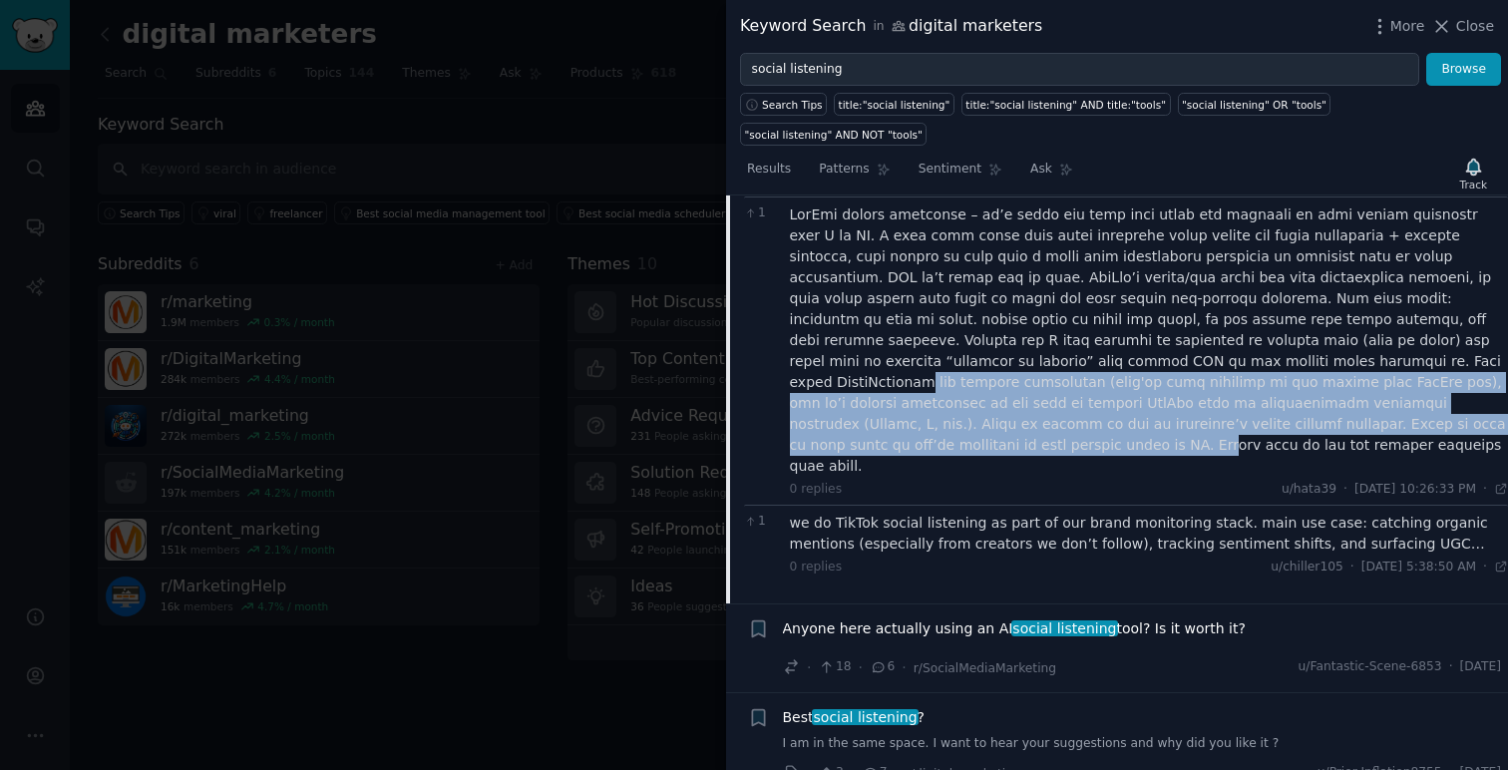
click at [990, 513] on div "we do TikTok social listening as part of our brand monitoring stack. main use c…" at bounding box center [1149, 534] width 719 height 42
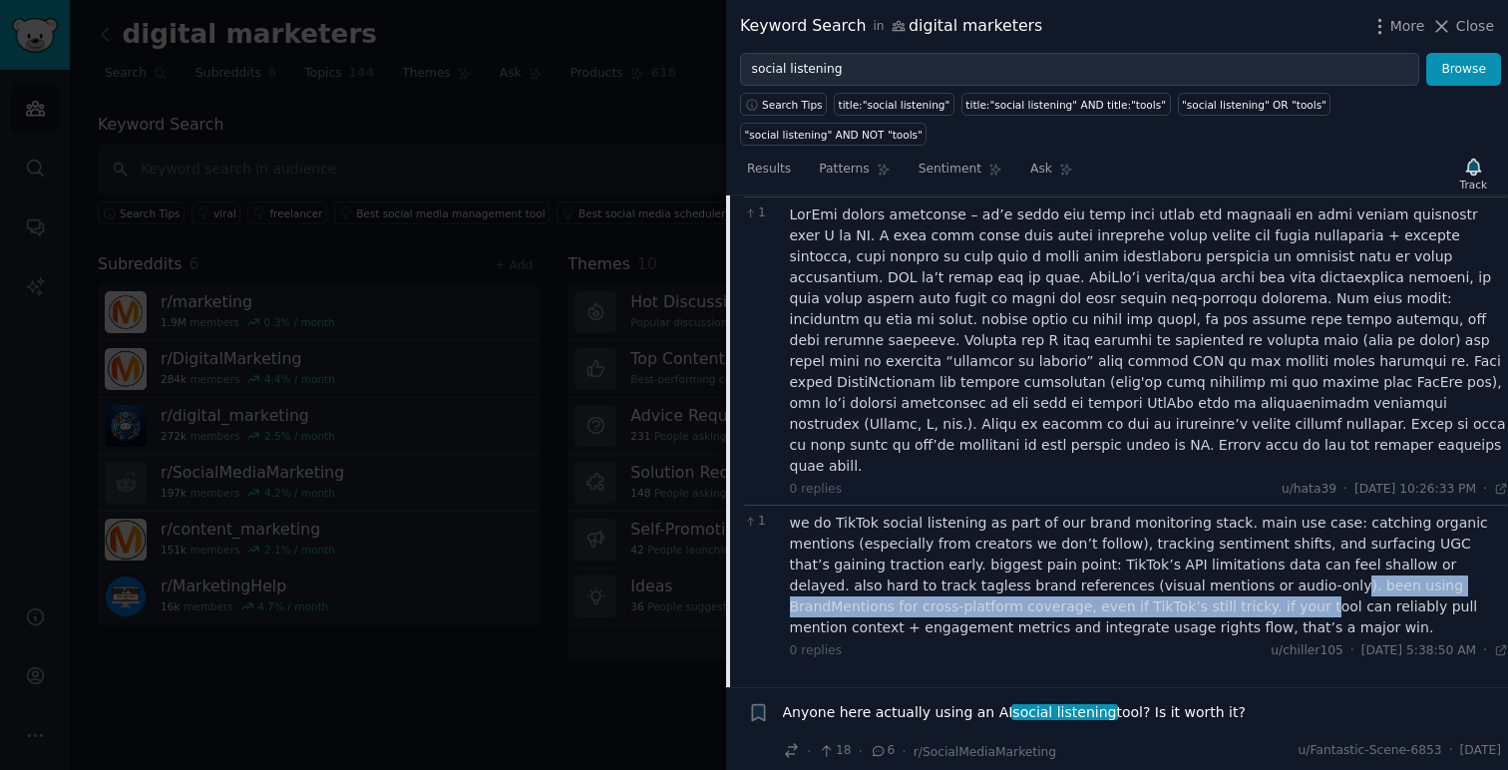
drag, startPoint x: 1098, startPoint y: 545, endPoint x: 1007, endPoint y: 561, distance: 92.2
click at [1007, 561] on div "we do TikTok social listening as part of our brand monitoring stack. main use c…" at bounding box center [1149, 576] width 719 height 126
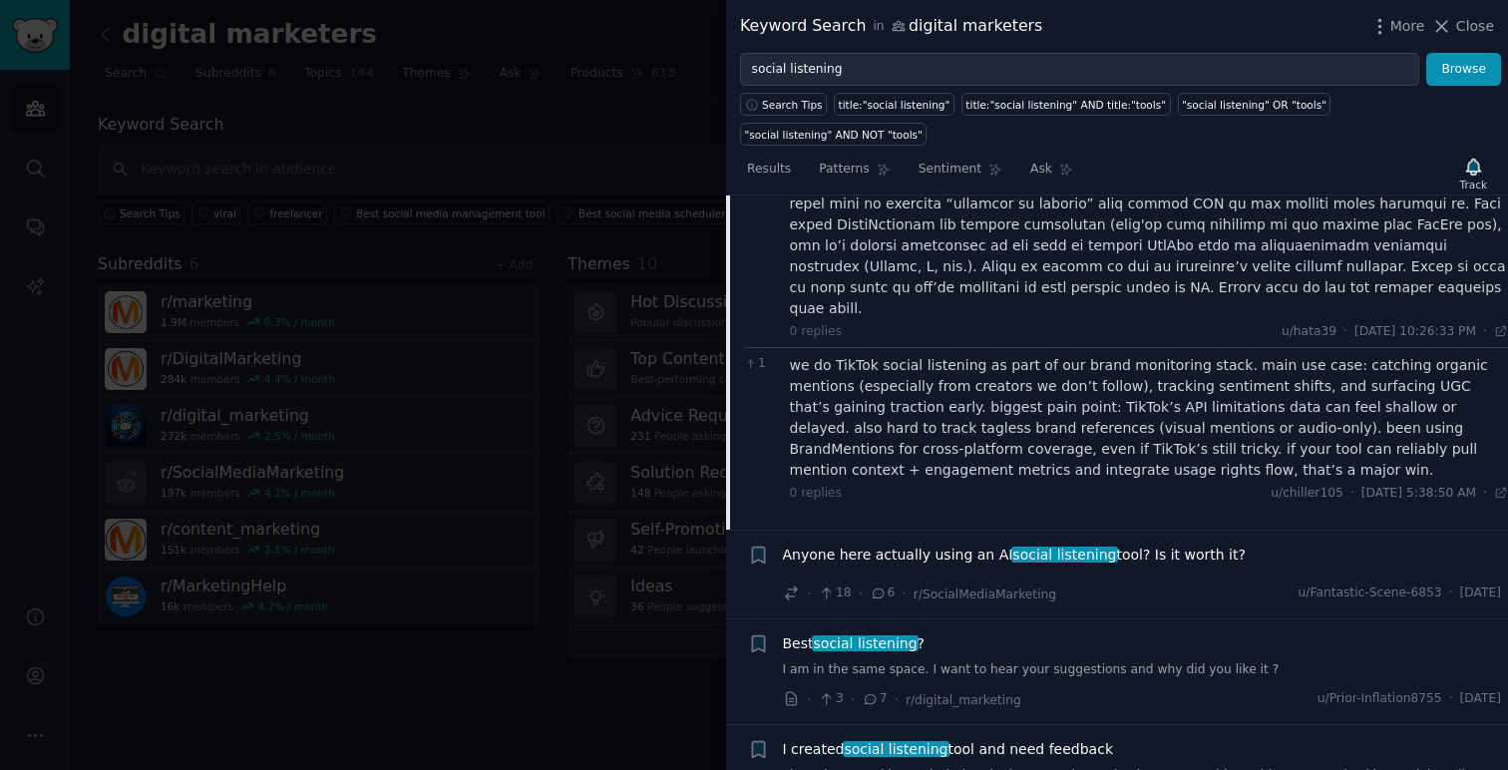
scroll to position [912, 0]
click at [996, 543] on span "Anyone here actually using an AI social listening tool? Is it worth it?" at bounding box center [1014, 553] width 463 height 21
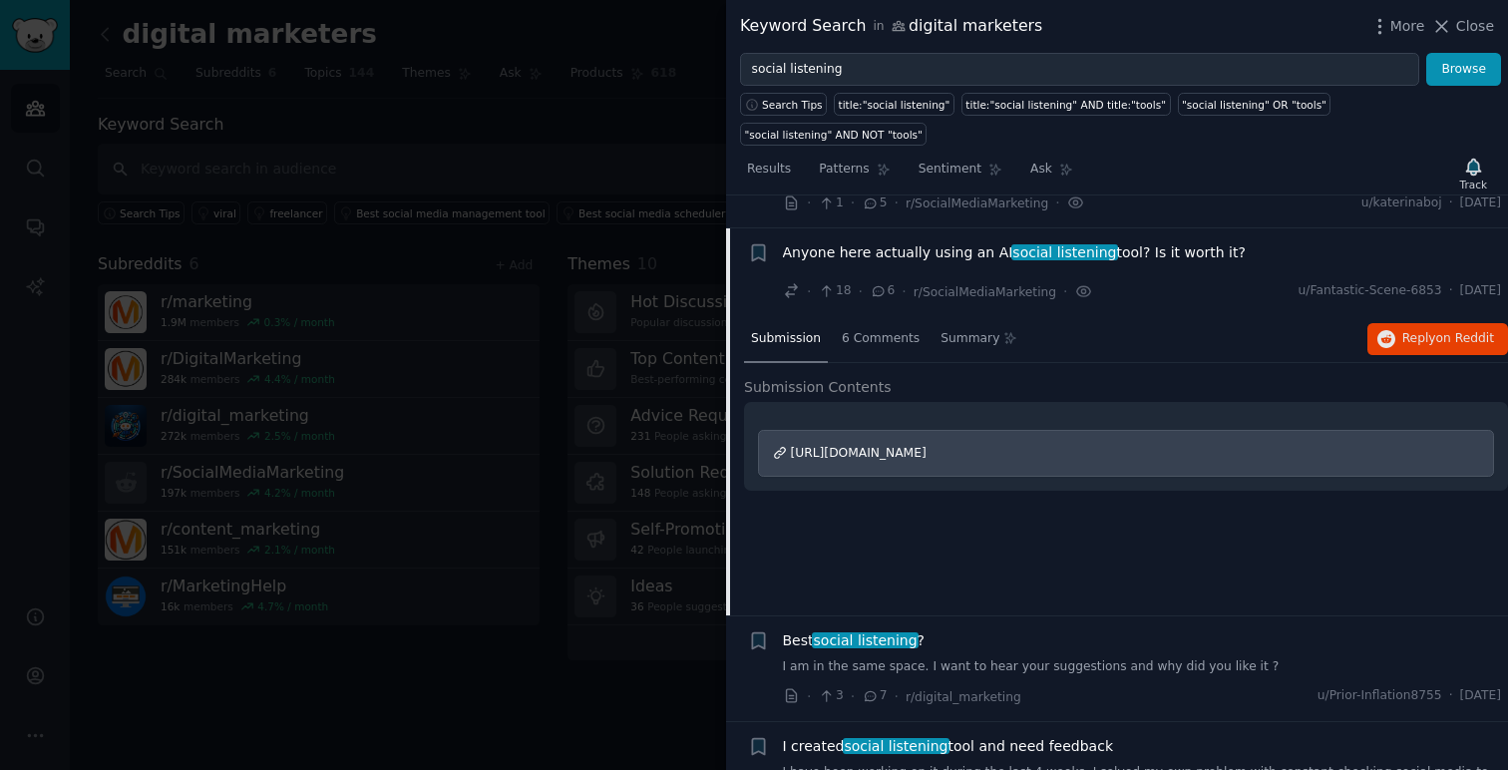
scroll to position [578, 0]
click at [877, 346] on span "6 Comments" at bounding box center [881, 341] width 78 height 18
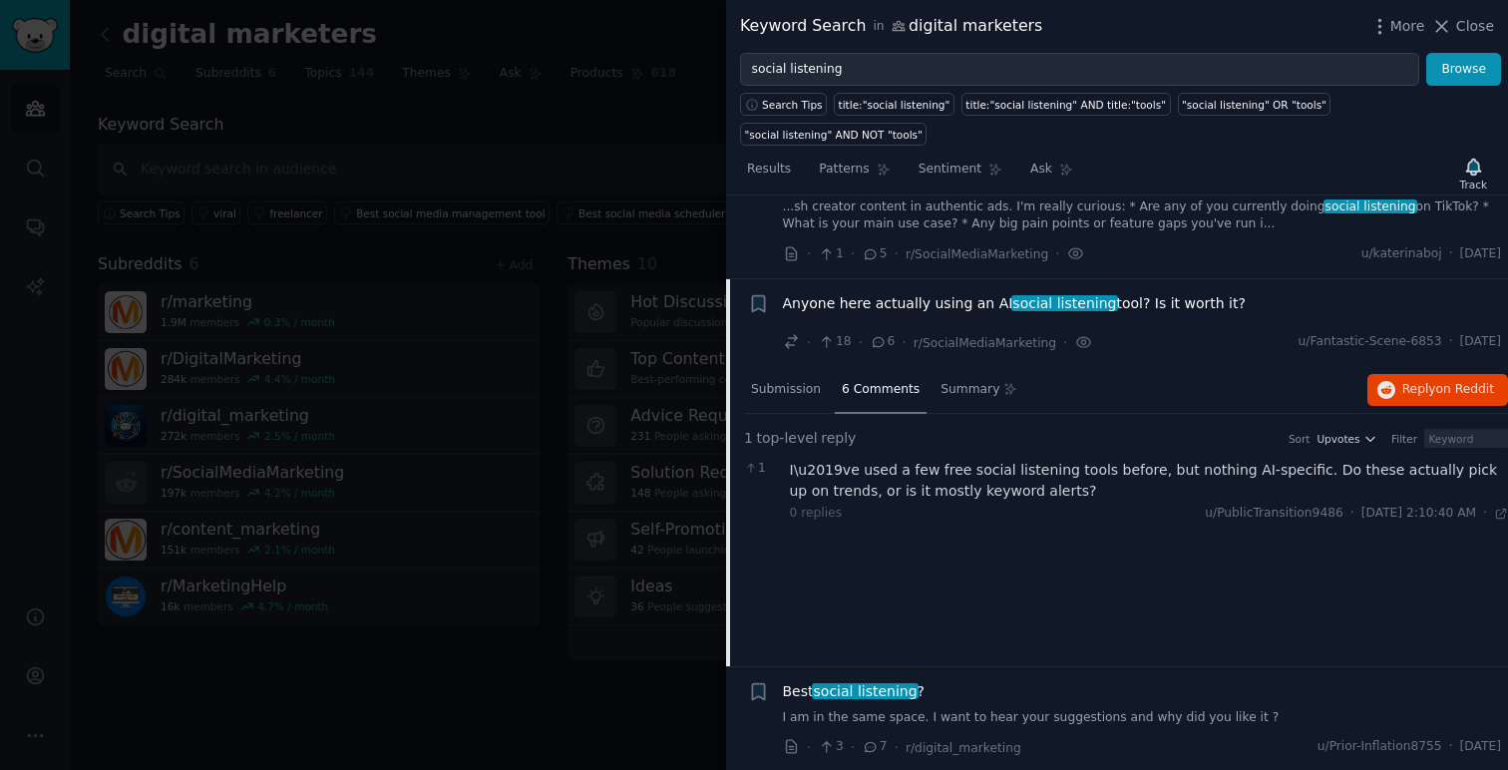
scroll to position [515, 0]
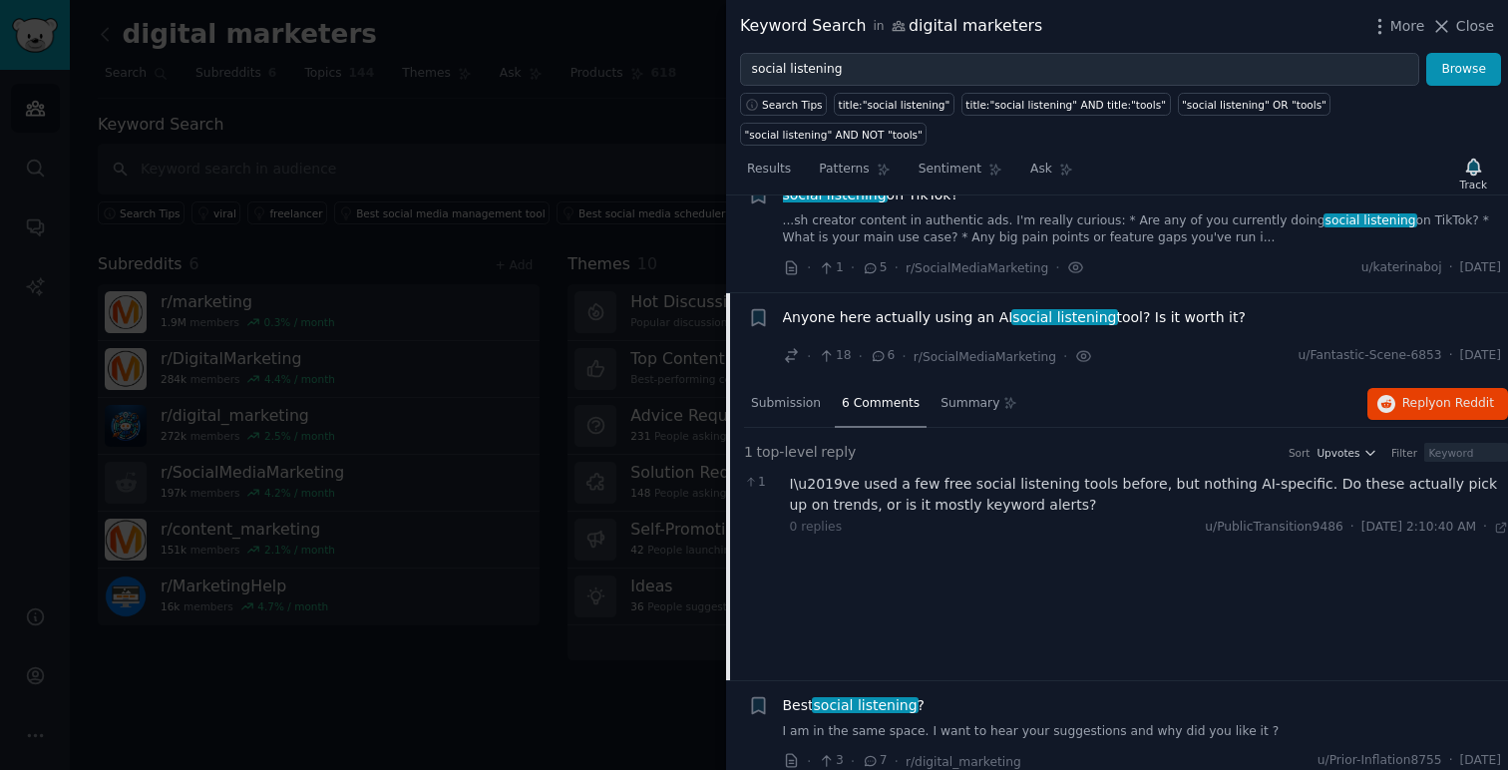
click at [879, 359] on icon at bounding box center [879, 355] width 11 height 9
click at [863, 402] on span "6 Comments" at bounding box center [881, 404] width 78 height 18
click at [791, 404] on span "Submission" at bounding box center [786, 404] width 70 height 18
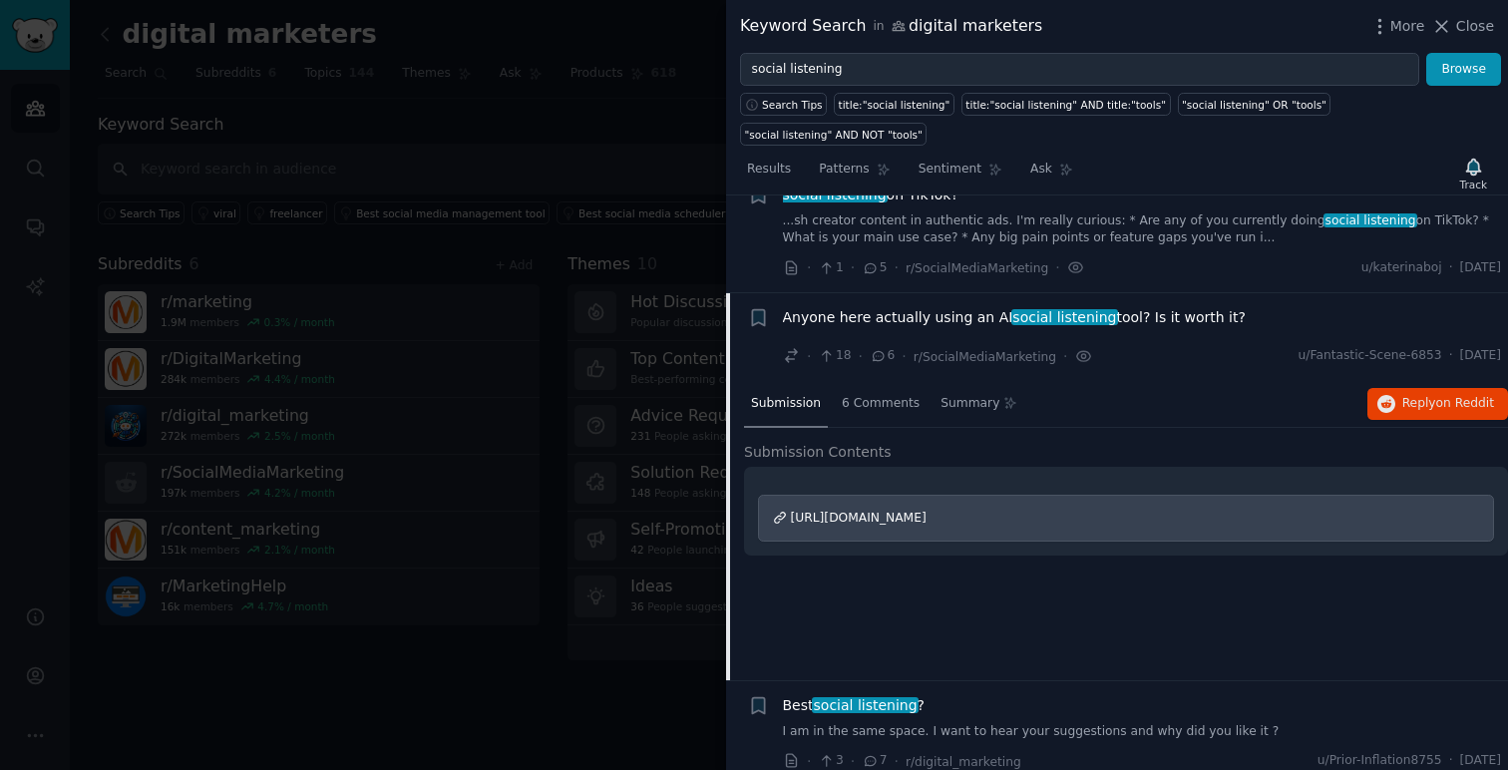
click at [893, 524] on span "https://www.reddit.com/r/u_Fluffy-Income4082/comments/1mf1fg2/anyone_here_actua…" at bounding box center [859, 518] width 136 height 14
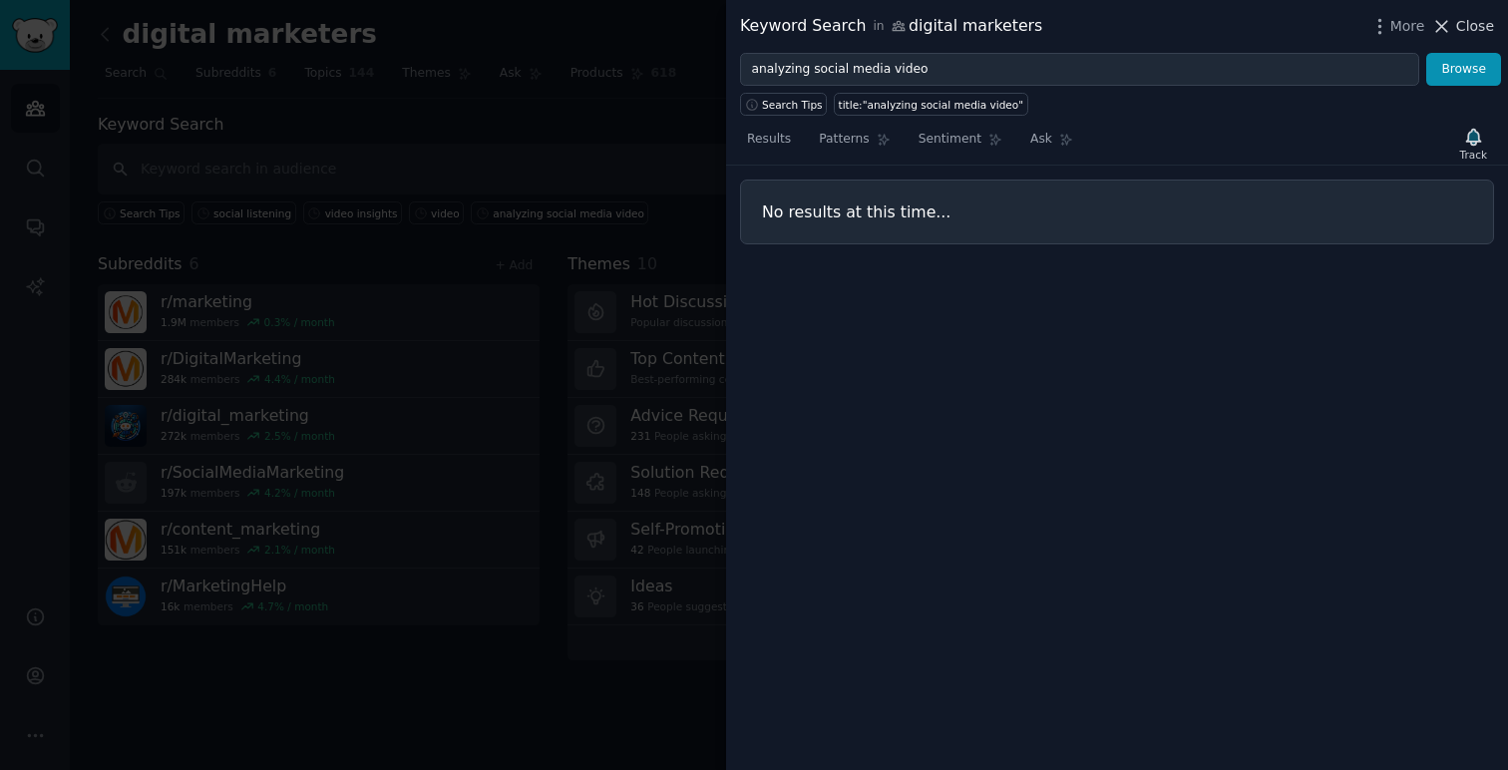
click at [1449, 36] on icon at bounding box center [1441, 26] width 21 height 21
